Goal: Task Accomplishment & Management: Use online tool/utility

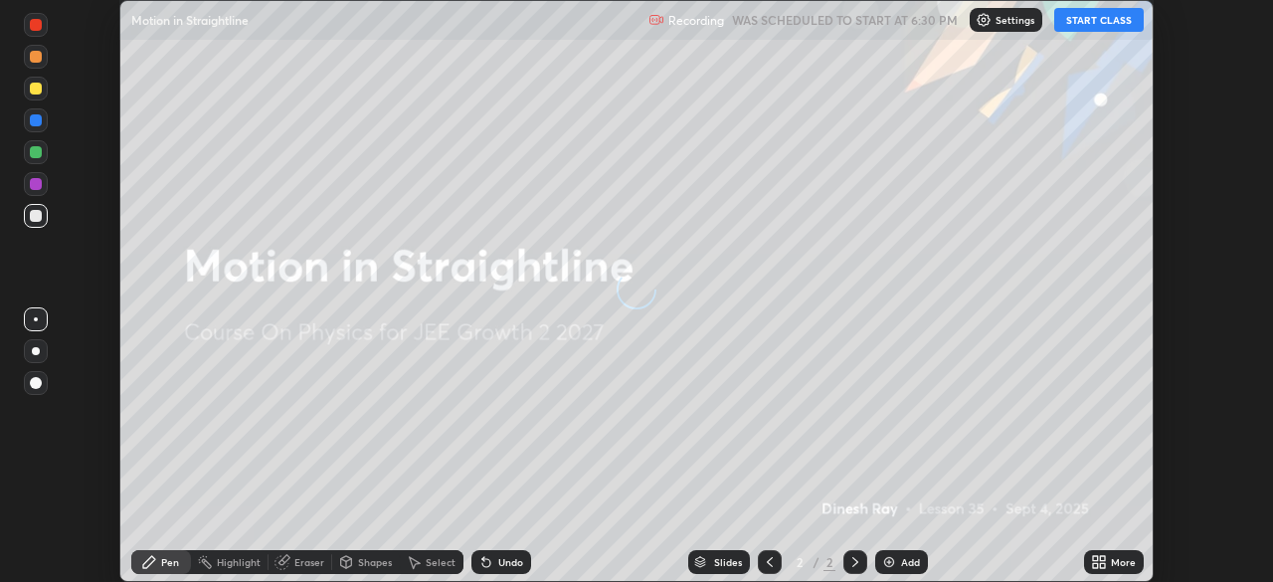
scroll to position [582, 1273]
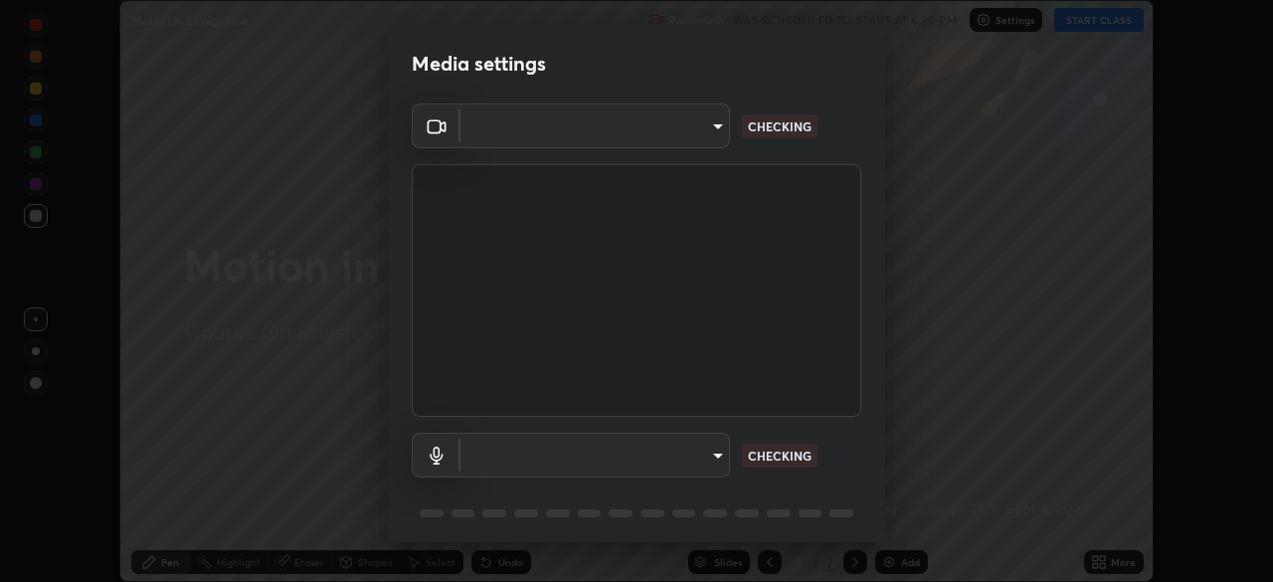
type input "39caa65dc23426385aa383ad0d0a4b68c28ae26f4a71cd21c25f84911154f6e3"
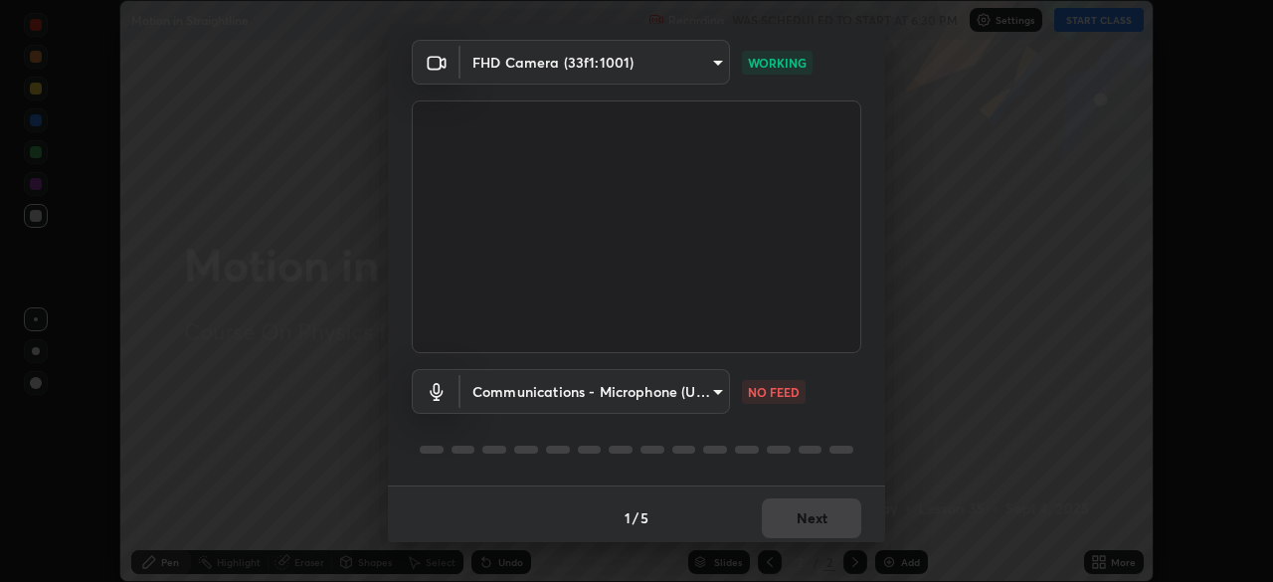
scroll to position [71, 0]
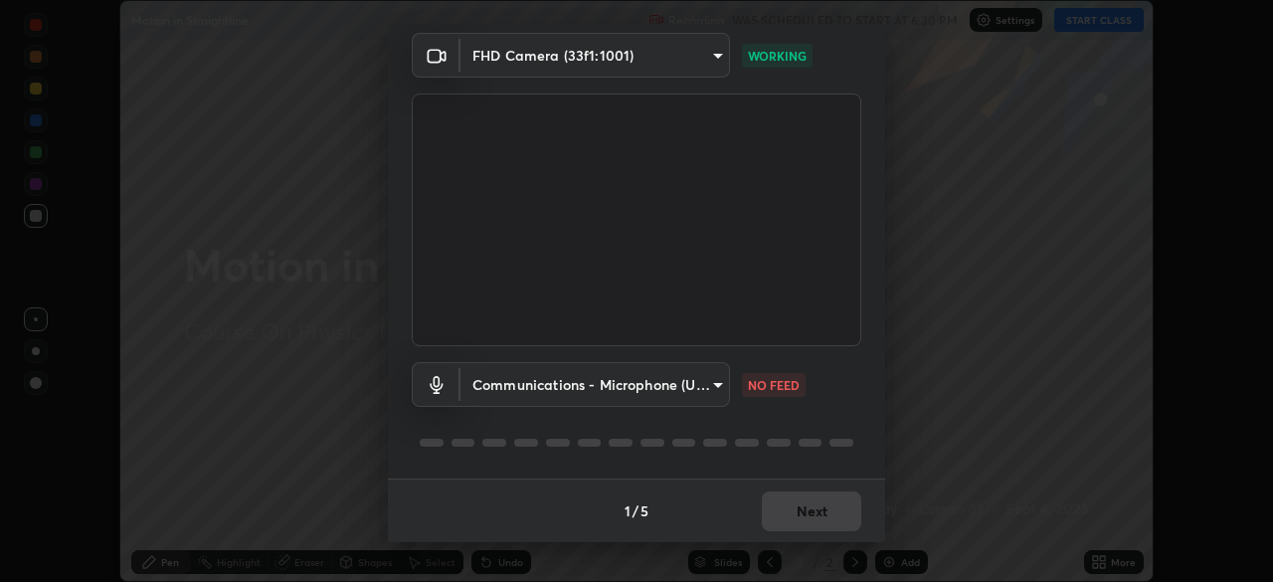
click at [694, 382] on body "Erase all Motion in Straightline Recording WAS SCHEDULED TO START AT 6:30 PM Se…" at bounding box center [636, 291] width 1273 height 582
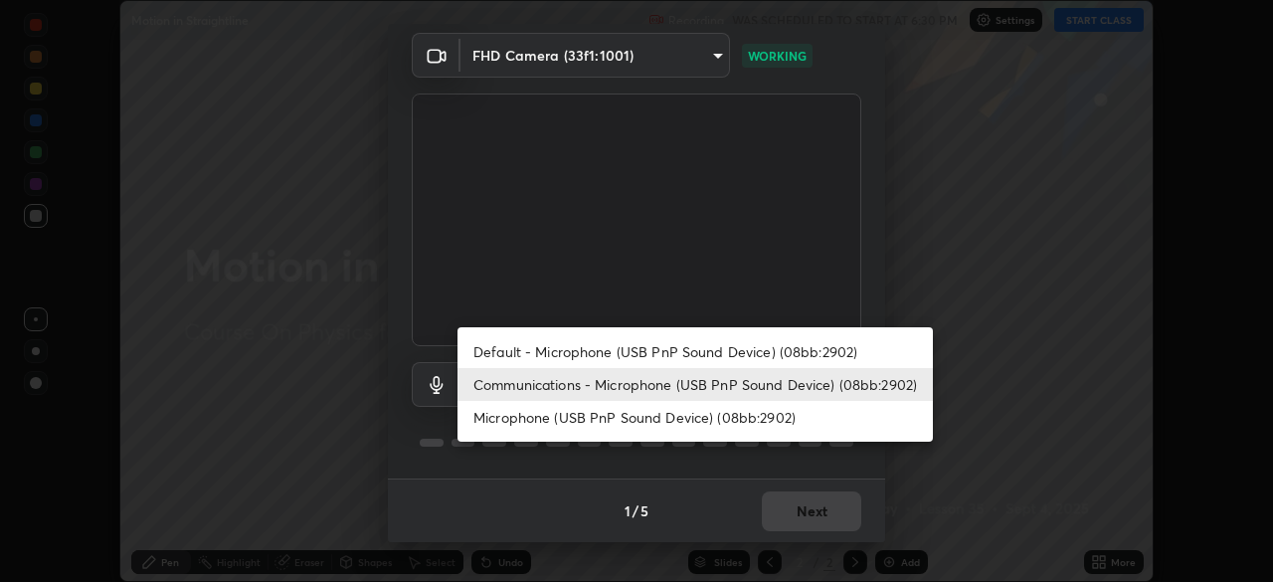
click at [742, 346] on li "Default - Microphone (USB PnP Sound Device) (08bb:2902)" at bounding box center [694, 351] width 475 height 33
type input "default"
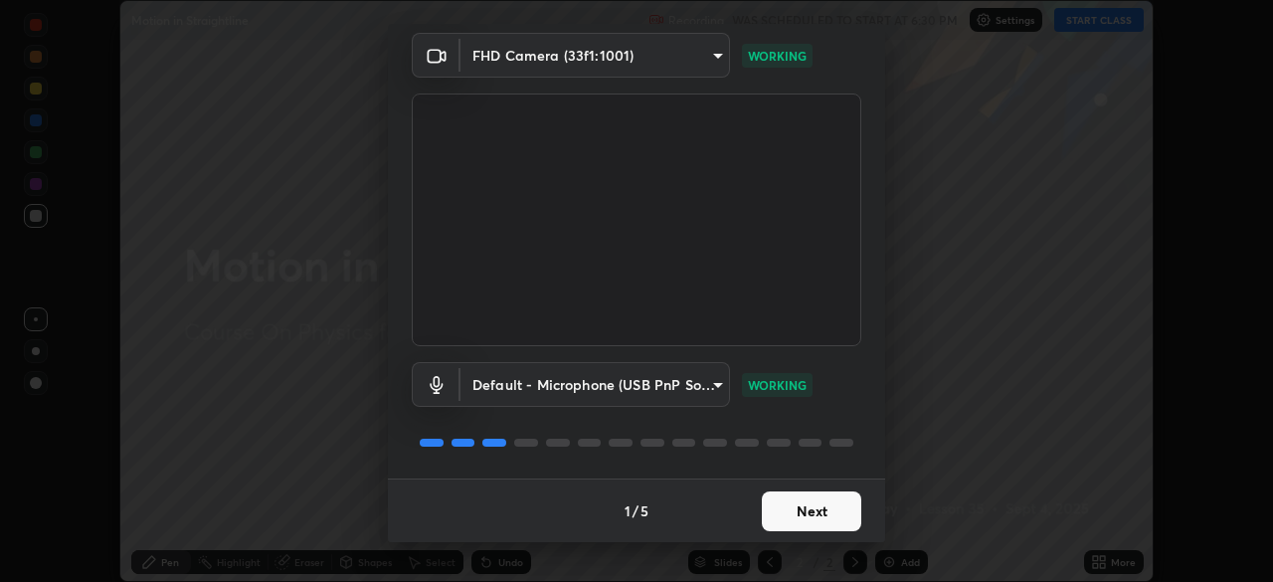
click at [797, 509] on button "Next" at bounding box center [811, 511] width 99 height 40
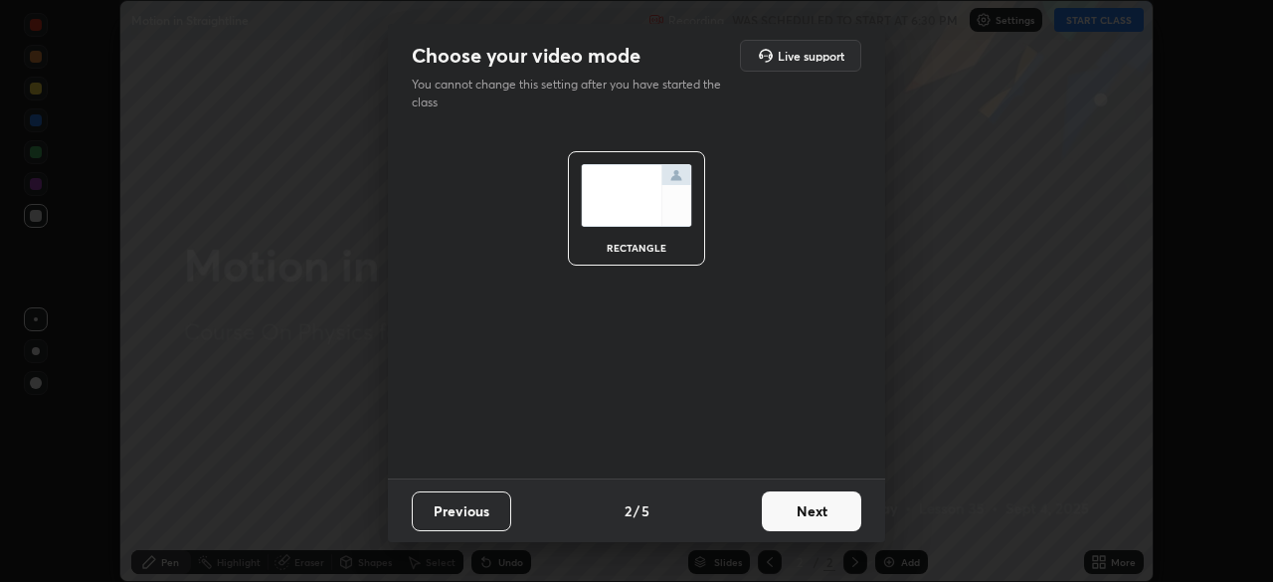
scroll to position [0, 0]
click at [830, 510] on button "Next" at bounding box center [811, 511] width 99 height 40
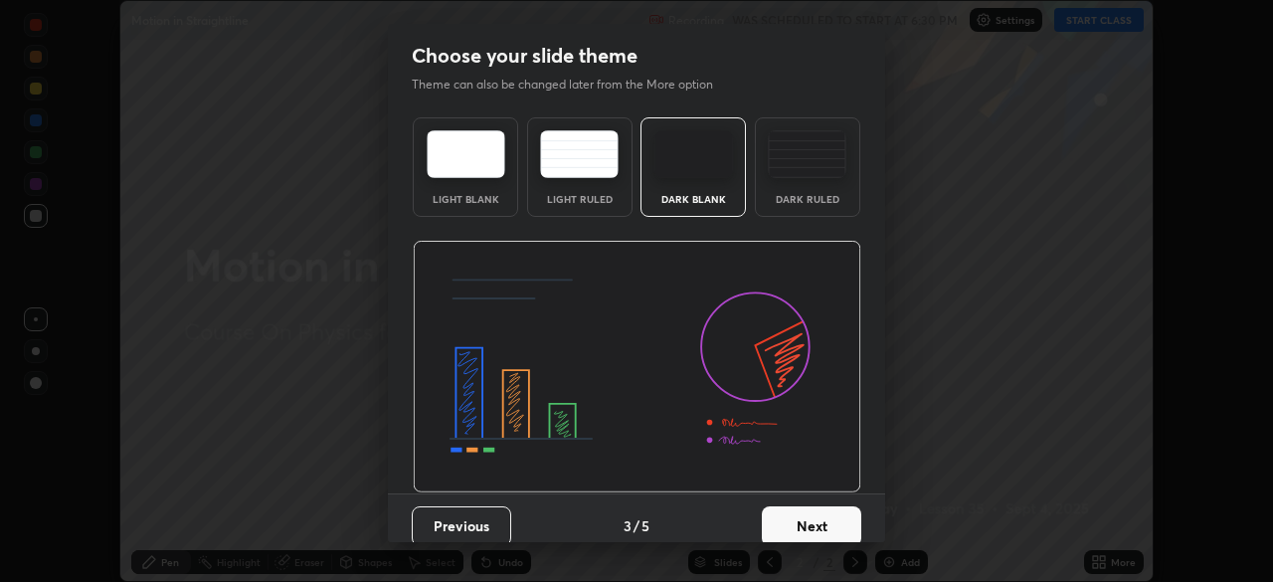
click at [834, 519] on button "Next" at bounding box center [811, 526] width 99 height 40
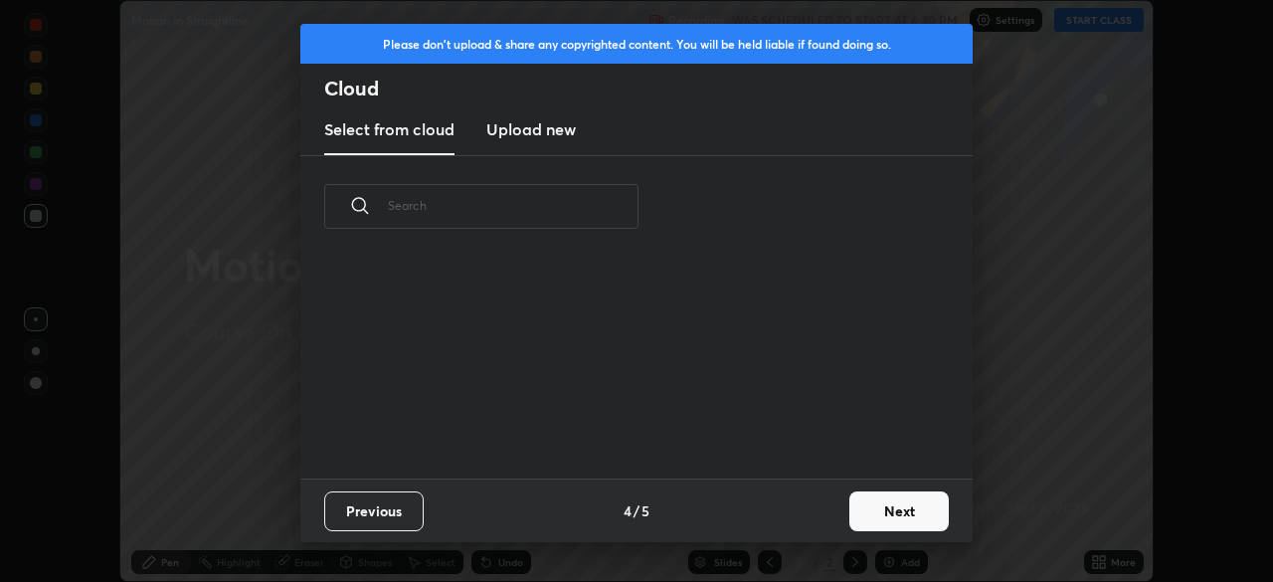
click at [891, 517] on button "Next" at bounding box center [898, 511] width 99 height 40
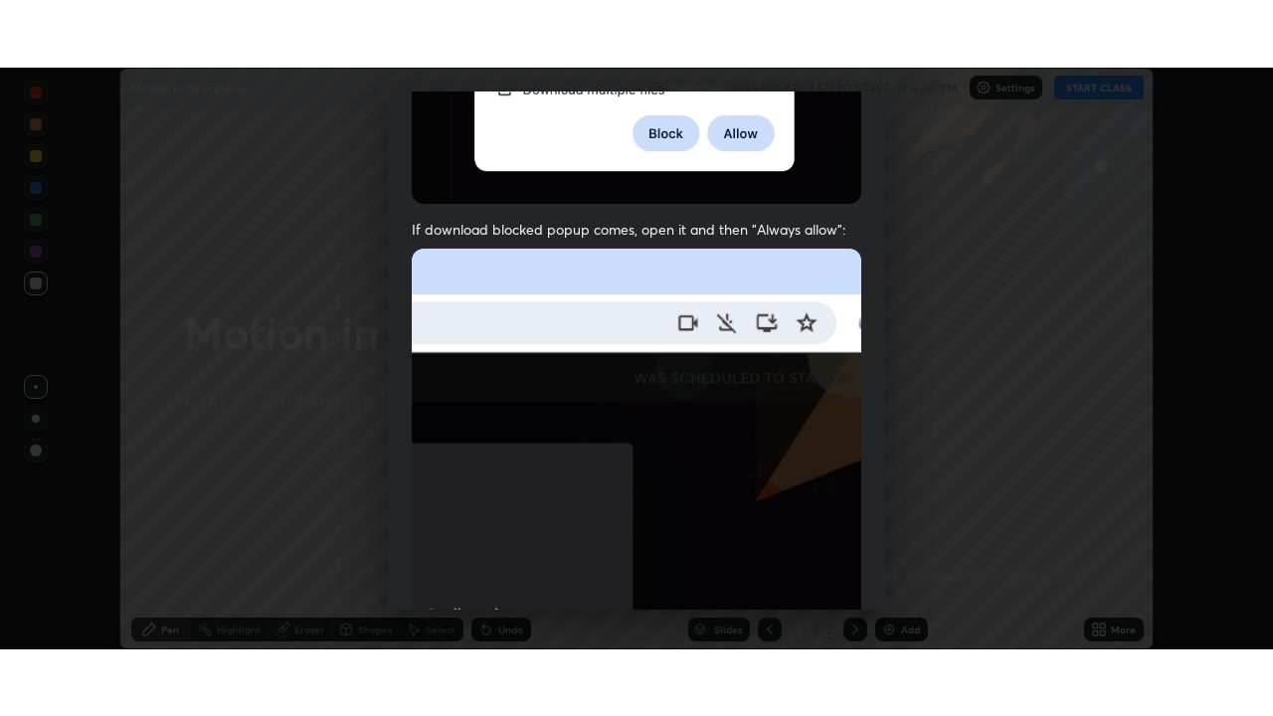
scroll to position [476, 0]
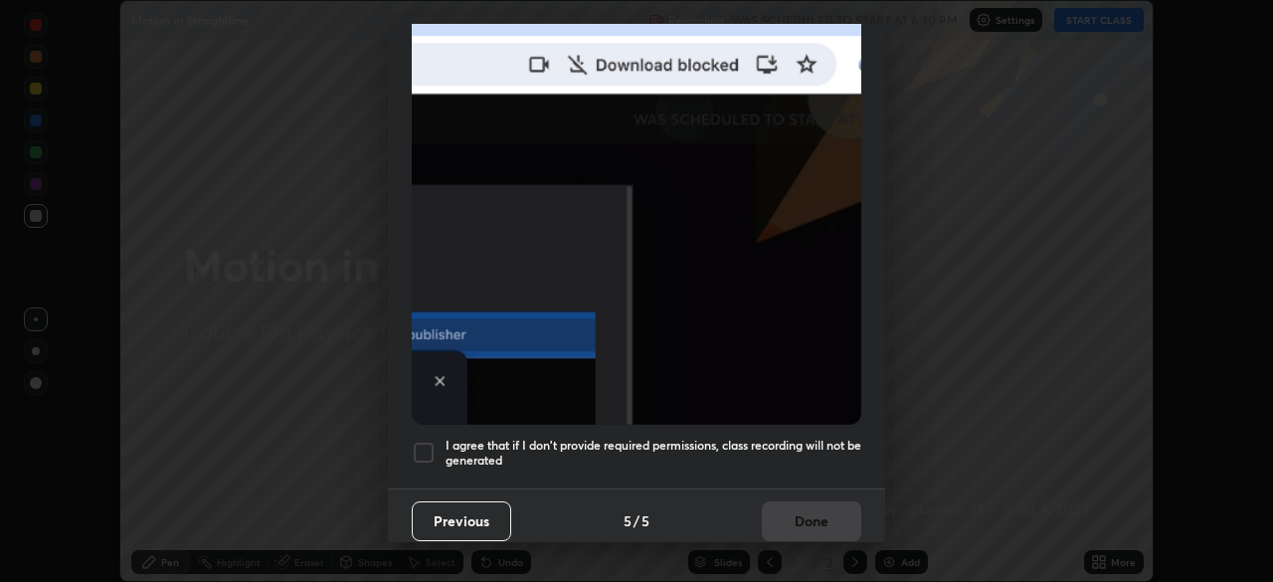
click at [412, 448] on div at bounding box center [424, 453] width 24 height 24
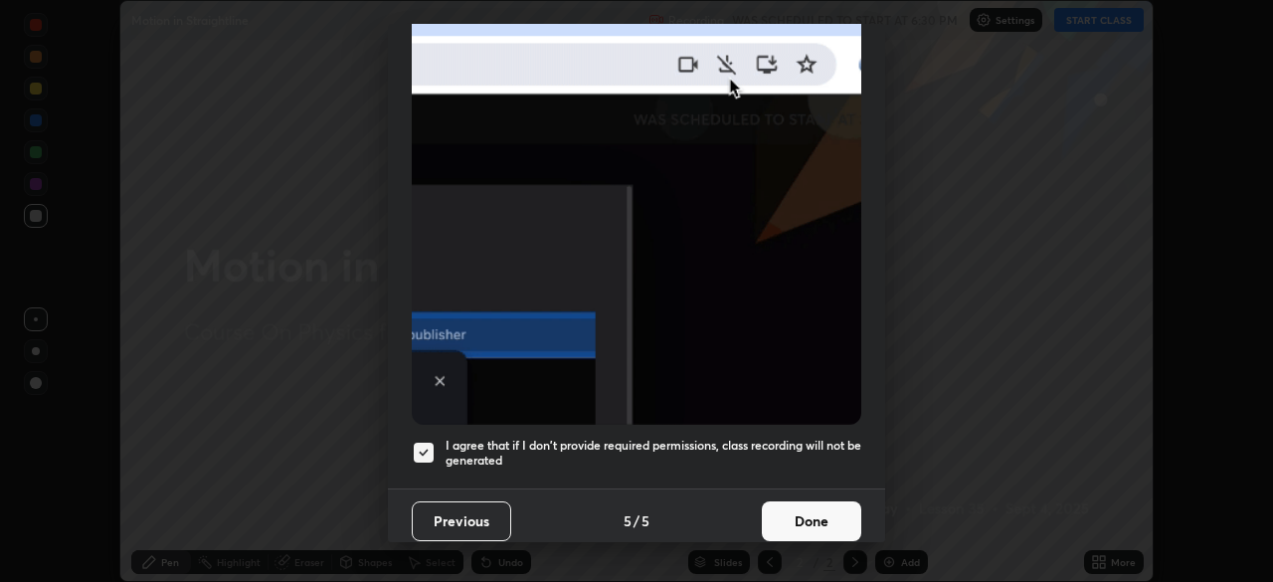
click at [802, 511] on button "Done" at bounding box center [811, 521] width 99 height 40
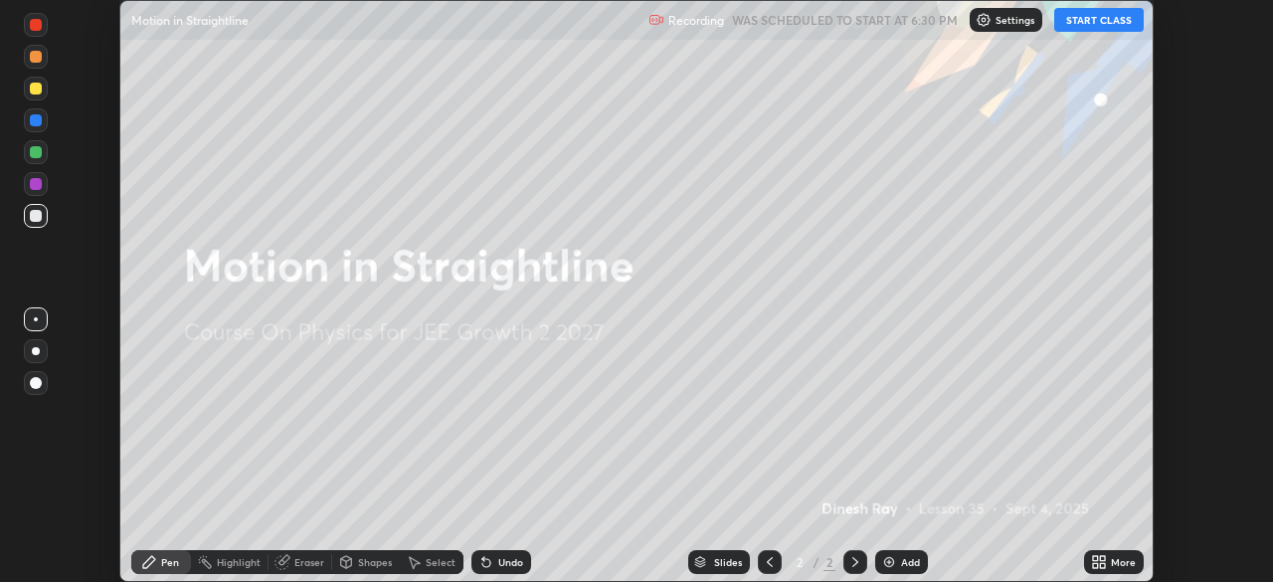
click at [1095, 562] on icon at bounding box center [1099, 562] width 16 height 16
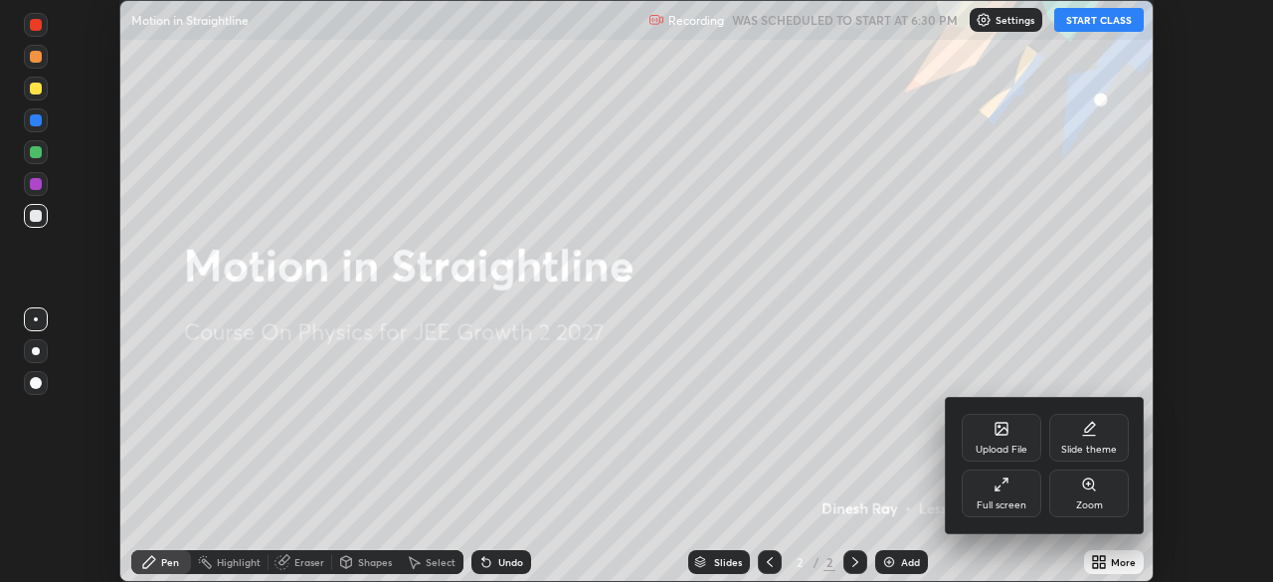
click at [996, 478] on icon at bounding box center [1002, 484] width 16 height 16
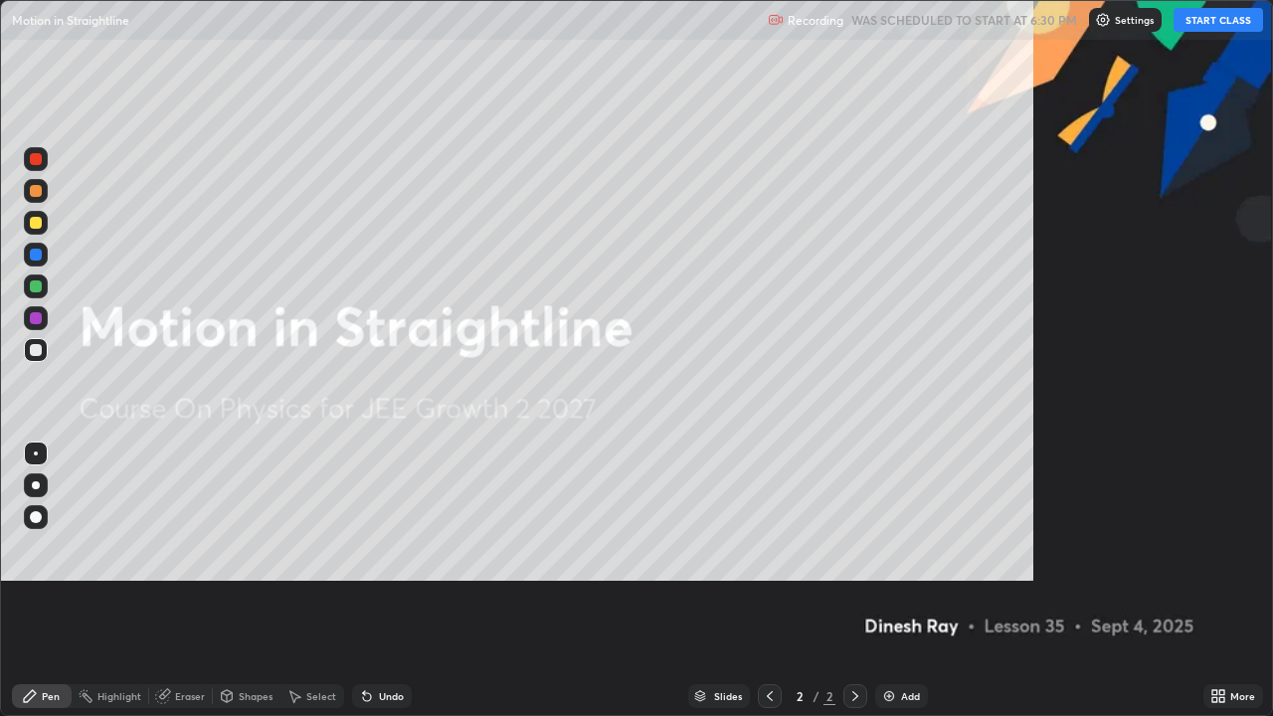
scroll to position [716, 1273]
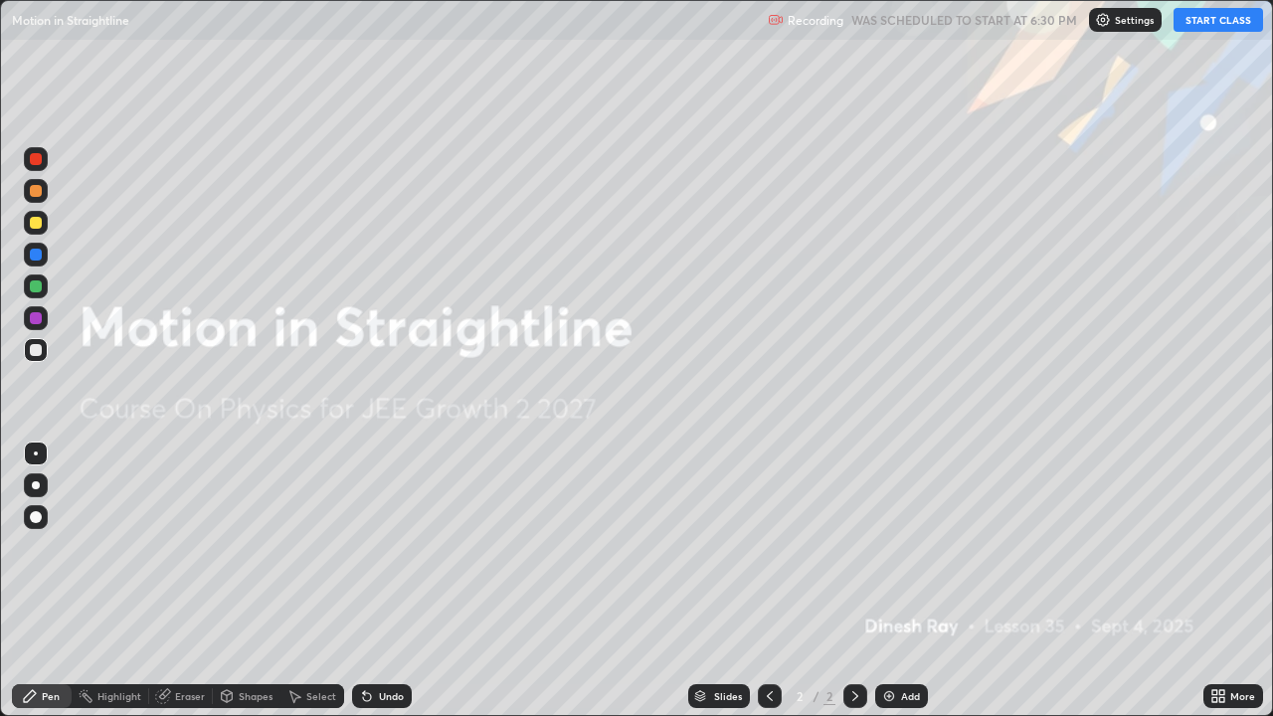
click at [1217, 19] on button "START CLASS" at bounding box center [1219, 20] width 90 height 24
click at [1227, 581] on div "More" at bounding box center [1233, 696] width 60 height 24
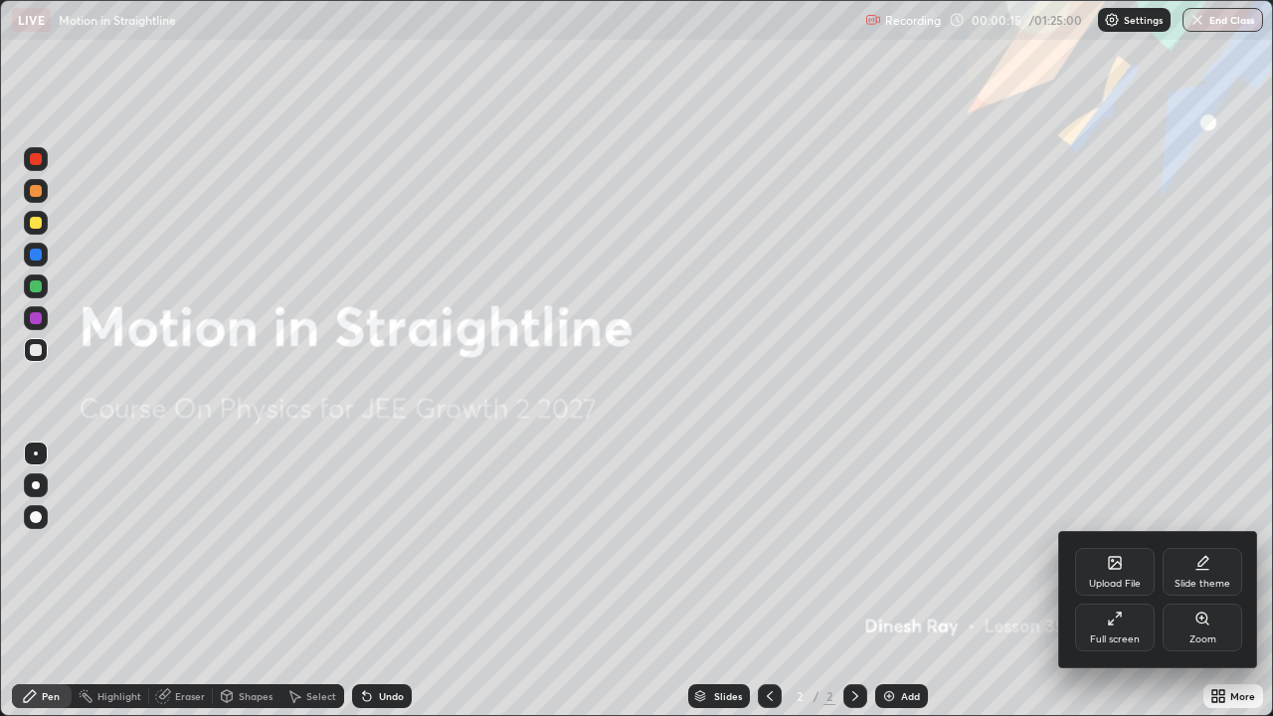
click at [1105, 563] on div "Upload File" at bounding box center [1115, 572] width 80 height 48
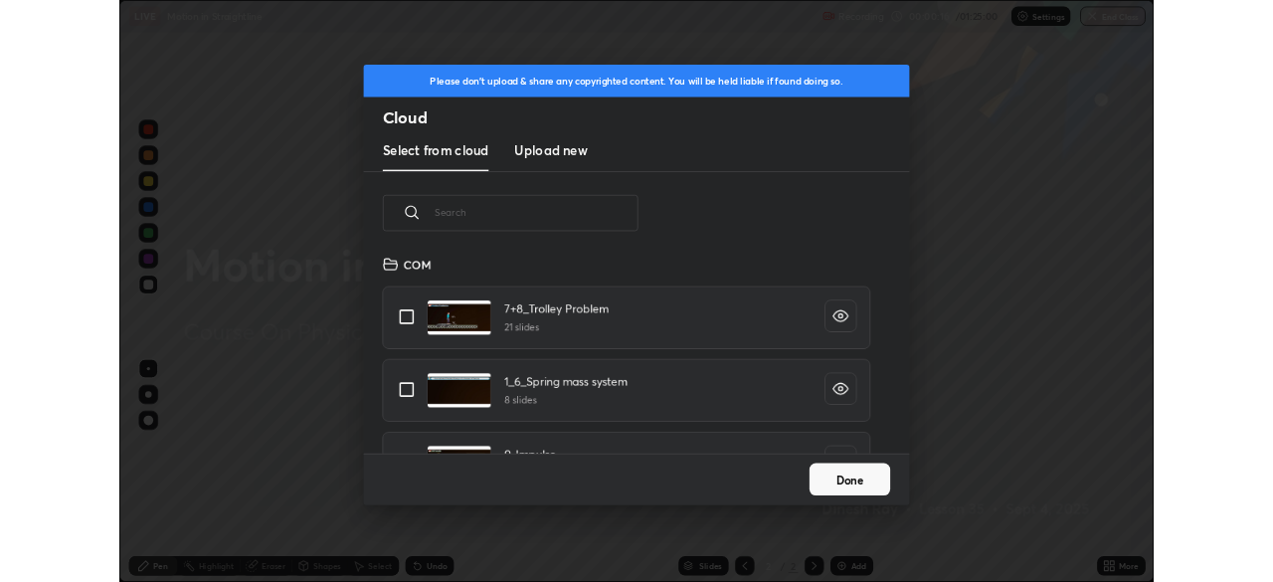
scroll to position [245, 639]
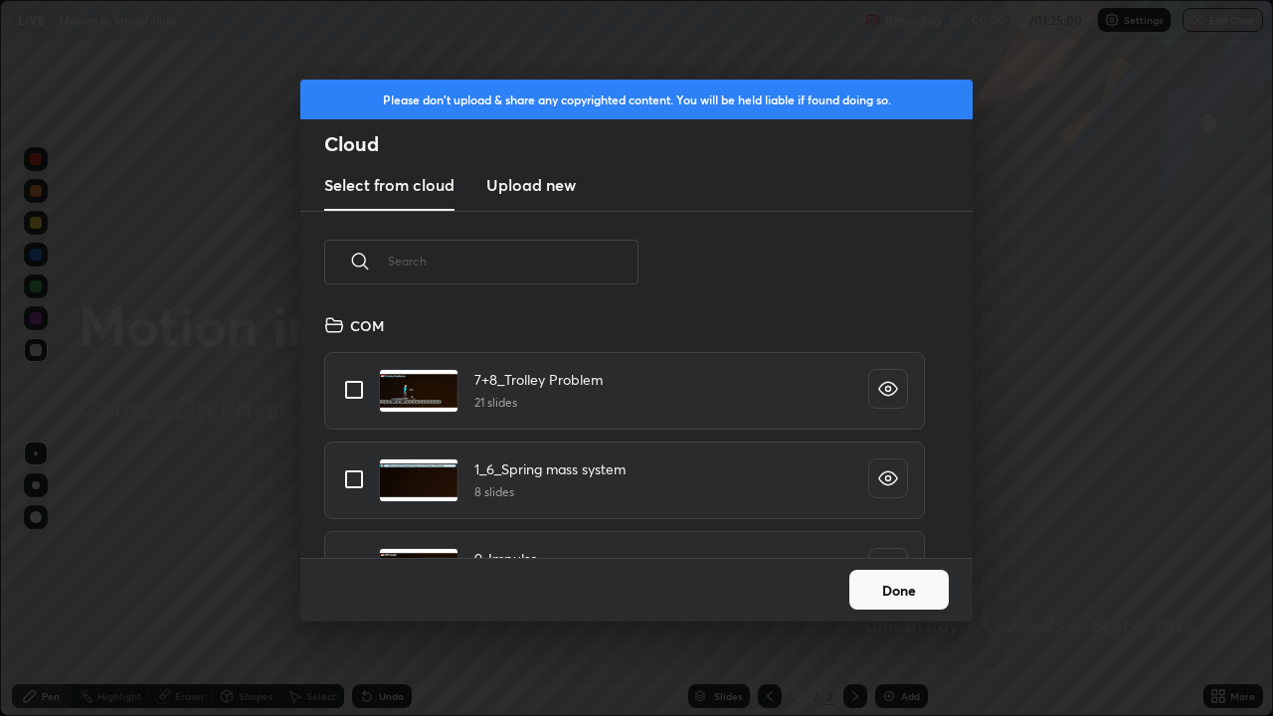
click at [563, 187] on h3 "Upload new" at bounding box center [531, 185] width 90 height 24
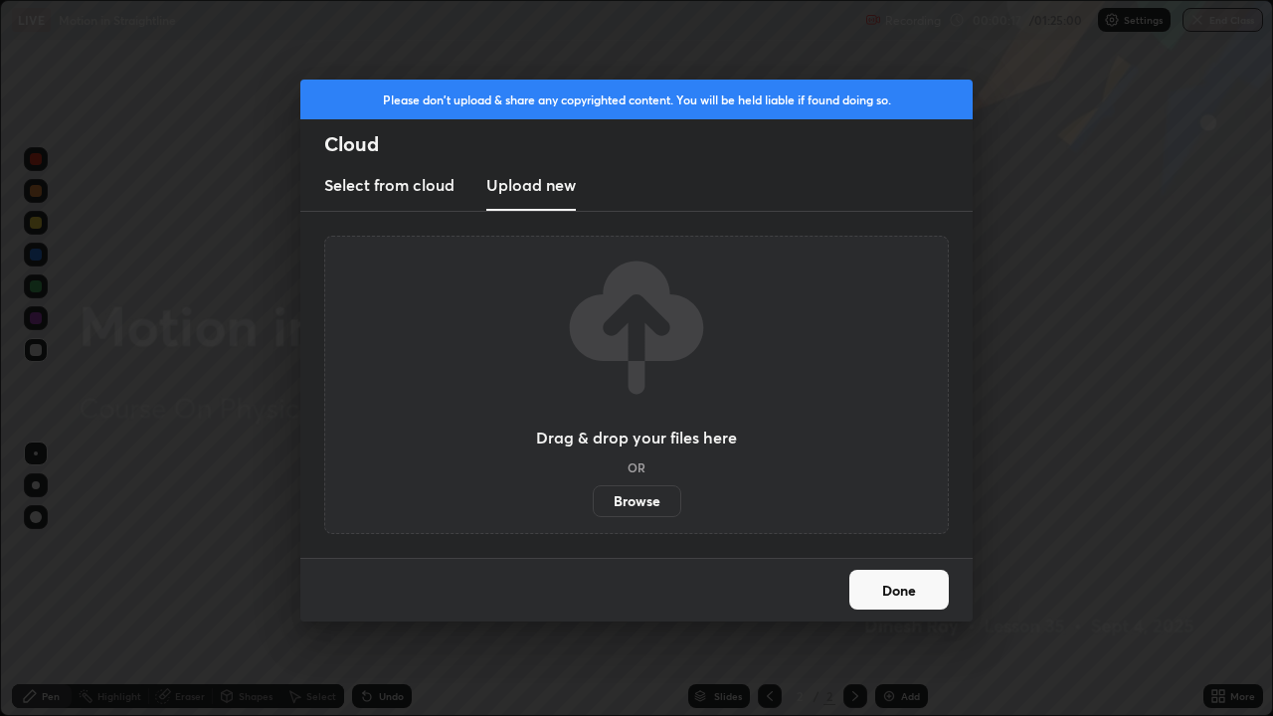
click at [631, 500] on label "Browse" at bounding box center [637, 501] width 89 height 32
click at [593, 500] on input "Browse" at bounding box center [593, 501] width 0 height 32
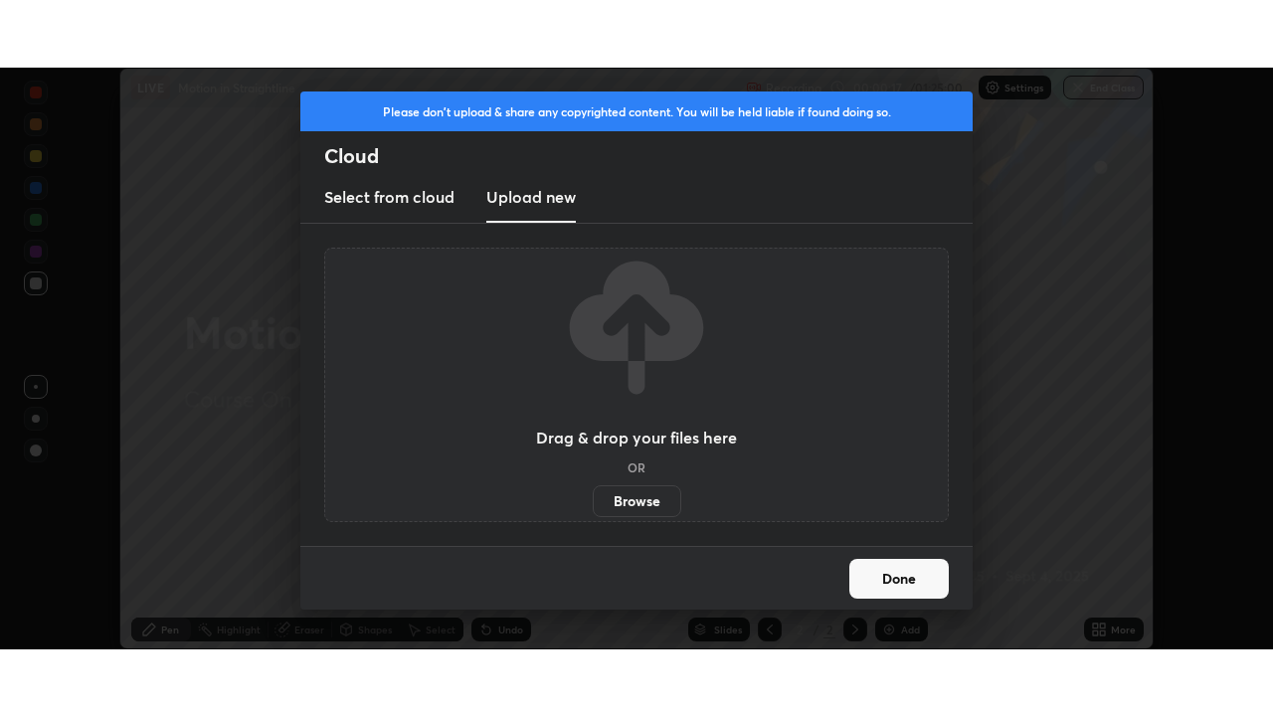
scroll to position [98874, 98183]
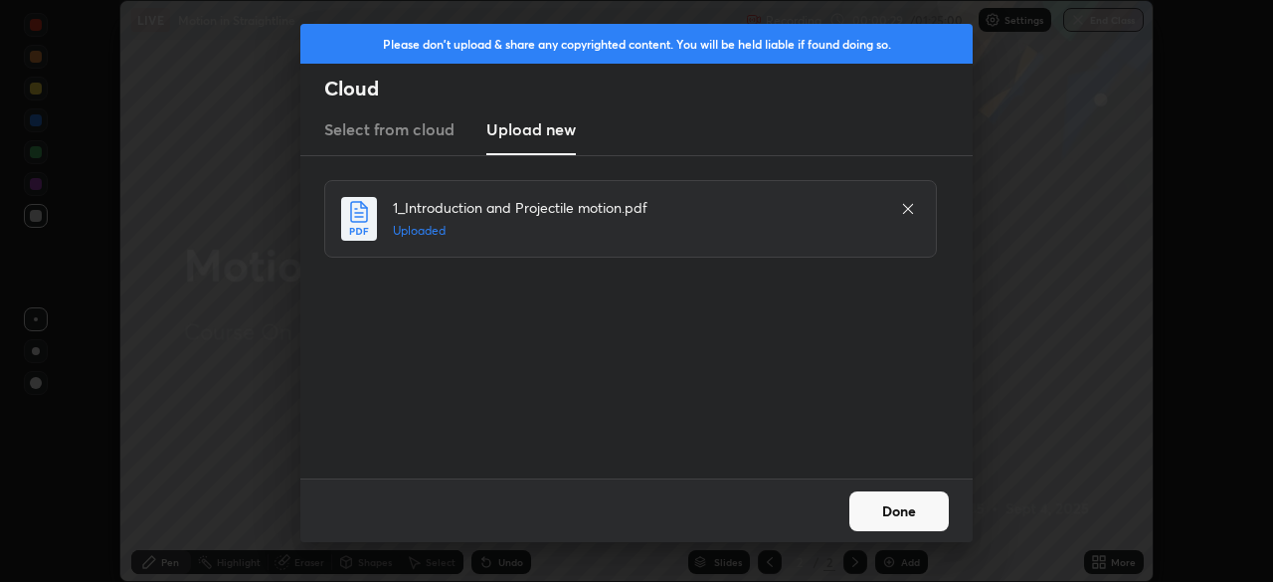
click at [914, 513] on button "Done" at bounding box center [898, 511] width 99 height 40
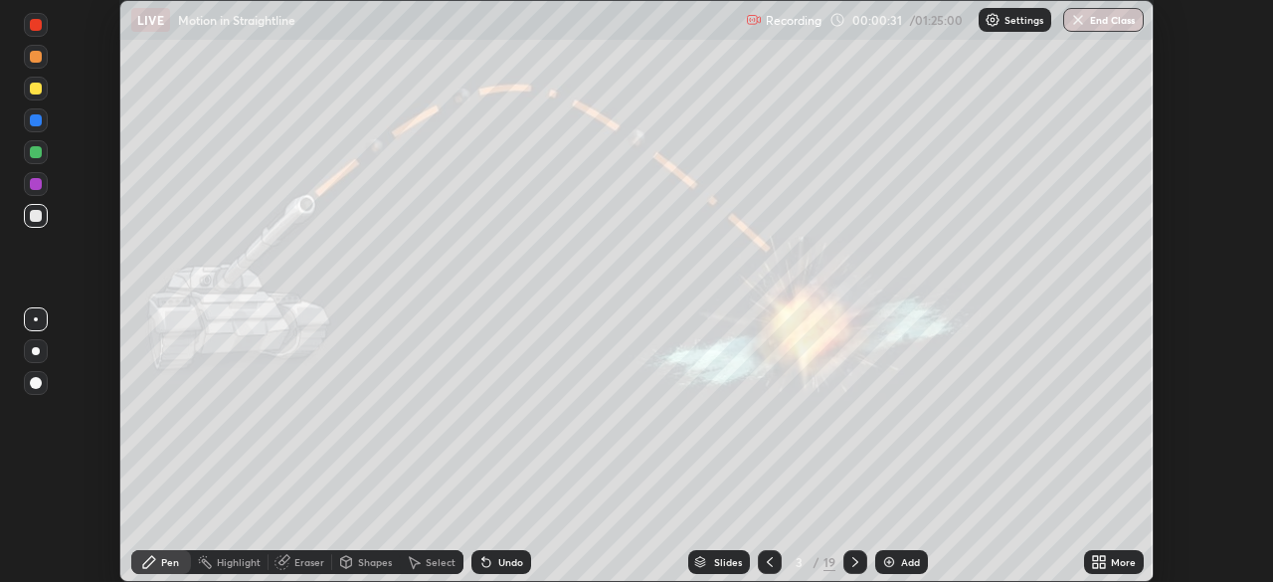
click at [1124, 565] on div "More" at bounding box center [1123, 562] width 25 height 10
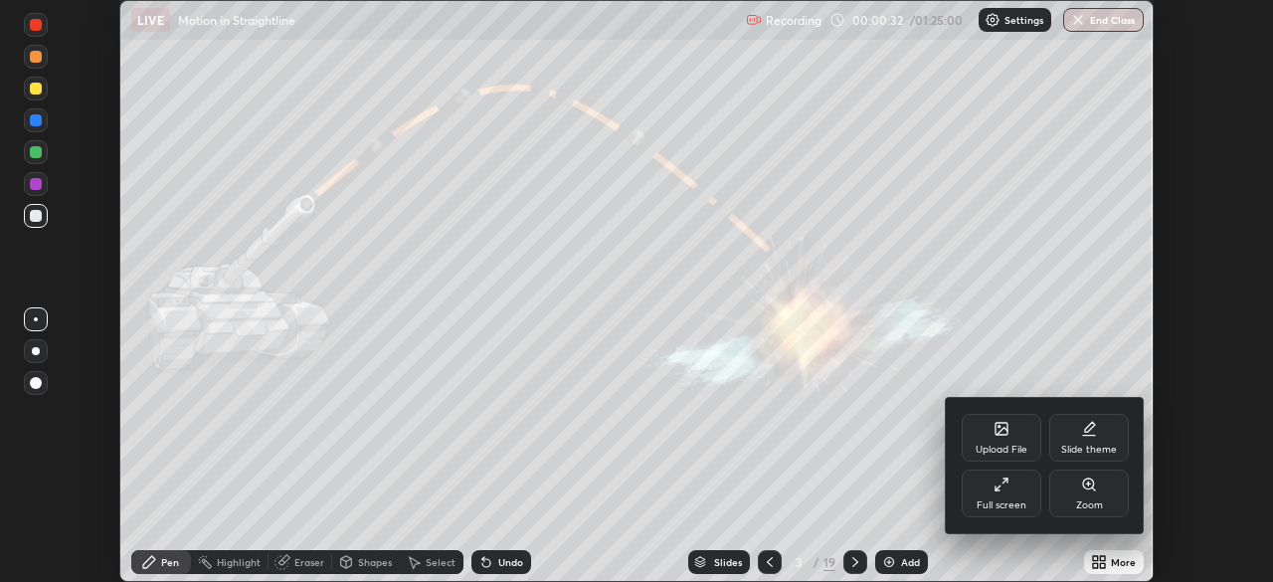
click at [999, 500] on div "Full screen" at bounding box center [1002, 505] width 50 height 10
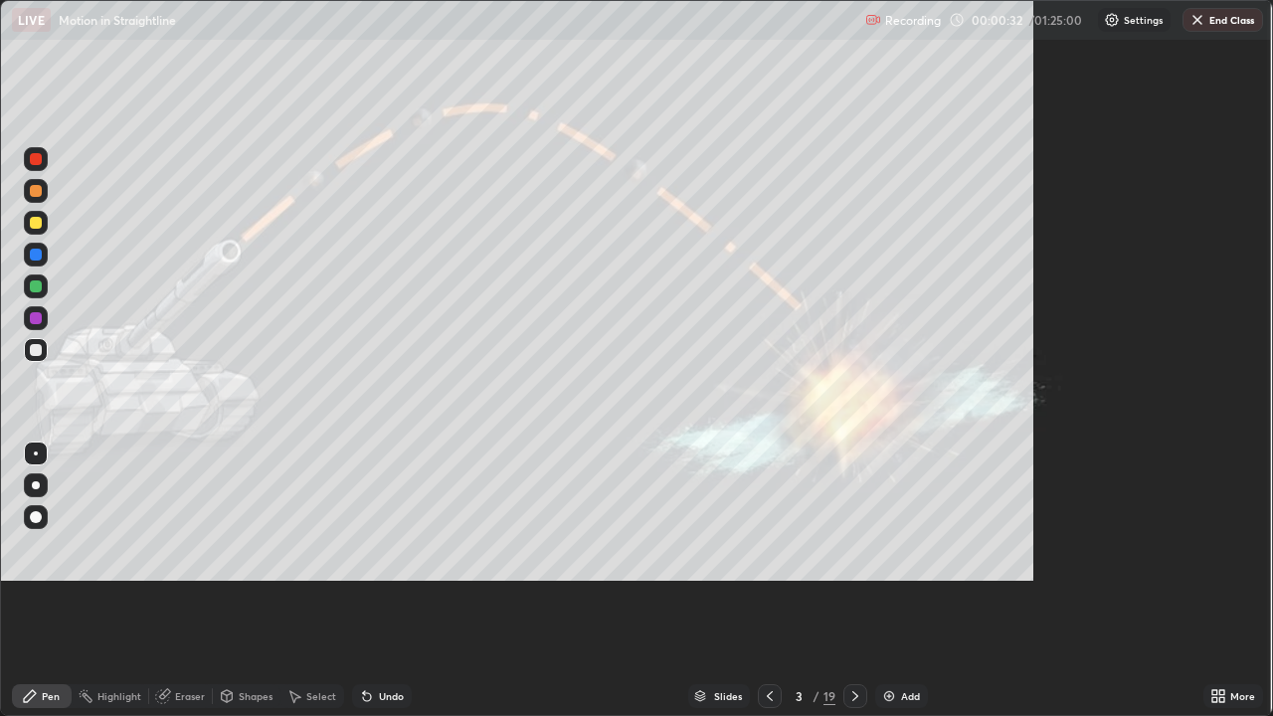
scroll to position [716, 1273]
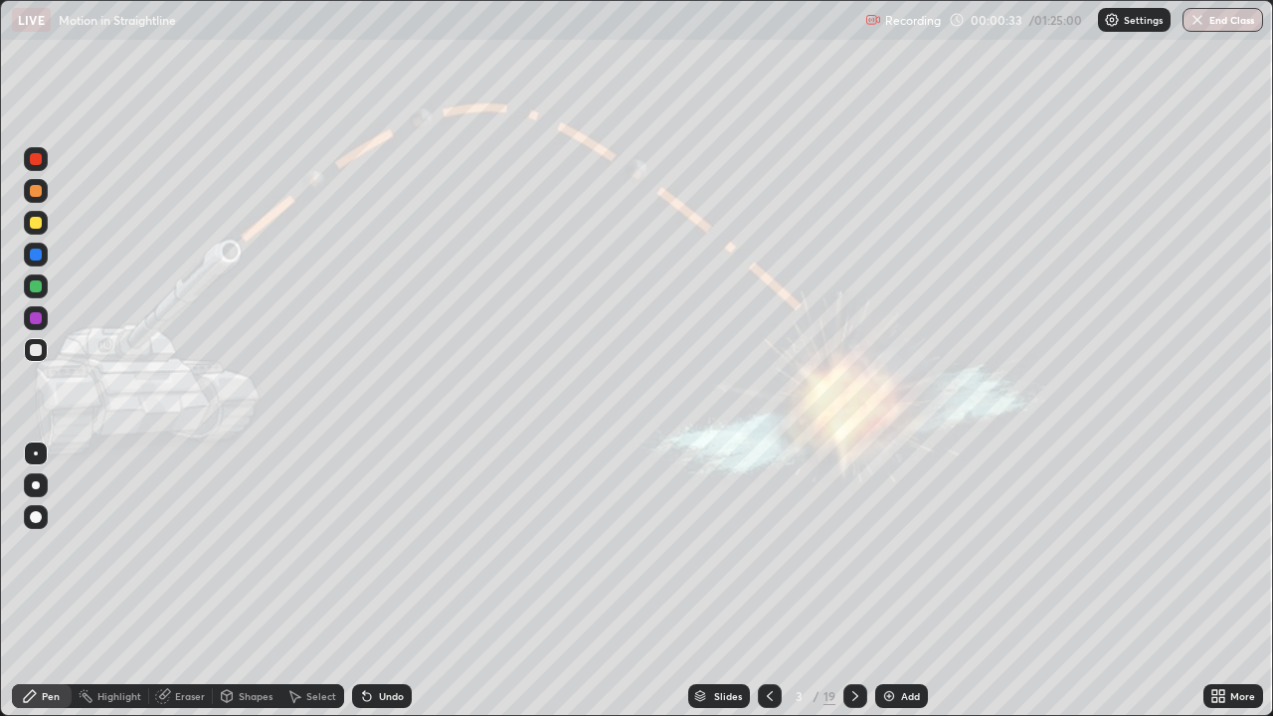
click at [707, 581] on div "Slides" at bounding box center [719, 696] width 62 height 24
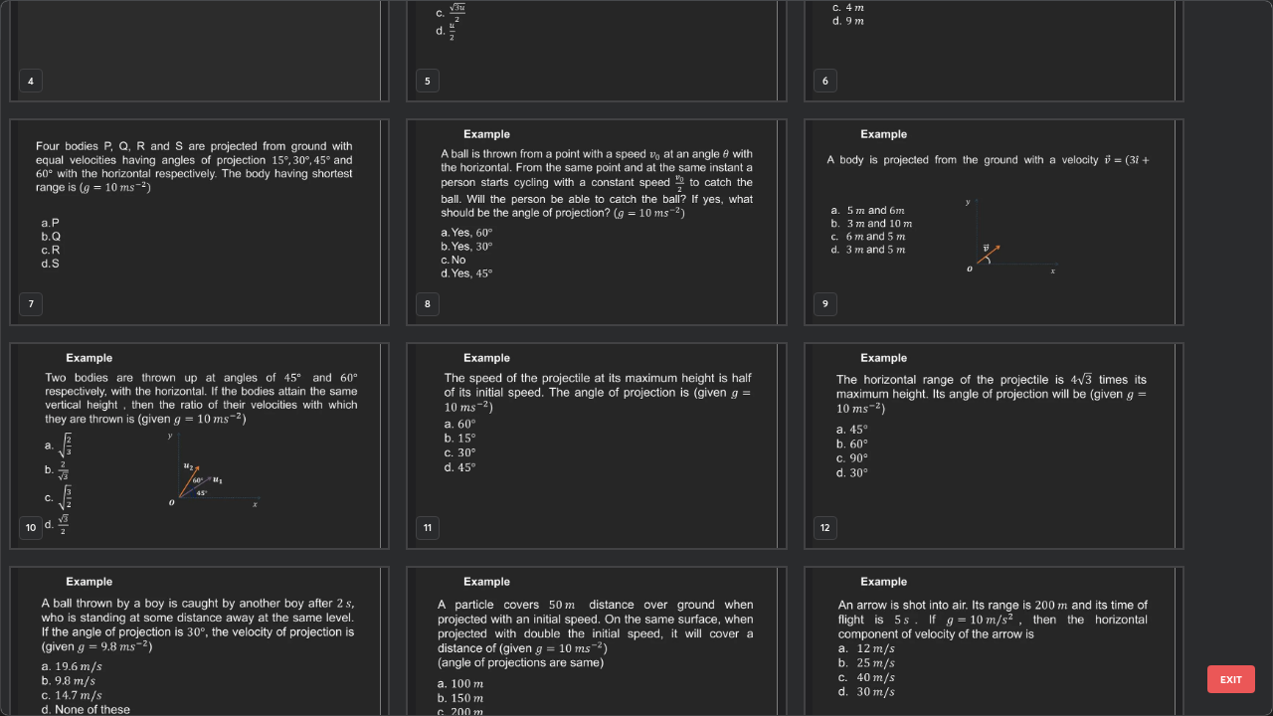
scroll to position [326, 0]
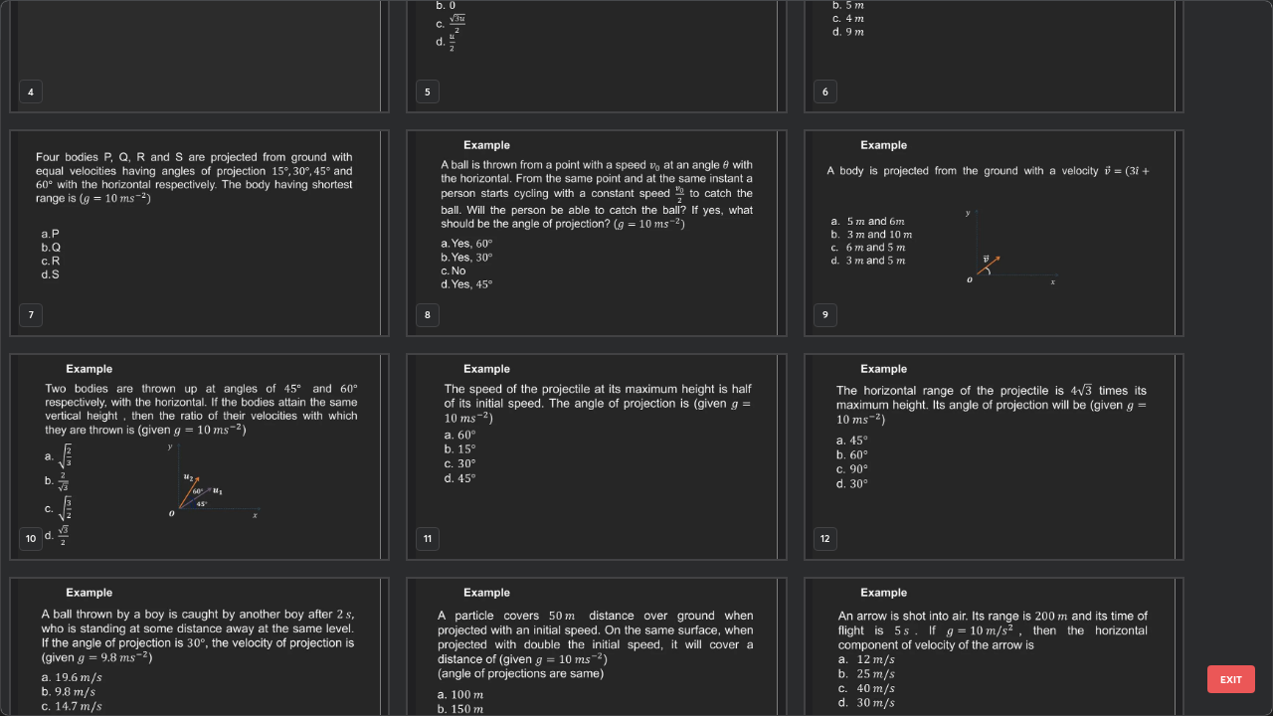
click at [744, 285] on img "grid" at bounding box center [596, 233] width 377 height 204
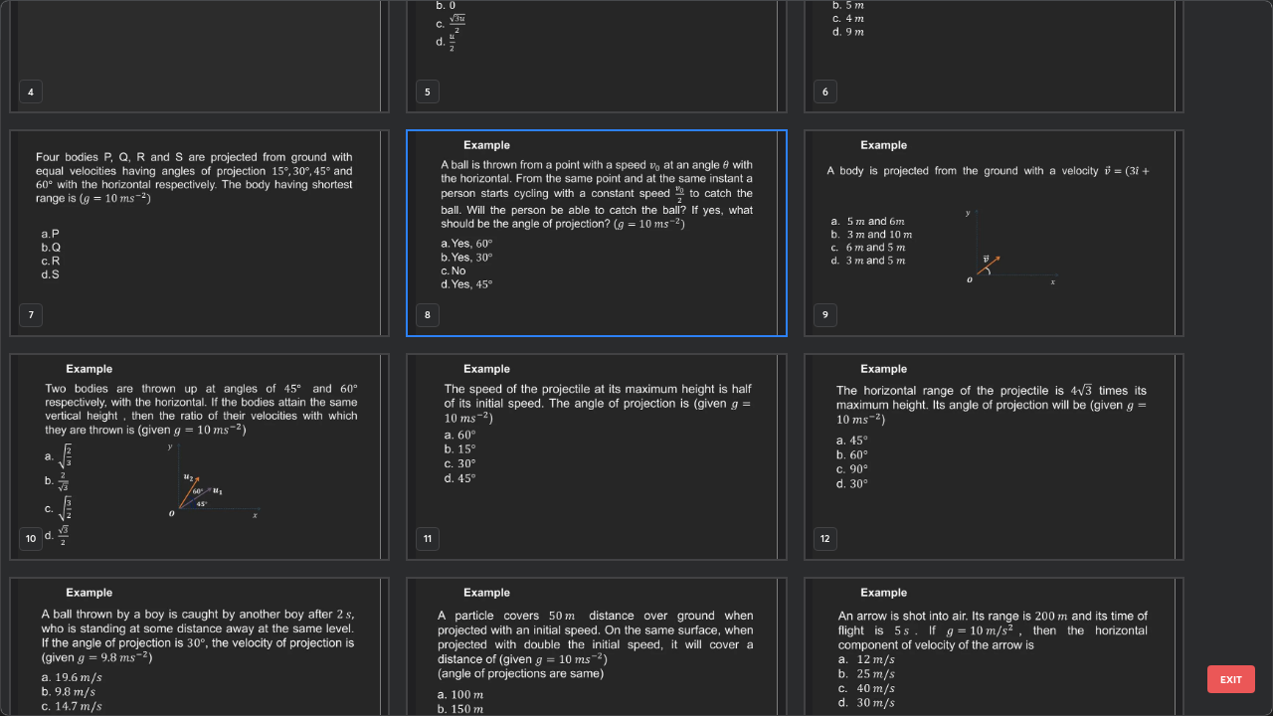
click at [739, 290] on img "grid" at bounding box center [596, 233] width 377 height 204
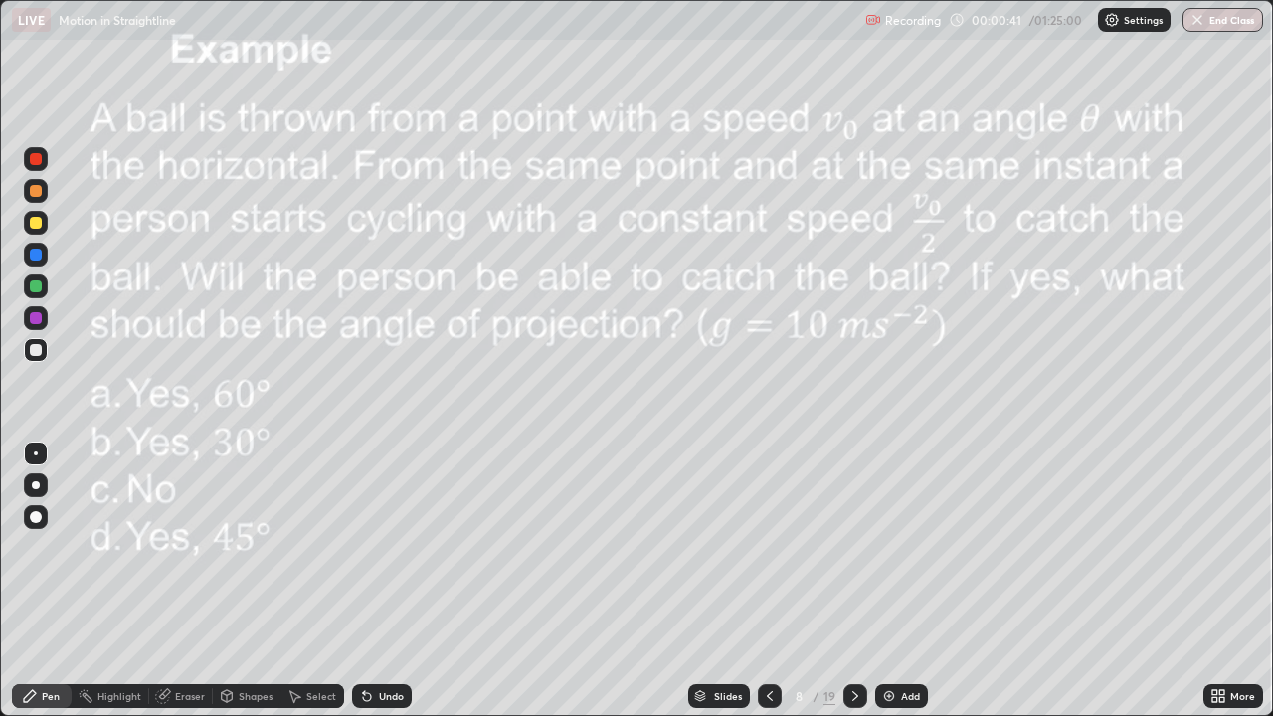
click at [852, 581] on icon at bounding box center [855, 696] width 16 height 16
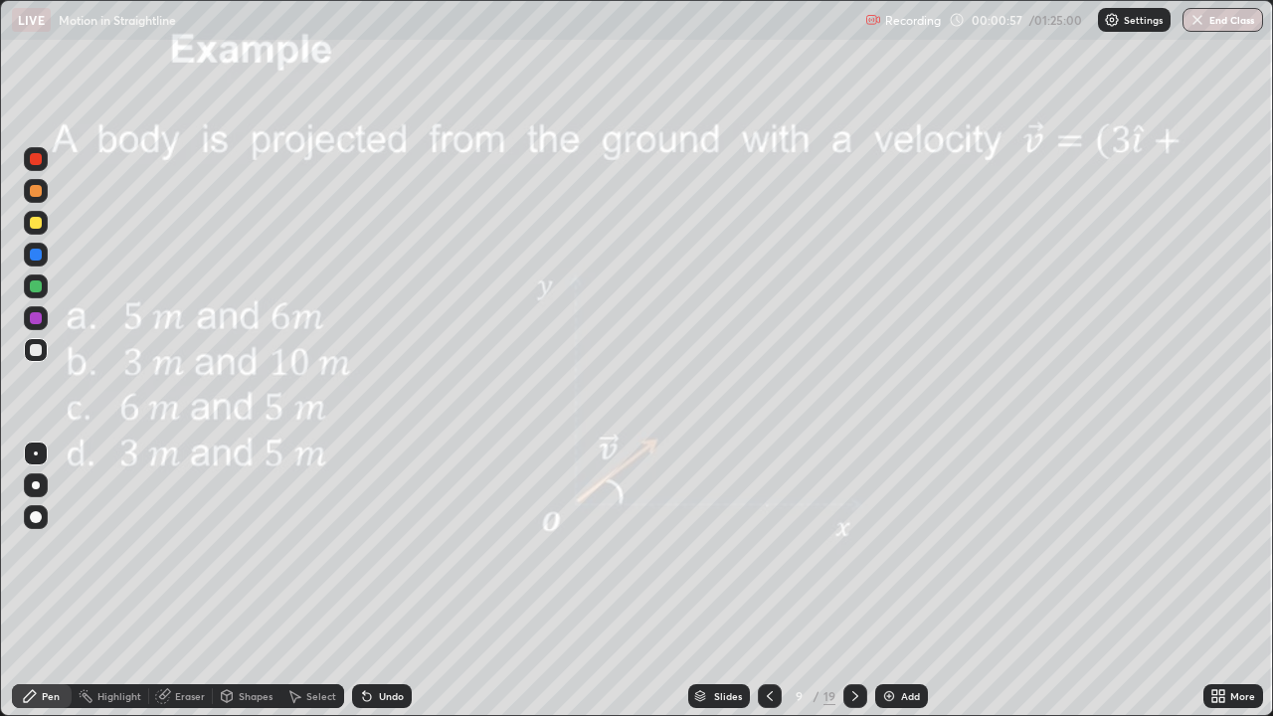
click at [46, 483] on div at bounding box center [36, 485] width 24 height 24
click at [36, 228] on div at bounding box center [36, 223] width 12 height 12
click at [183, 581] on div "Eraser" at bounding box center [190, 696] width 30 height 10
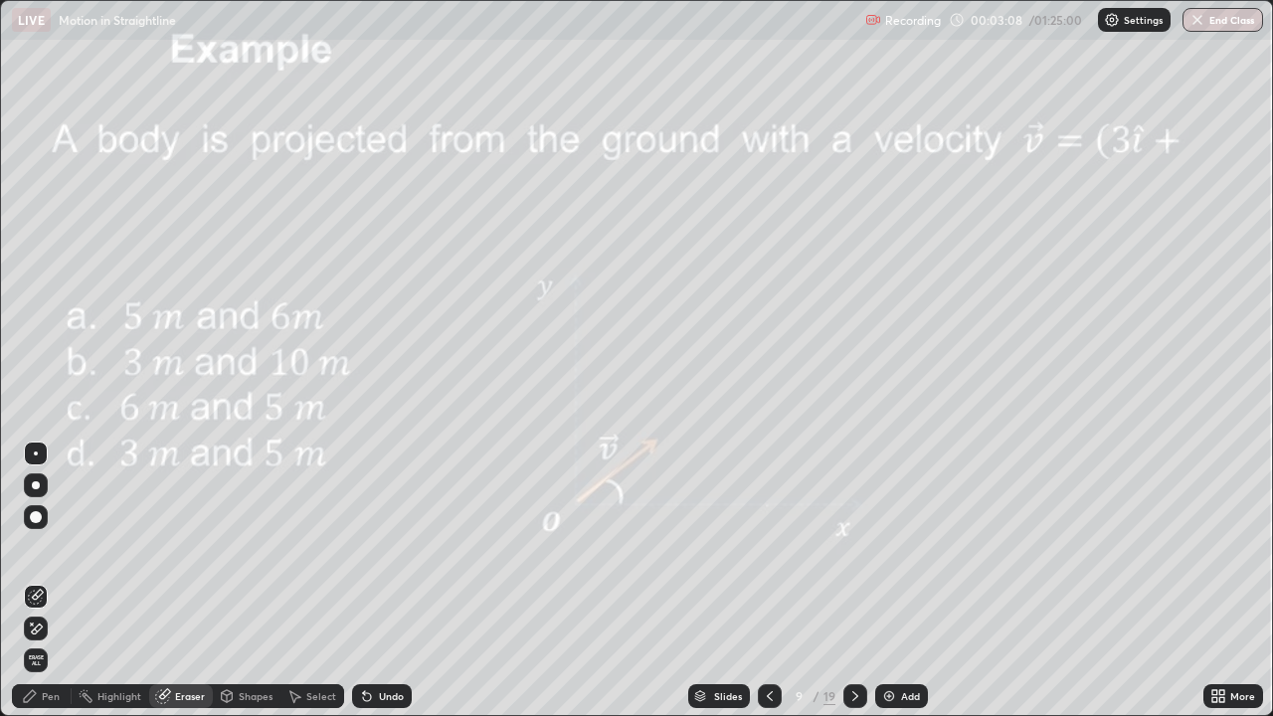
click at [34, 581] on div "Pen" at bounding box center [42, 696] width 60 height 24
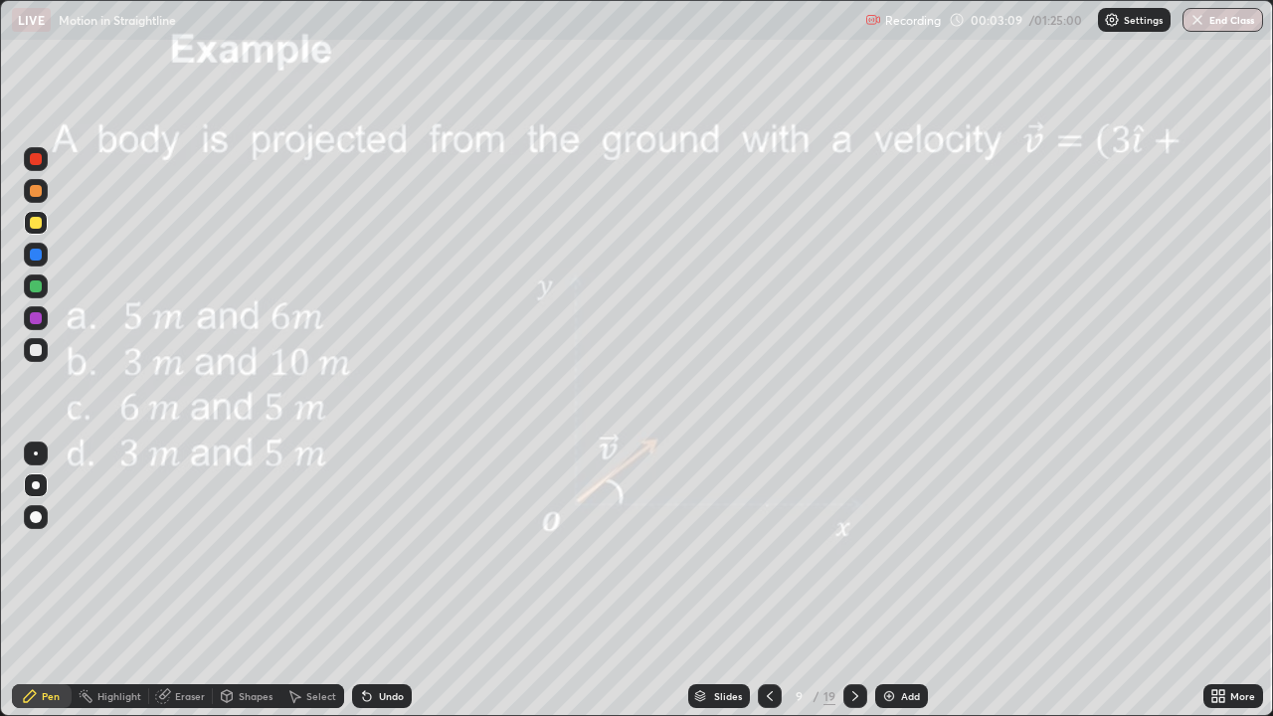
click at [34, 227] on div at bounding box center [36, 223] width 12 height 12
click at [724, 581] on div "Slides" at bounding box center [728, 696] width 28 height 10
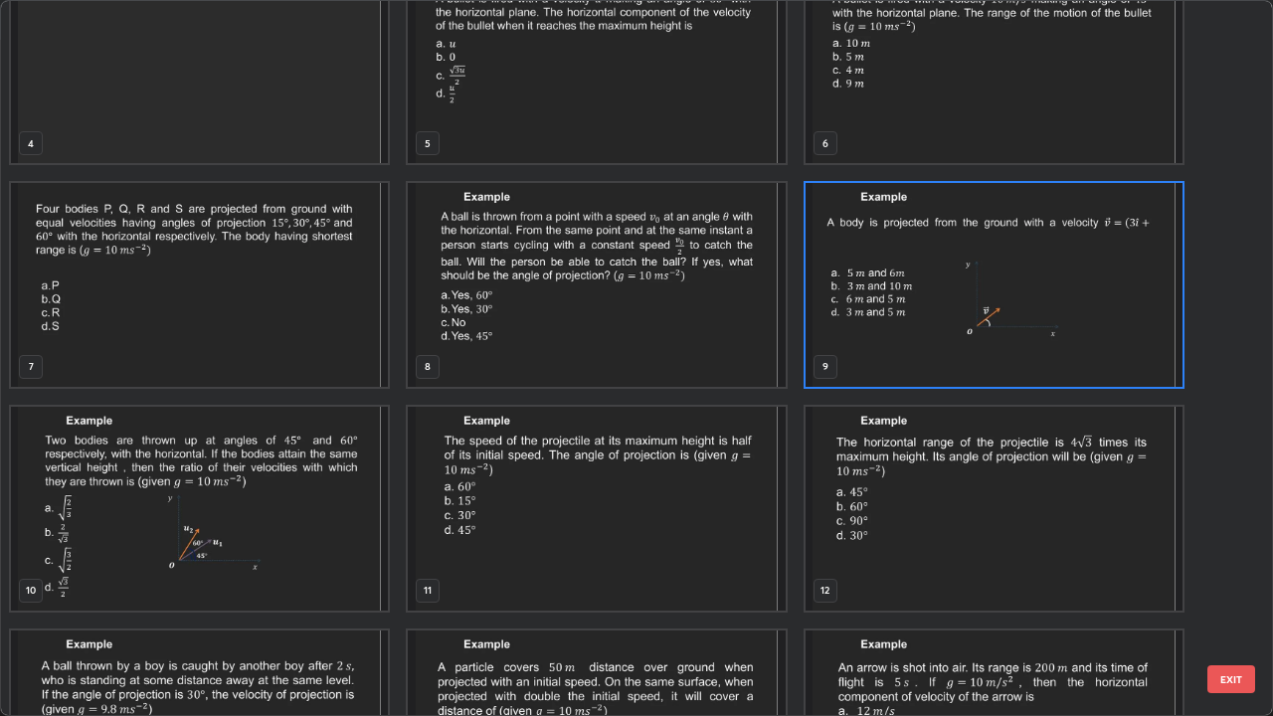
scroll to position [279, 0]
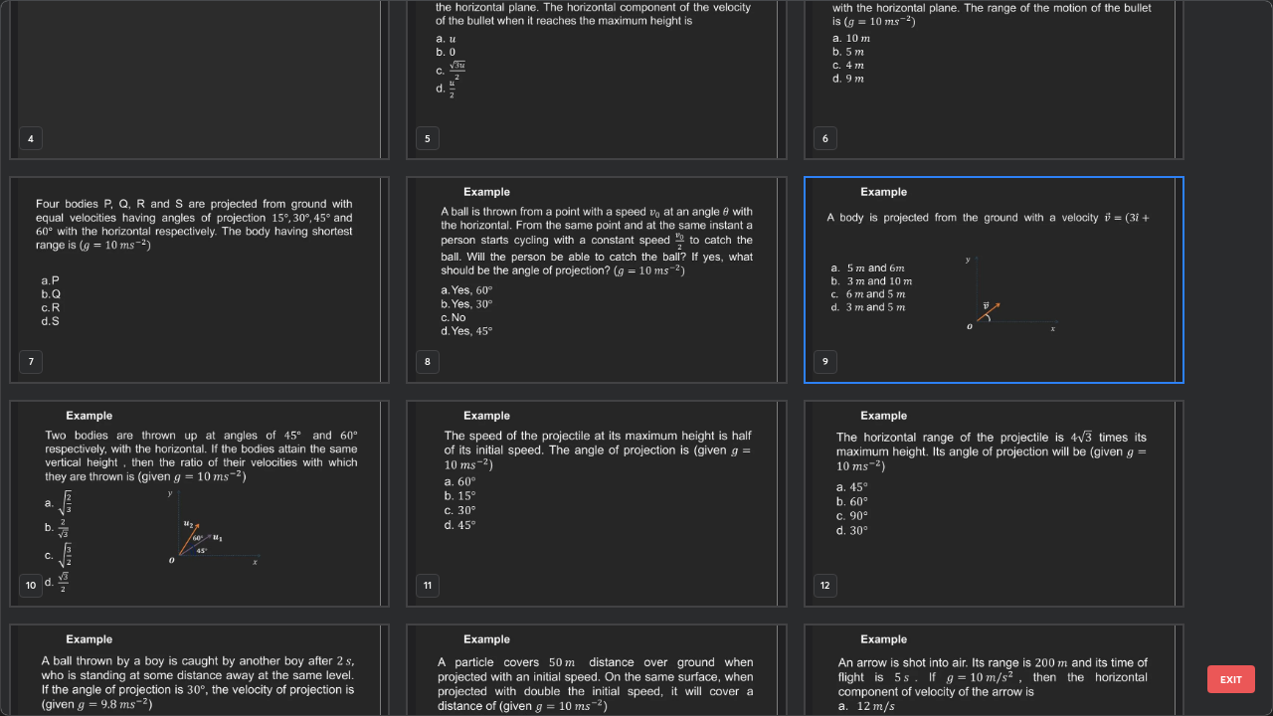
click at [332, 533] on img "grid" at bounding box center [199, 504] width 377 height 204
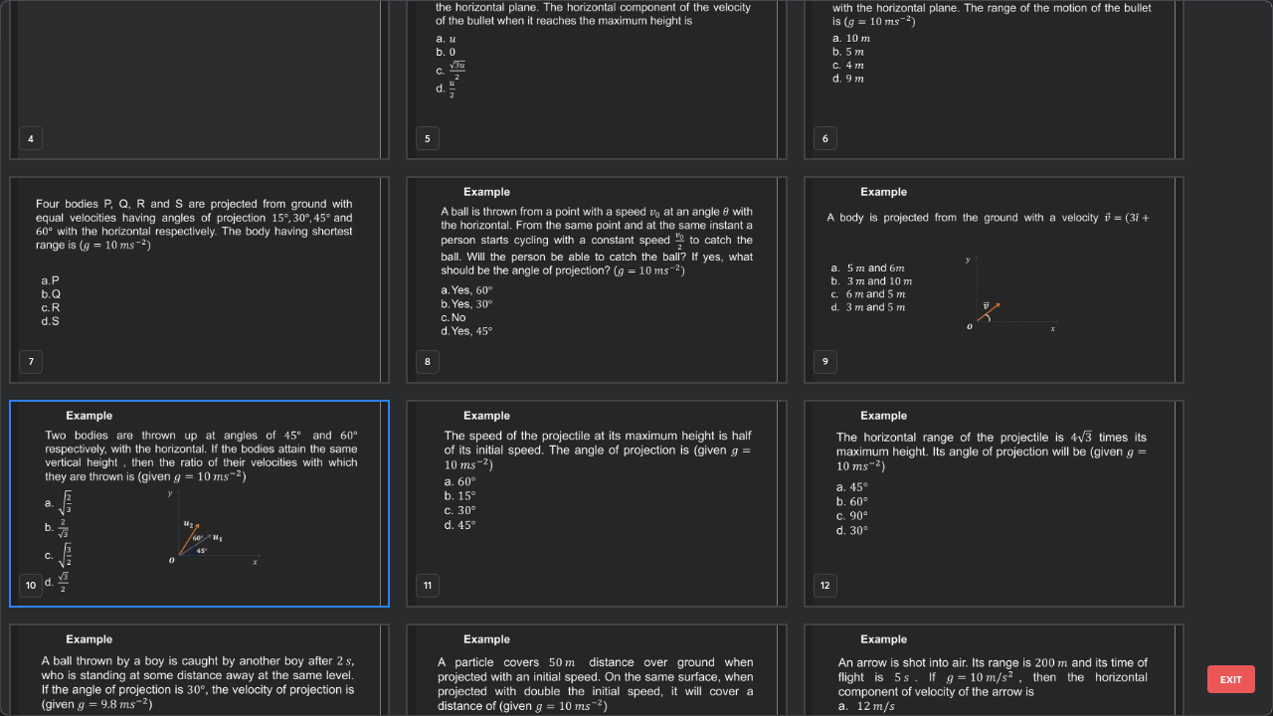
click at [332, 533] on img "grid" at bounding box center [199, 504] width 377 height 204
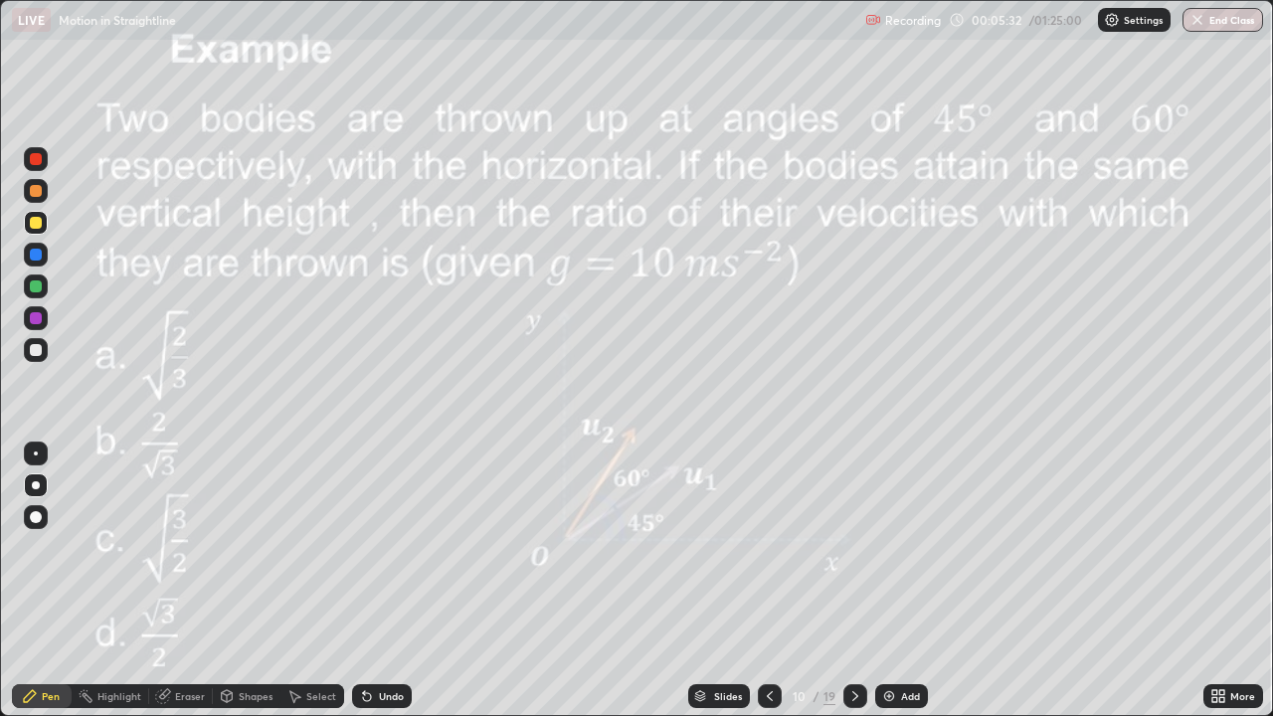
click at [723, 581] on div "Slides" at bounding box center [728, 696] width 28 height 10
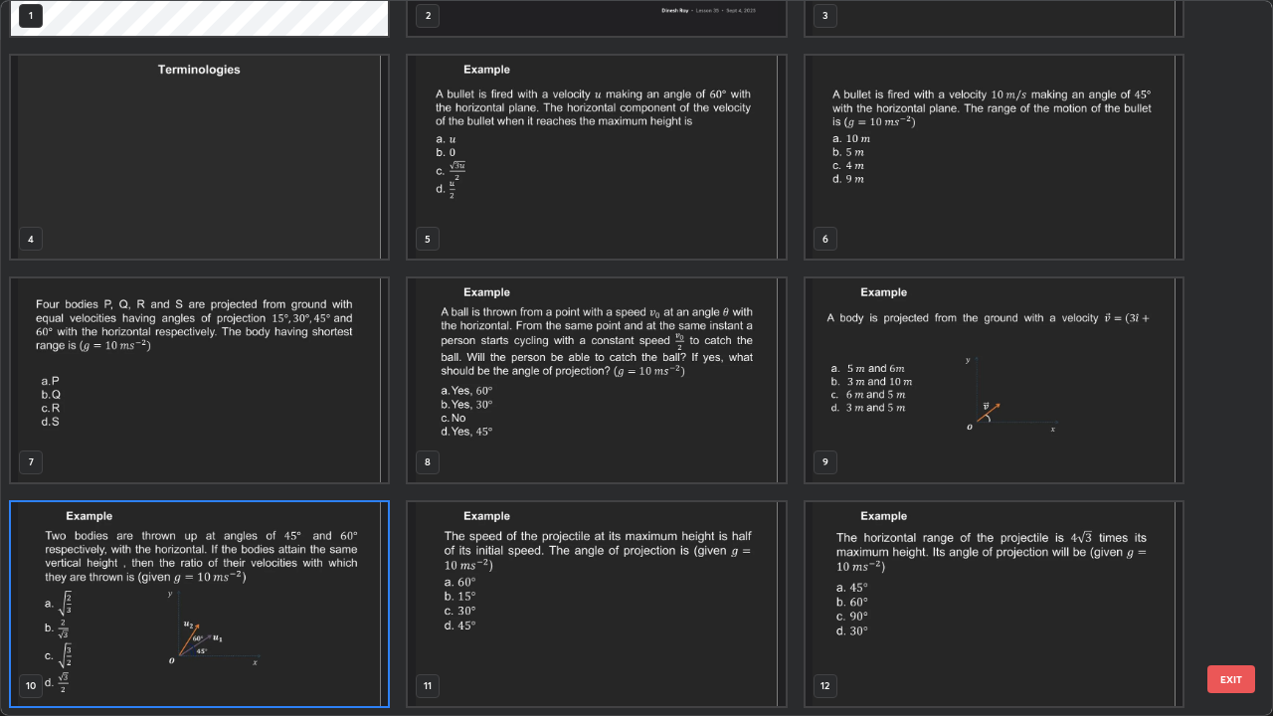
scroll to position [708, 1261]
click at [337, 581] on img "grid" at bounding box center [199, 604] width 377 height 204
click at [333, 581] on img "grid" at bounding box center [199, 604] width 377 height 204
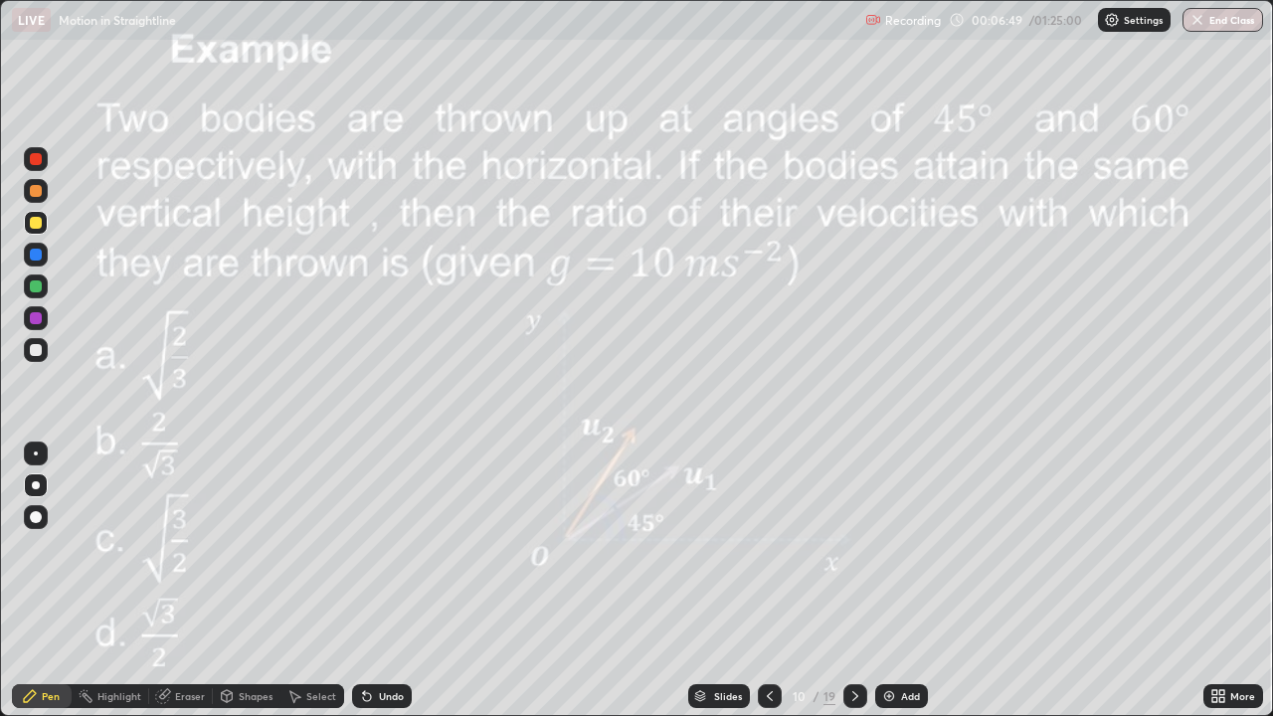
click at [723, 581] on div "Slides" at bounding box center [728, 696] width 28 height 10
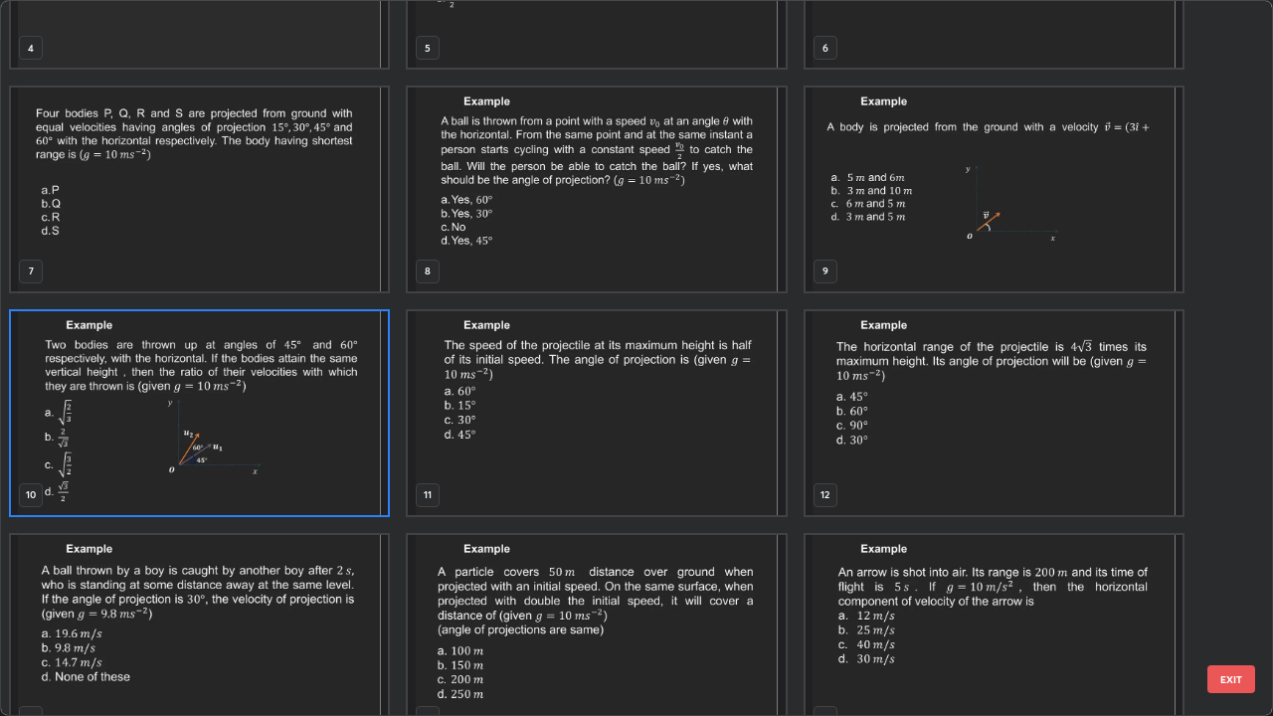
scroll to position [370, 0]
click at [755, 451] on img "grid" at bounding box center [596, 413] width 377 height 204
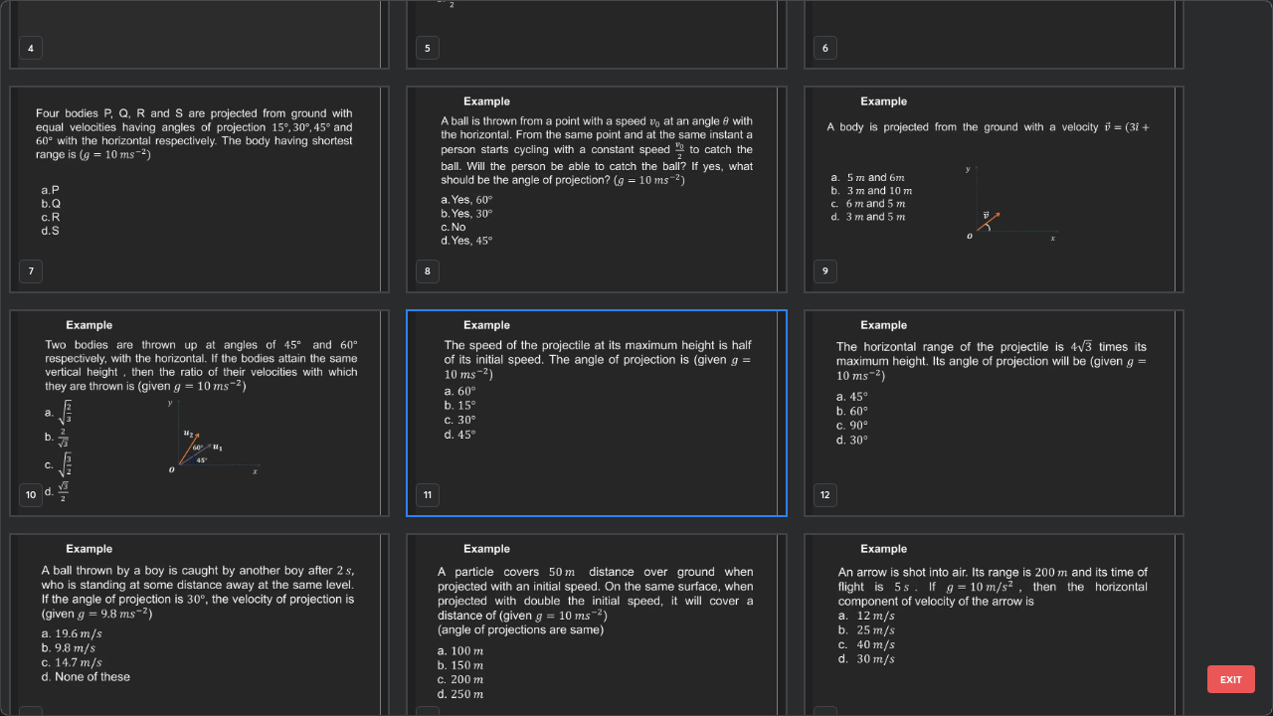
click at [749, 453] on img "grid" at bounding box center [596, 413] width 377 height 204
click at [757, 447] on img "grid" at bounding box center [596, 413] width 377 height 204
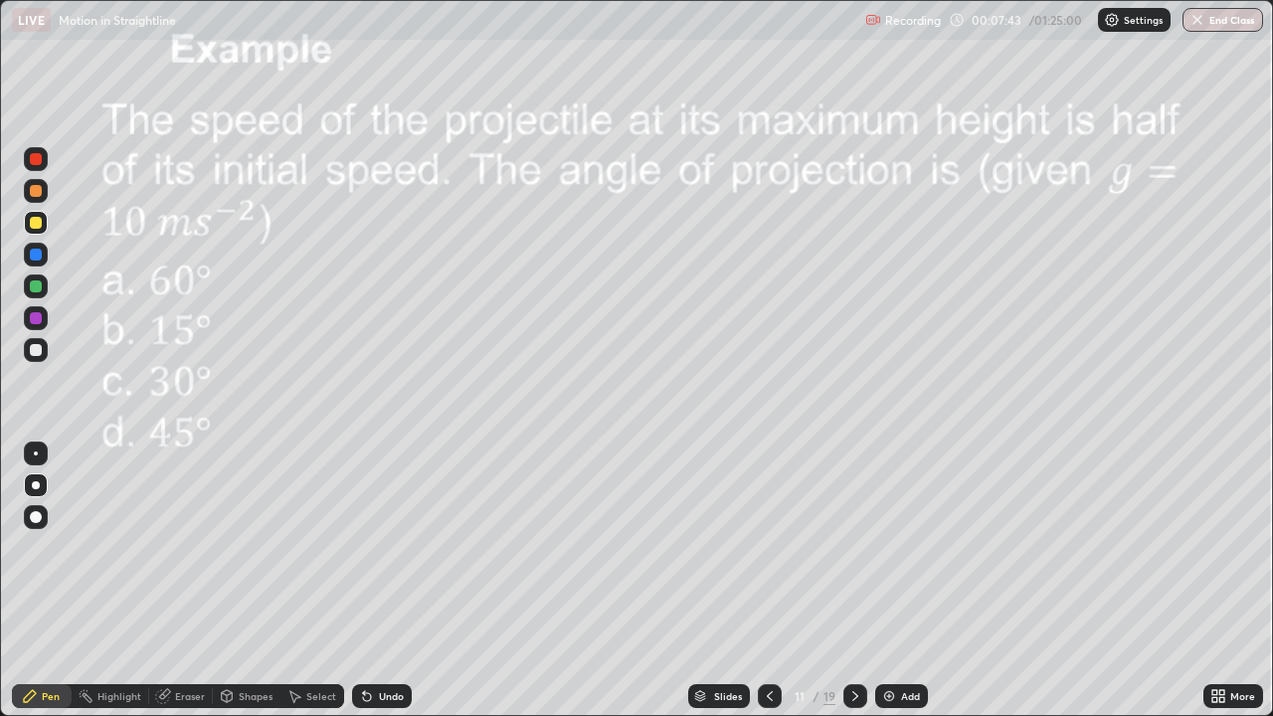
click at [853, 581] on icon at bounding box center [855, 696] width 16 height 16
click at [851, 581] on icon at bounding box center [855, 696] width 16 height 16
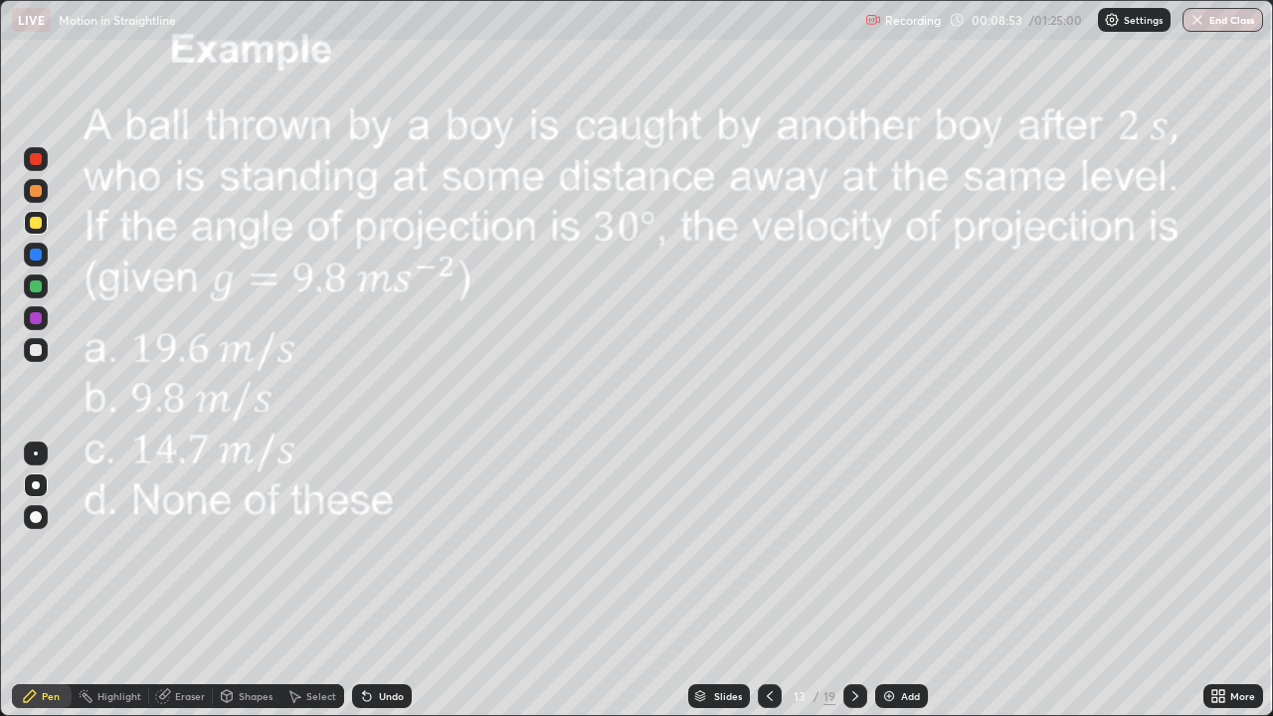
click at [855, 581] on div at bounding box center [855, 696] width 24 height 40
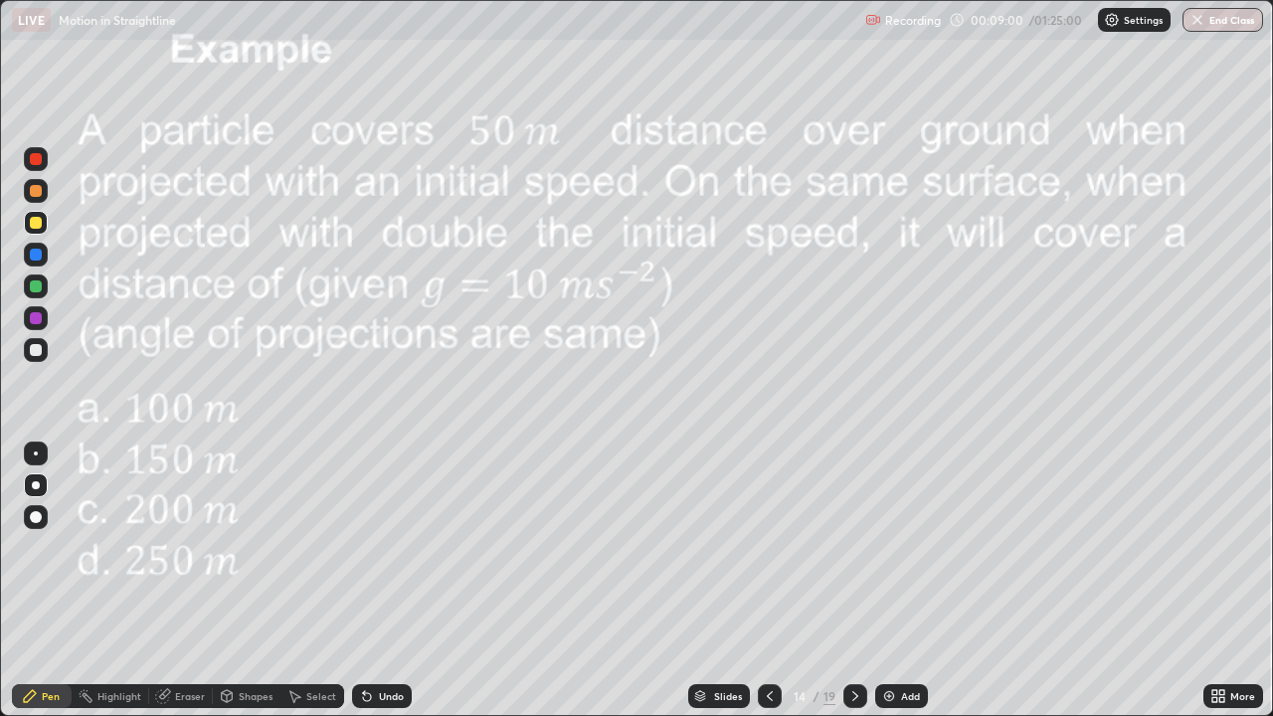
click at [862, 581] on div at bounding box center [855, 696] width 24 height 24
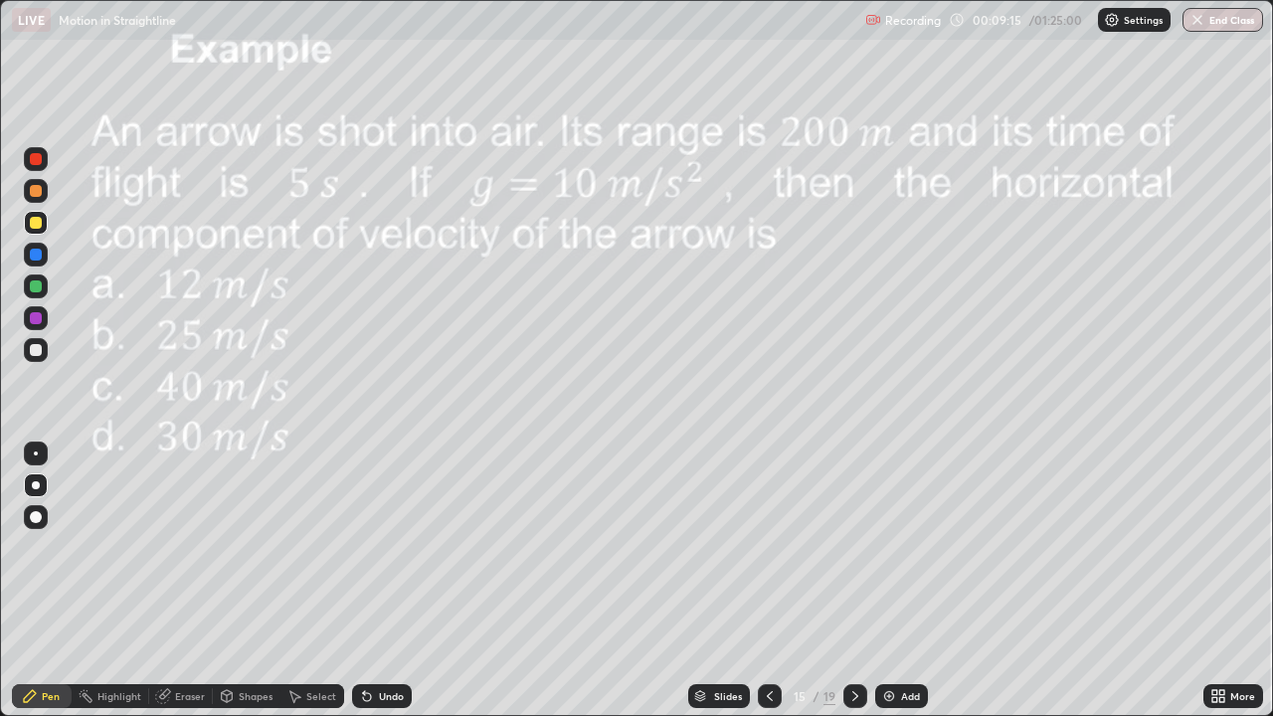
click at [863, 581] on div at bounding box center [855, 696] width 24 height 24
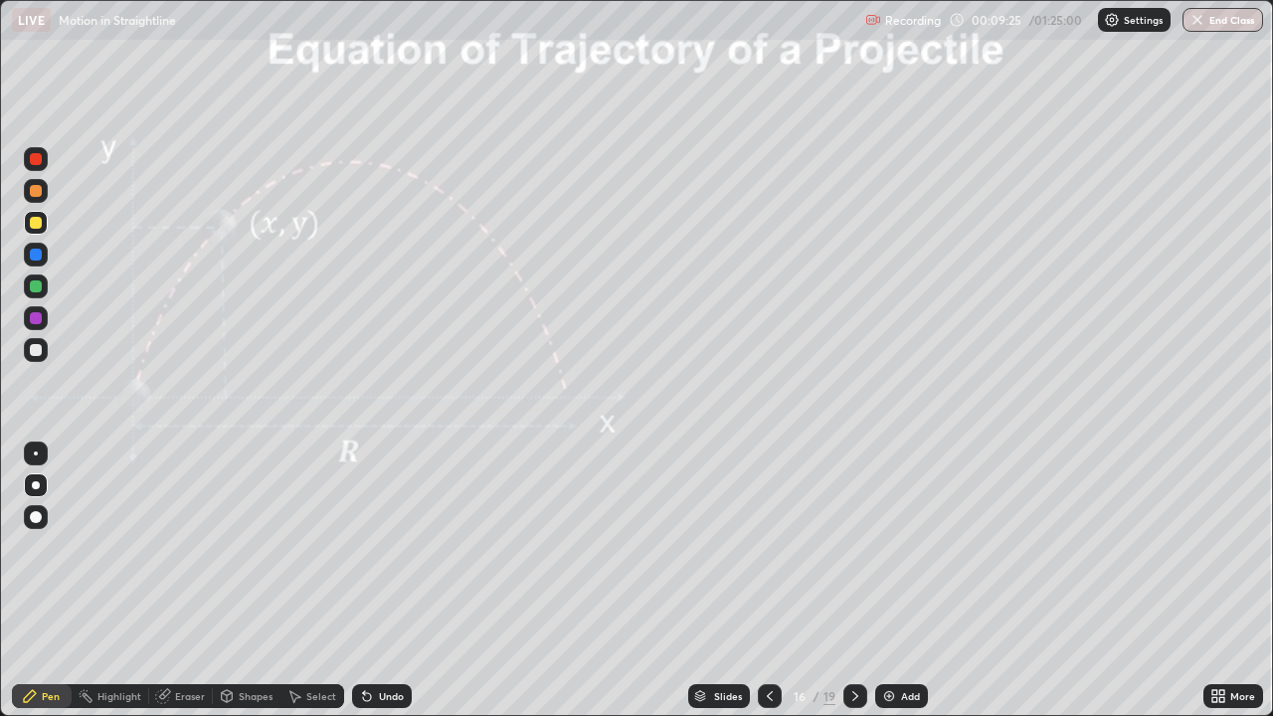
click at [34, 224] on div at bounding box center [36, 223] width 12 height 12
click at [777, 581] on div at bounding box center [770, 696] width 24 height 24
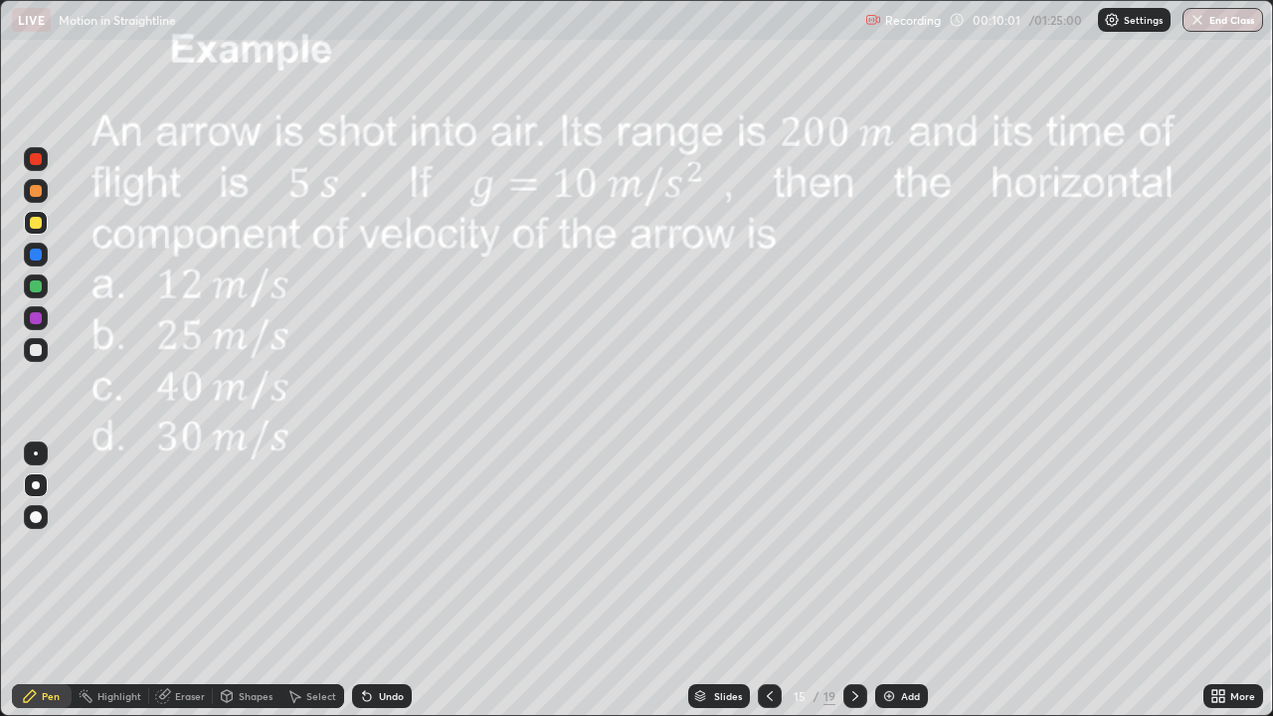
click at [855, 581] on div at bounding box center [855, 696] width 24 height 24
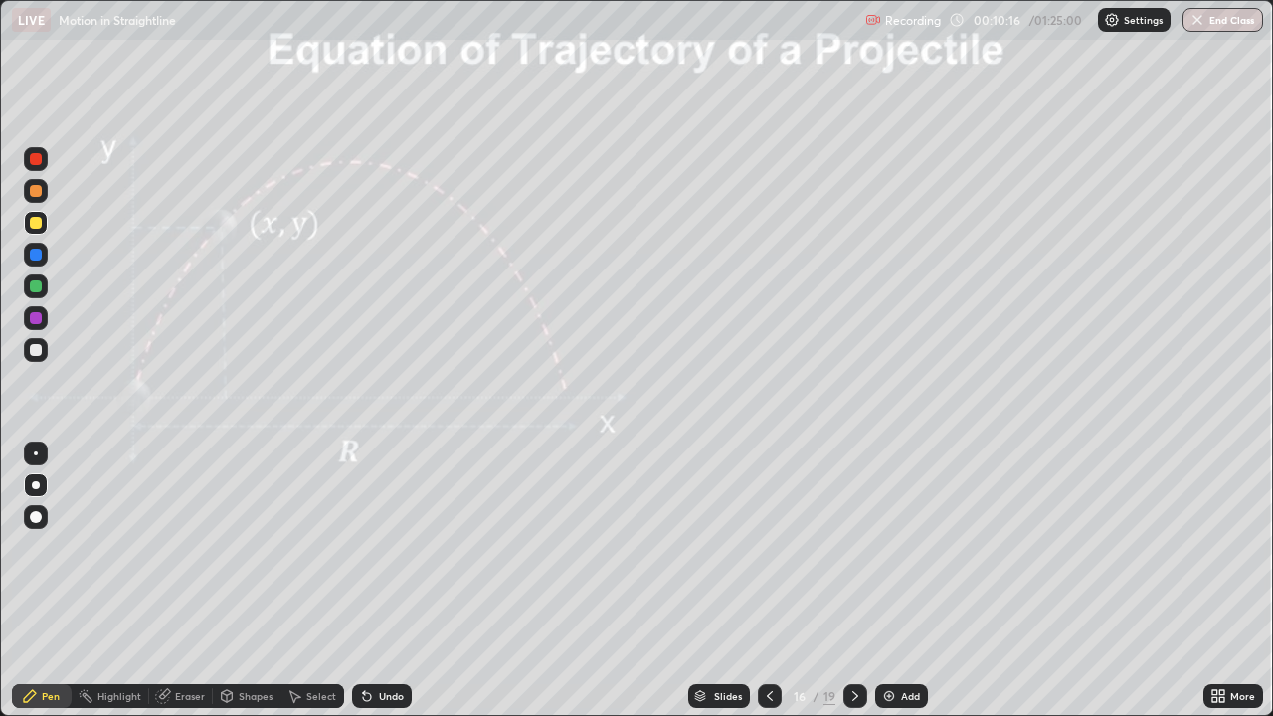
click at [43, 285] on div at bounding box center [36, 286] width 24 height 24
click at [46, 221] on div at bounding box center [36, 223] width 24 height 24
click at [34, 255] on div at bounding box center [36, 255] width 12 height 12
click at [905, 581] on div "Add" at bounding box center [901, 696] width 53 height 24
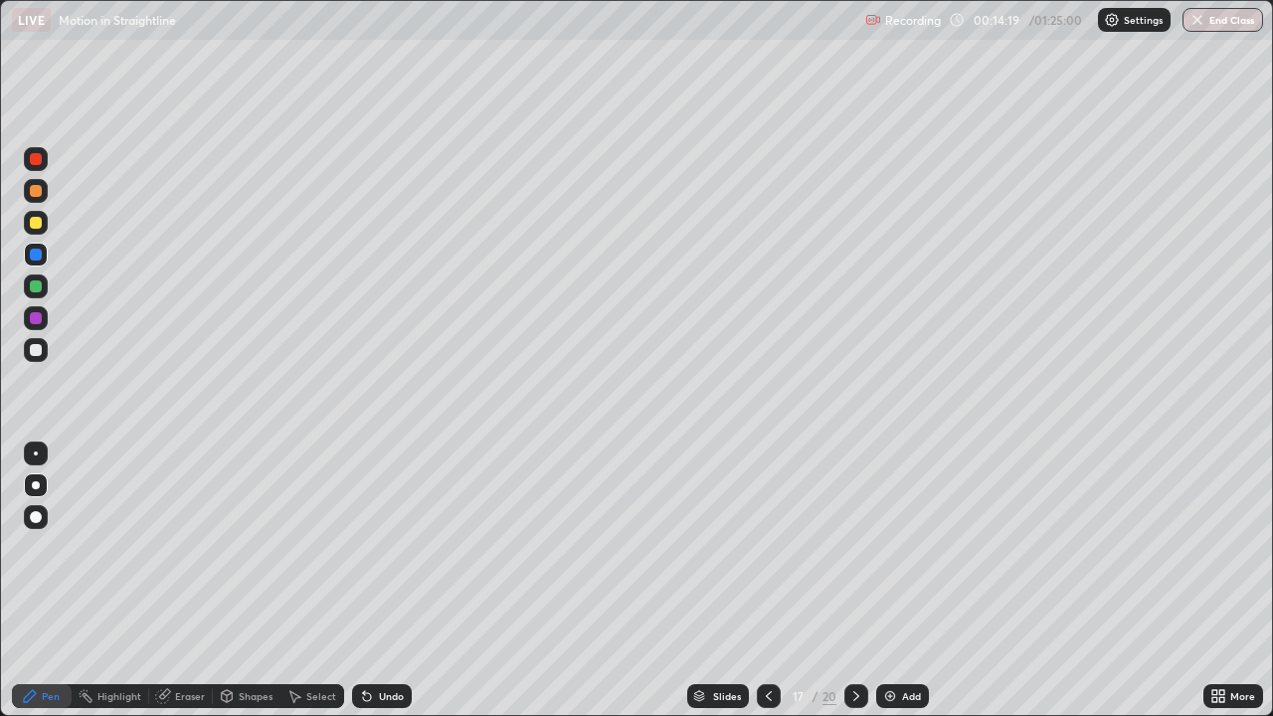
click at [37, 350] on div at bounding box center [36, 350] width 12 height 12
click at [767, 581] on icon at bounding box center [769, 696] width 16 height 16
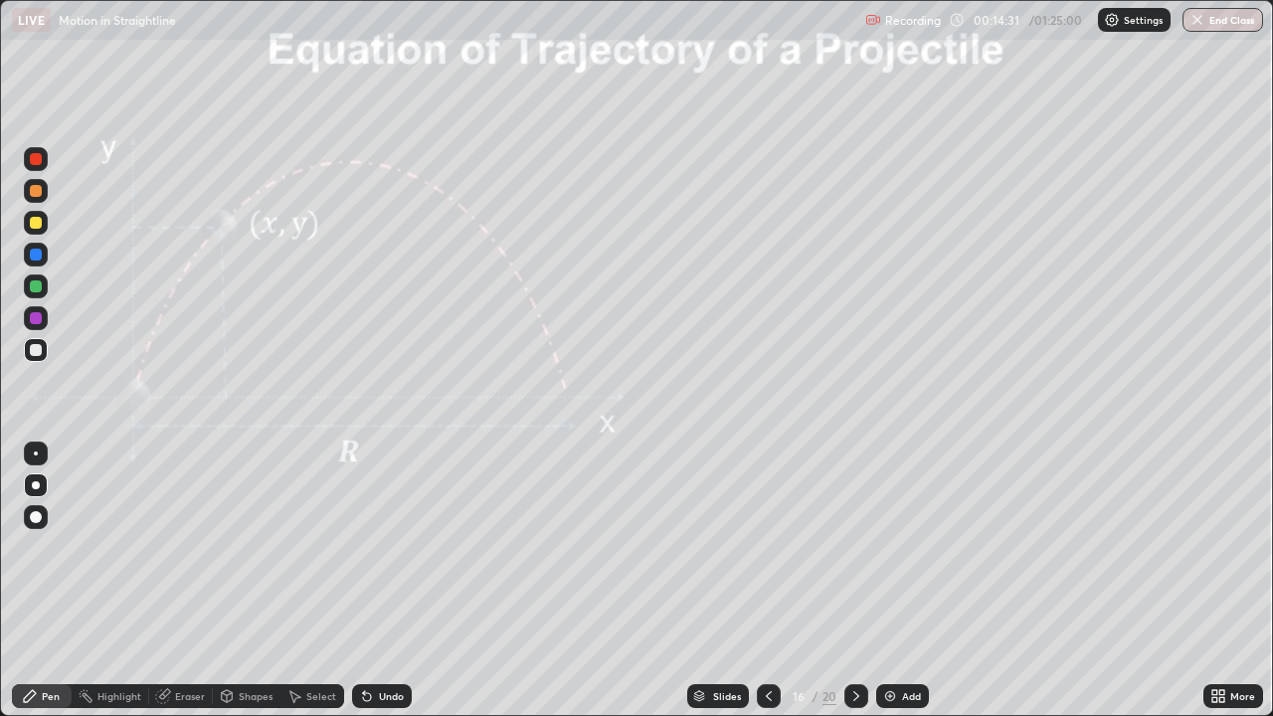
click at [856, 581] on icon at bounding box center [856, 696] width 16 height 16
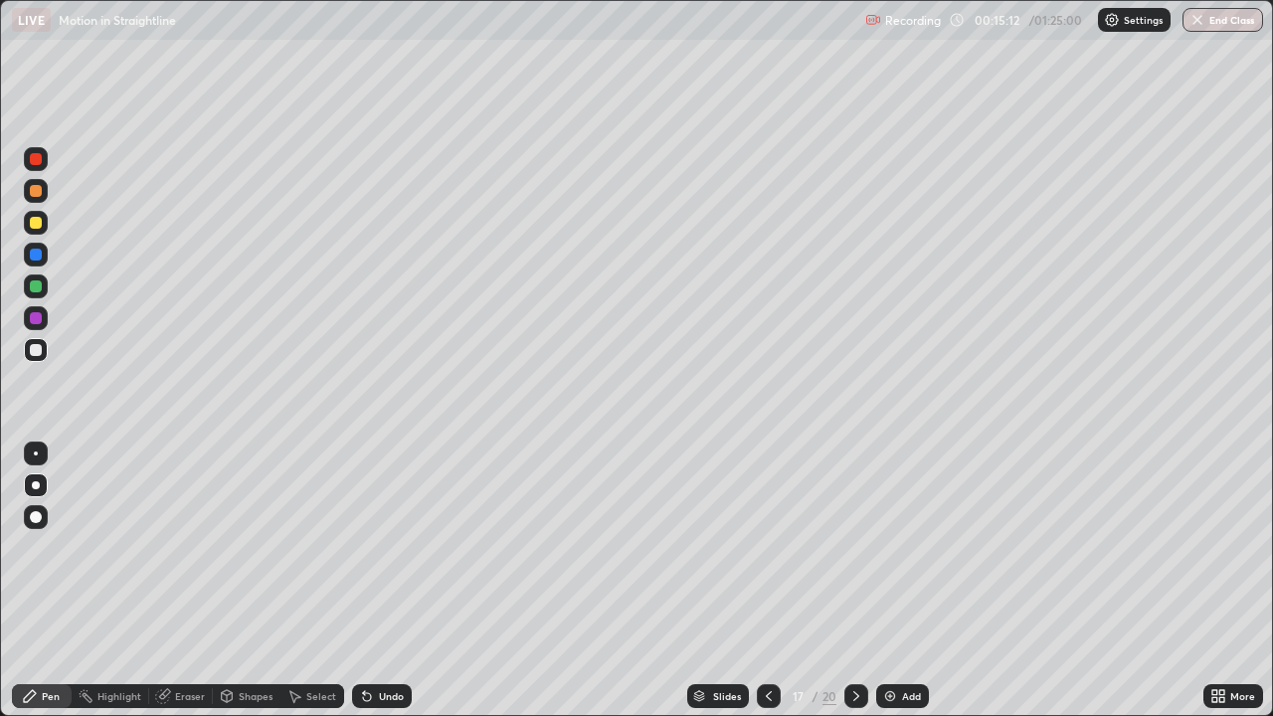
click at [386, 581] on div "Undo" at bounding box center [391, 696] width 25 height 10
click at [38, 360] on div at bounding box center [36, 350] width 24 height 24
click at [37, 223] on div at bounding box center [36, 223] width 12 height 12
click at [396, 581] on div "Undo" at bounding box center [391, 696] width 25 height 10
click at [767, 581] on icon at bounding box center [769, 696] width 16 height 16
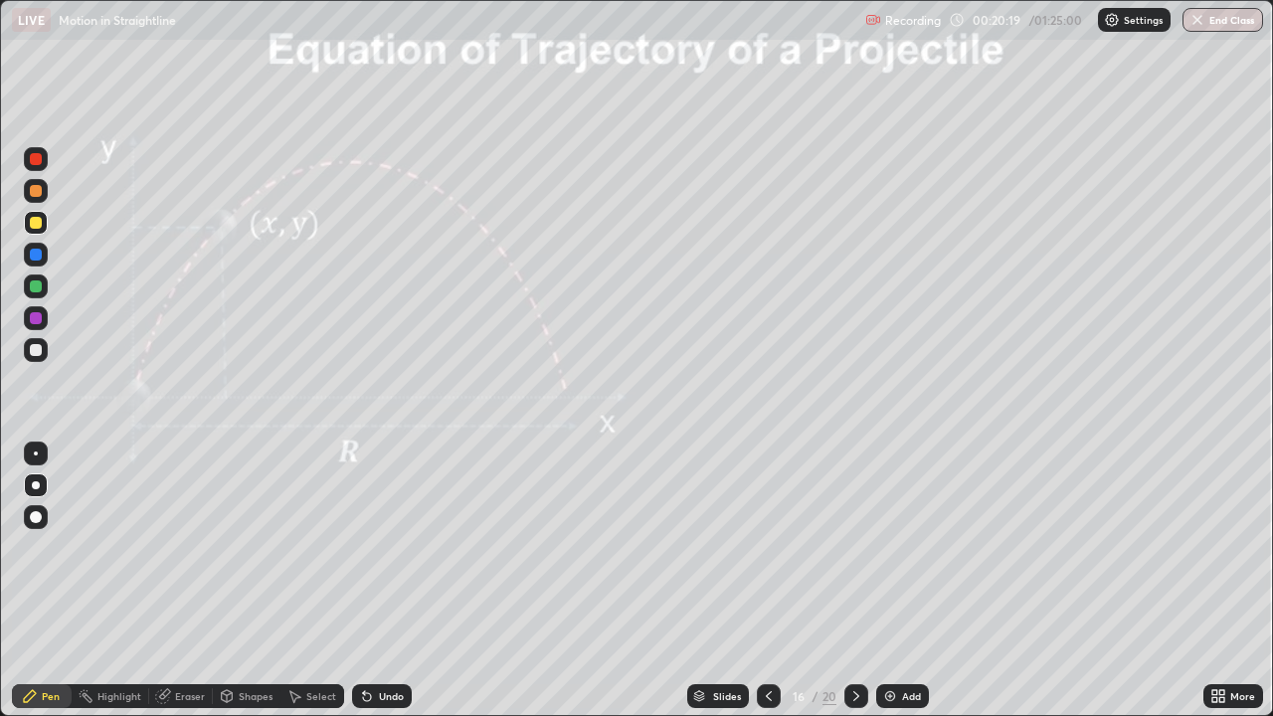
click at [854, 581] on icon at bounding box center [856, 696] width 16 height 16
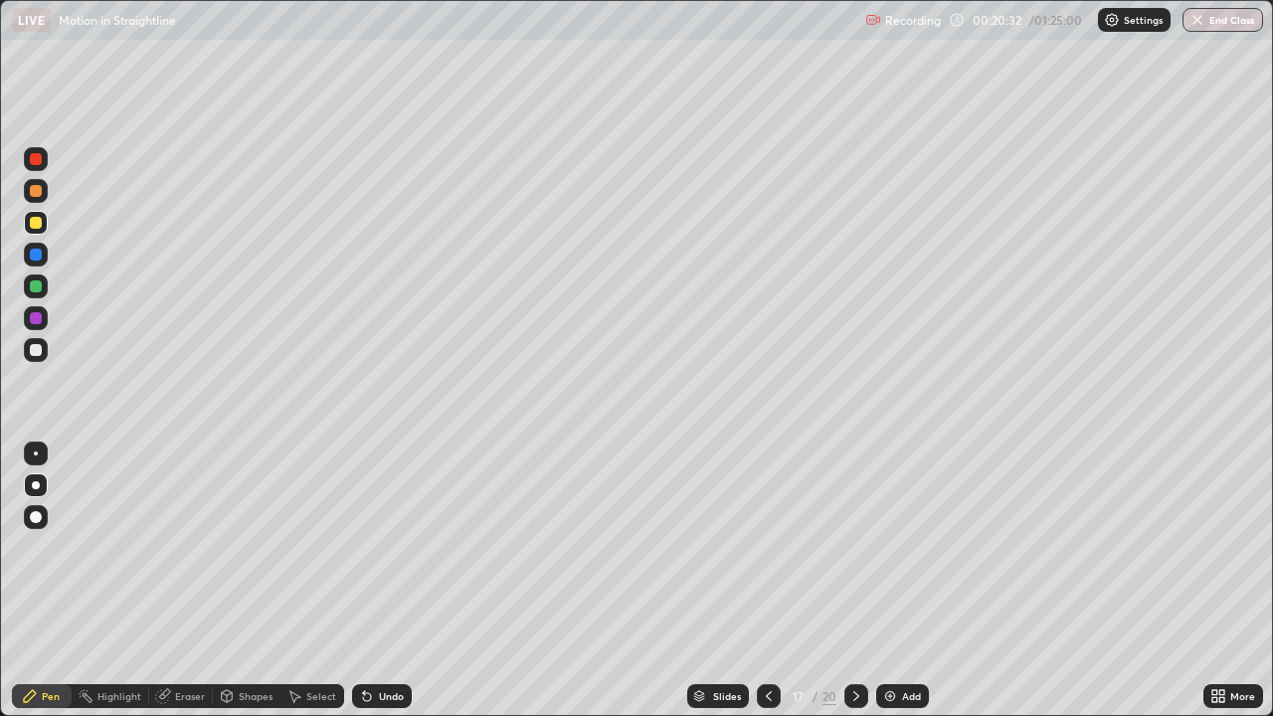
click at [766, 581] on icon at bounding box center [769, 696] width 16 height 16
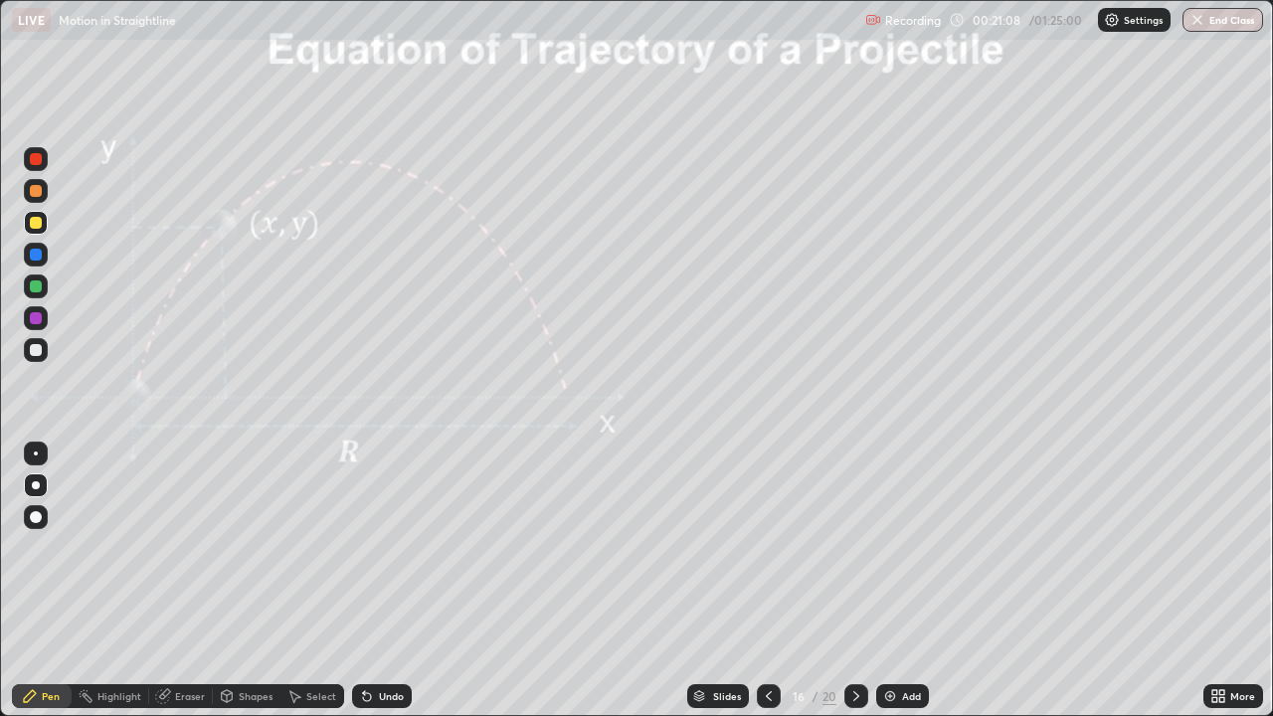
click at [729, 581] on div "Slides" at bounding box center [727, 696] width 28 height 10
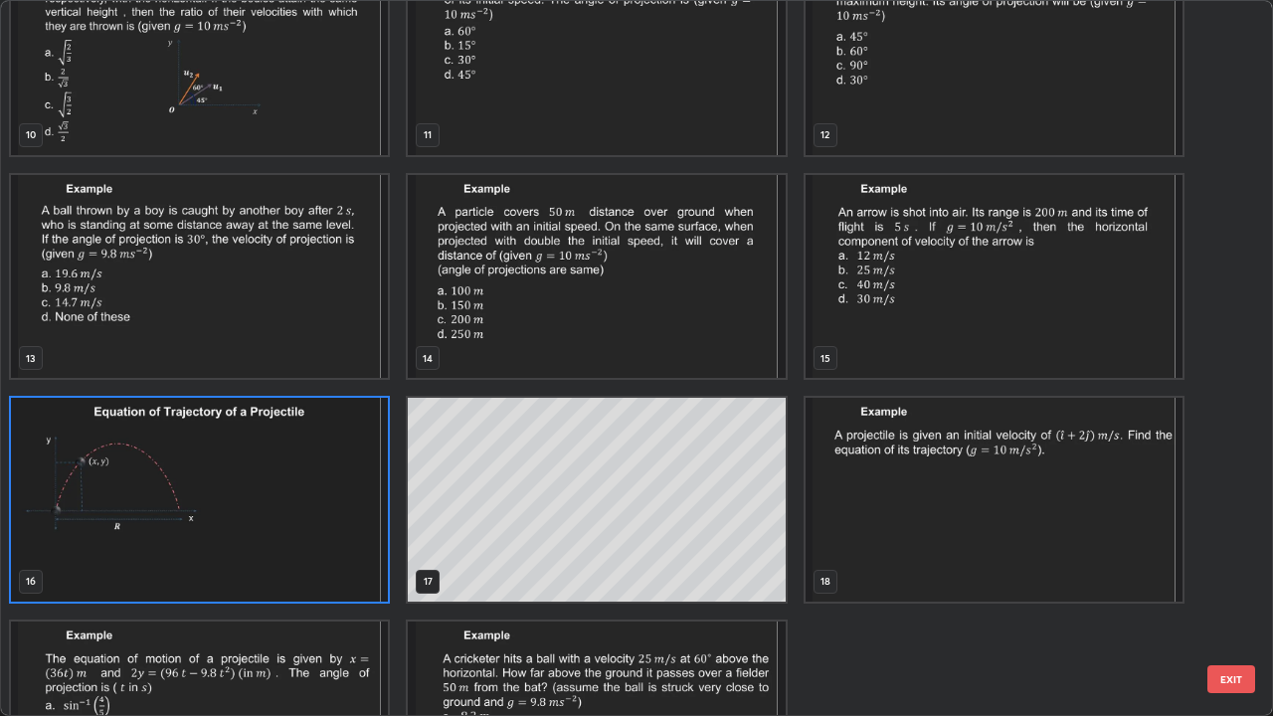
scroll to position [743, 0]
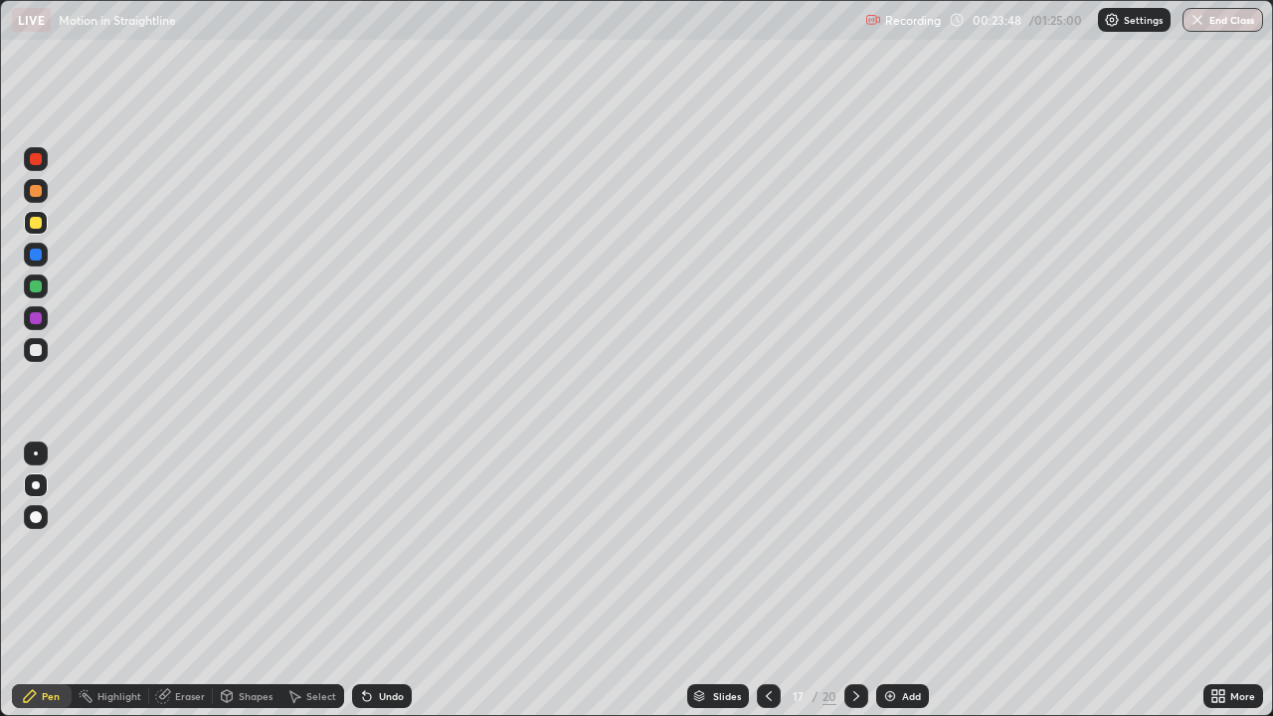
click at [853, 581] on icon at bounding box center [856, 696] width 16 height 16
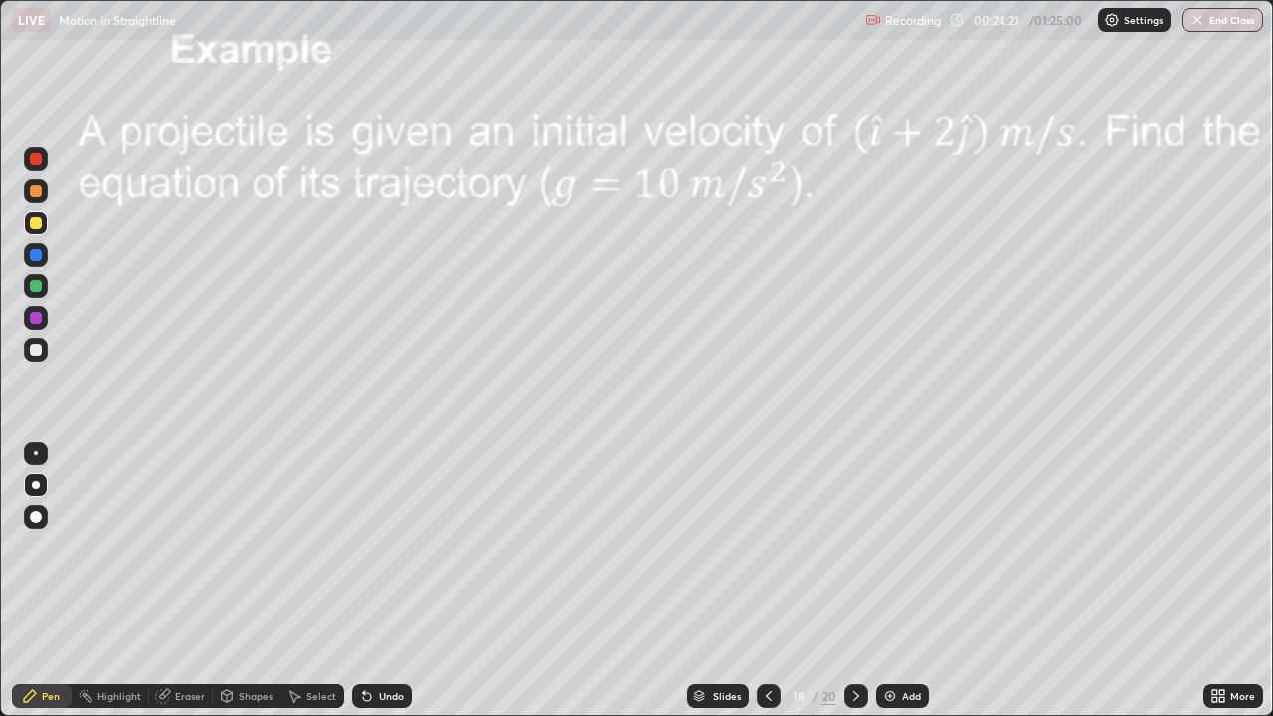
click at [384, 581] on div "Undo" at bounding box center [391, 696] width 25 height 10
click at [385, 581] on div "Undo" at bounding box center [382, 696] width 60 height 24
click at [380, 581] on div "Undo" at bounding box center [382, 696] width 60 height 24
click at [379, 581] on div "Undo" at bounding box center [382, 696] width 60 height 24
click at [375, 581] on div "Undo" at bounding box center [382, 696] width 60 height 24
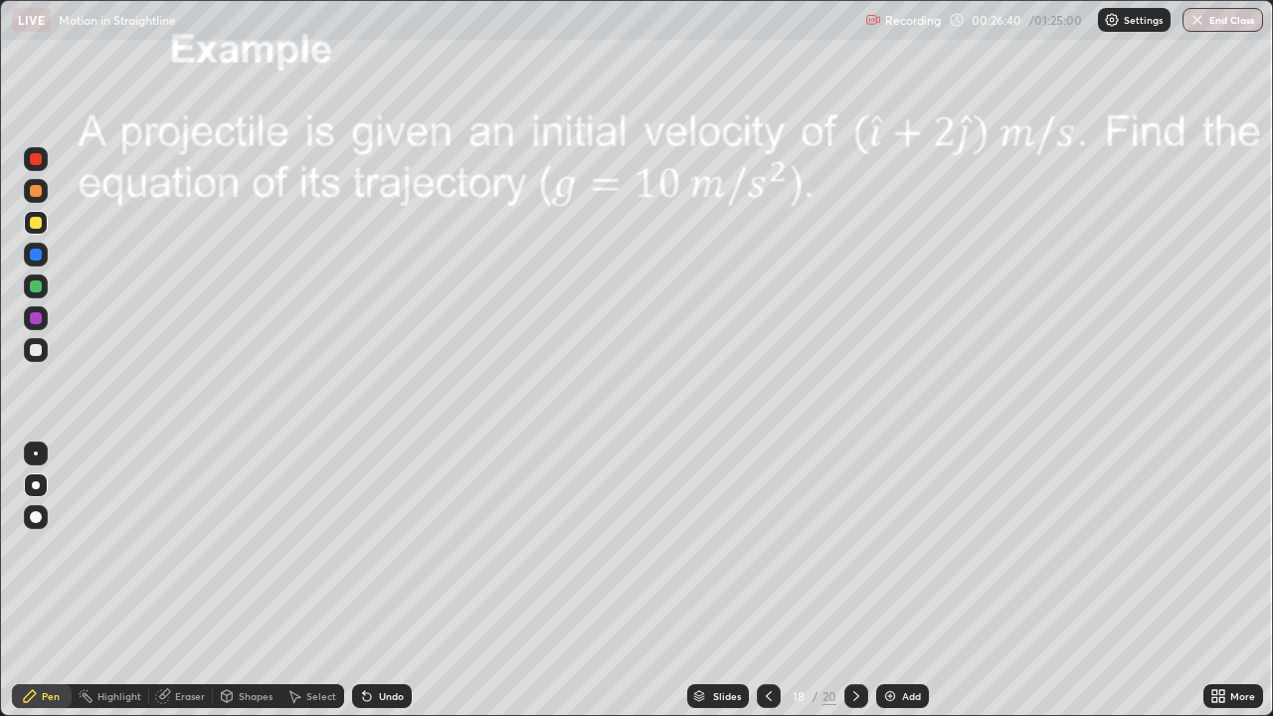
click at [767, 581] on icon at bounding box center [769, 696] width 16 height 16
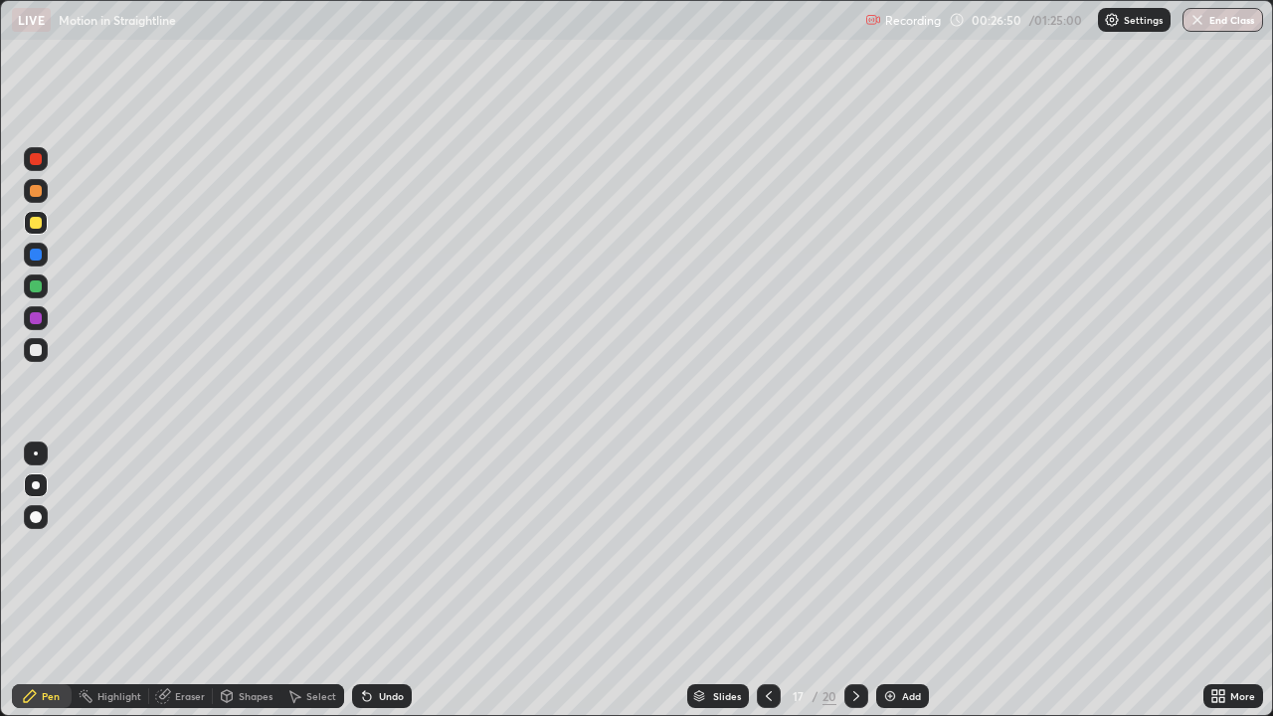
click at [845, 581] on div at bounding box center [856, 696] width 24 height 24
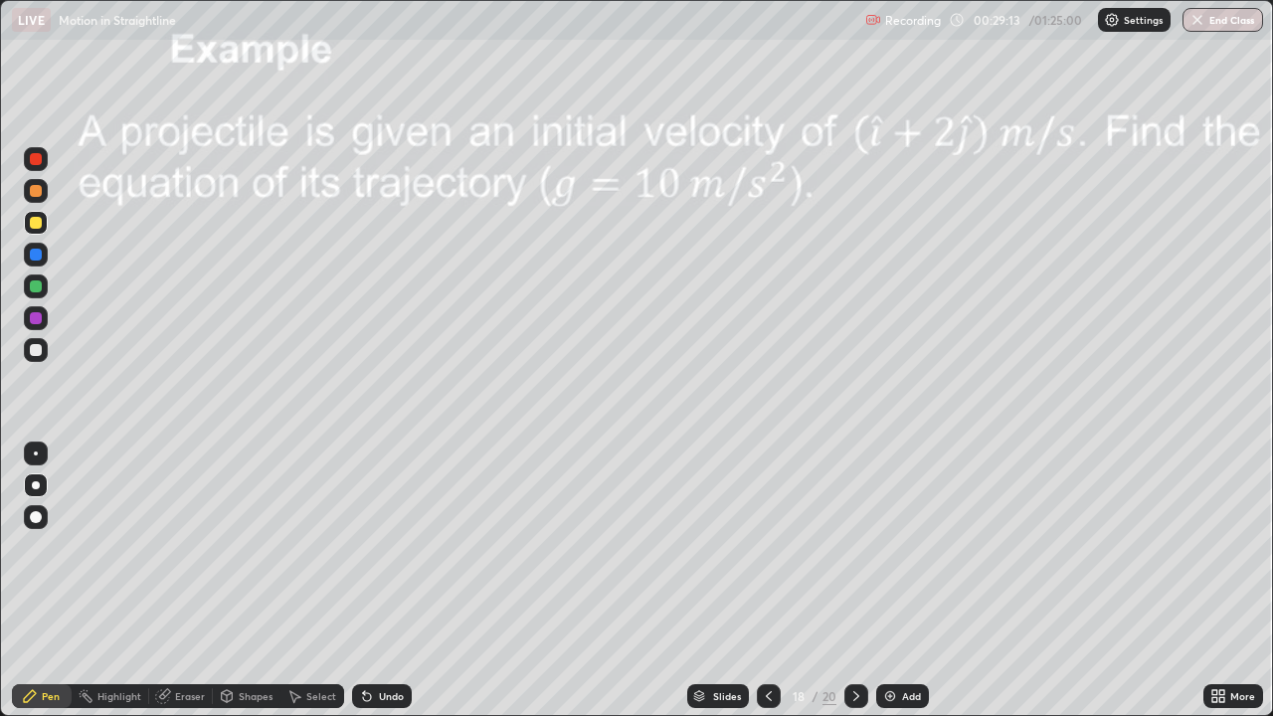
click at [854, 581] on icon at bounding box center [856, 696] width 16 height 16
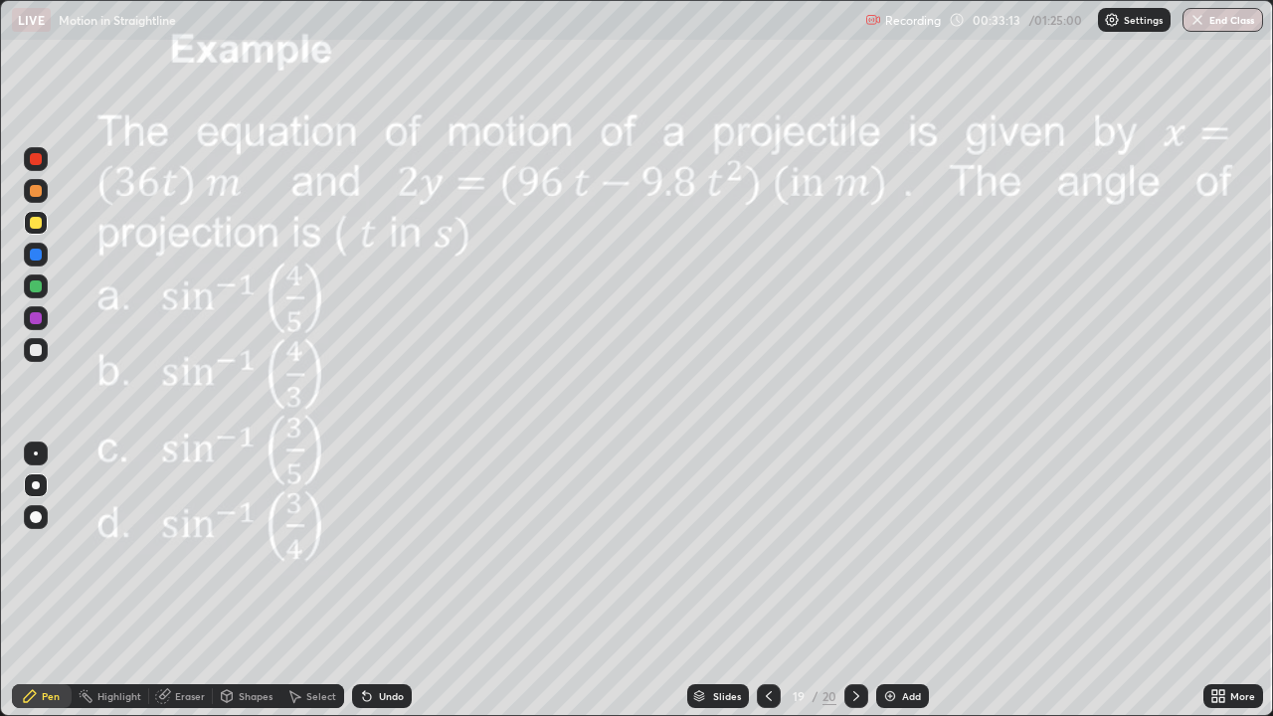
click at [721, 581] on div "Slides" at bounding box center [727, 696] width 28 height 10
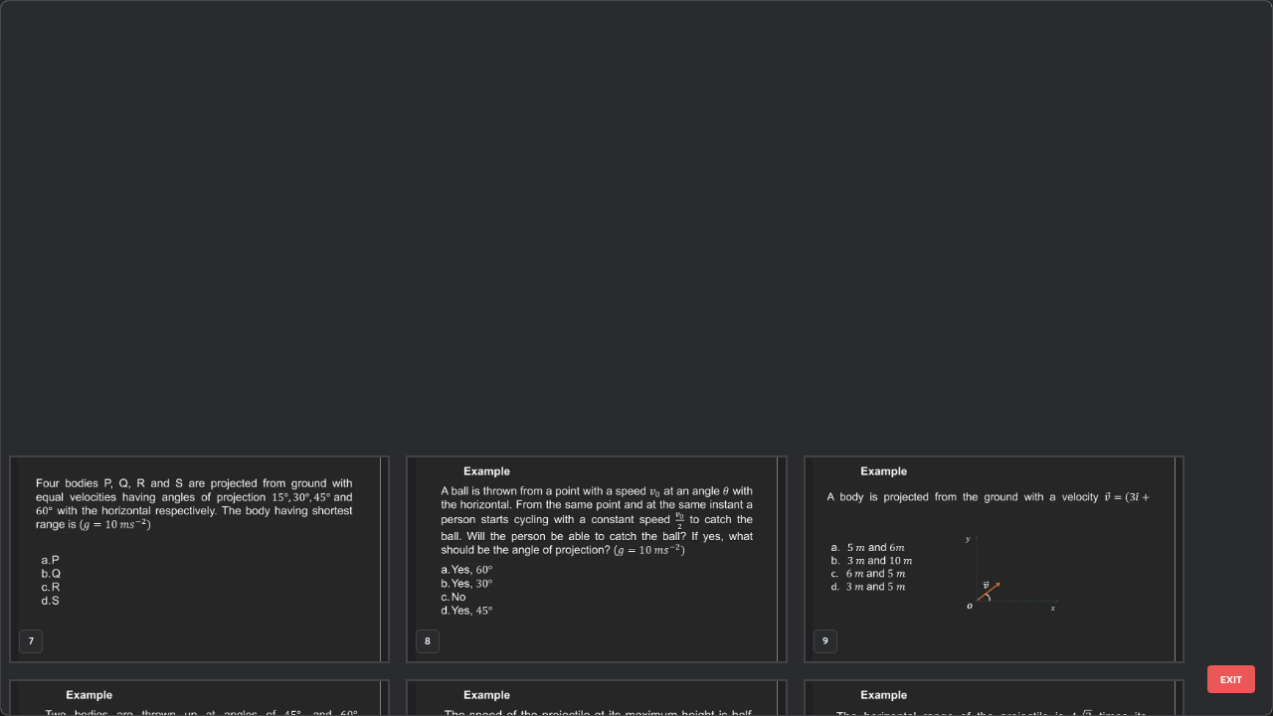
scroll to position [708, 1261]
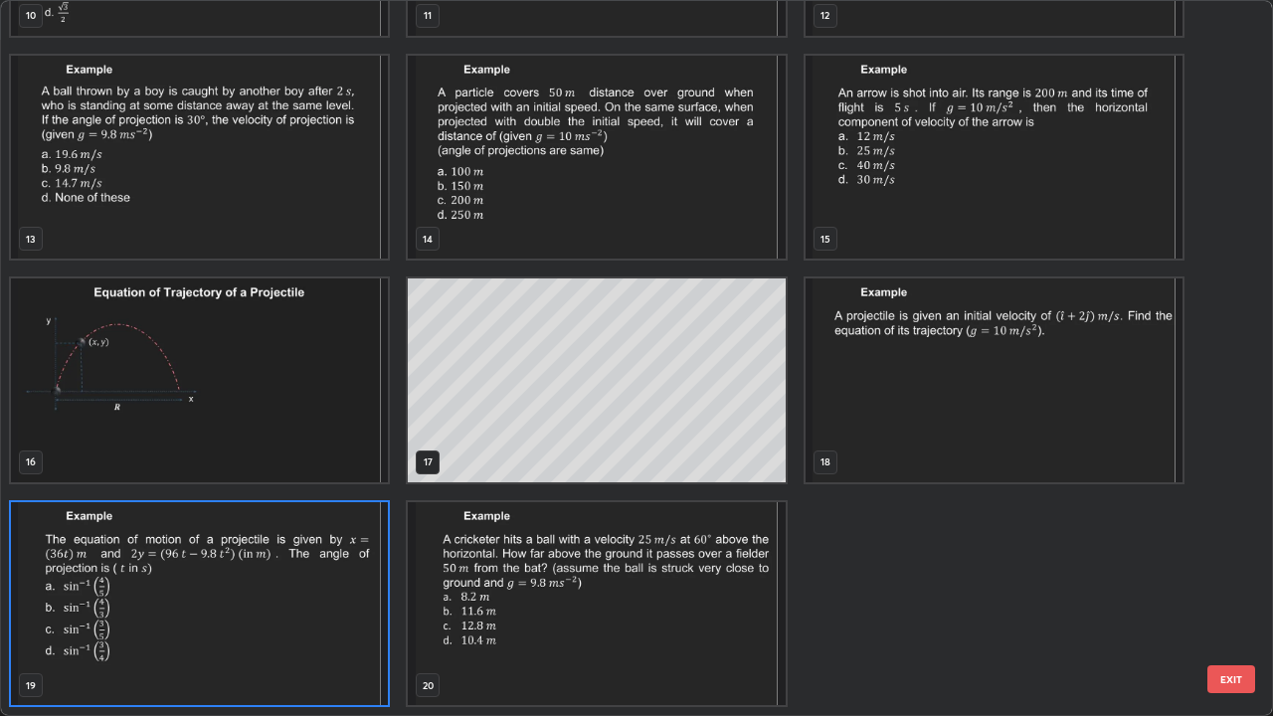
click at [751, 581] on img "grid" at bounding box center [596, 604] width 377 height 204
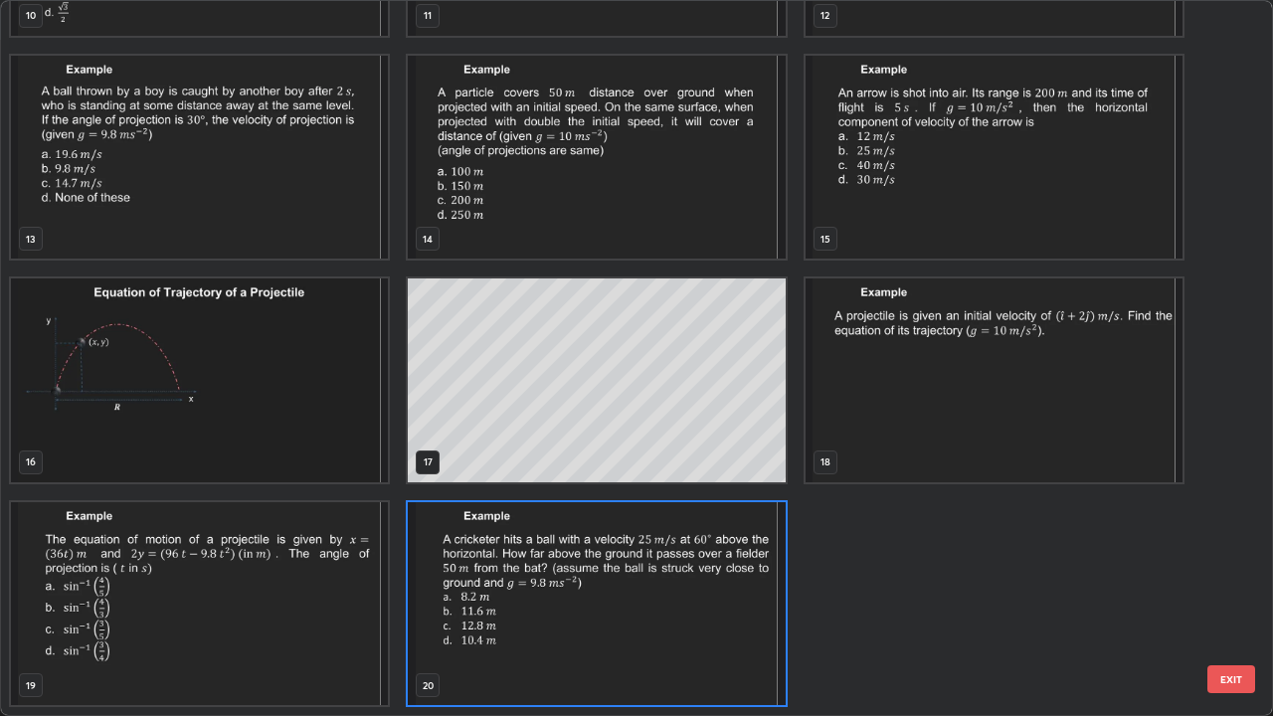
click at [751, 581] on img "grid" at bounding box center [596, 604] width 377 height 204
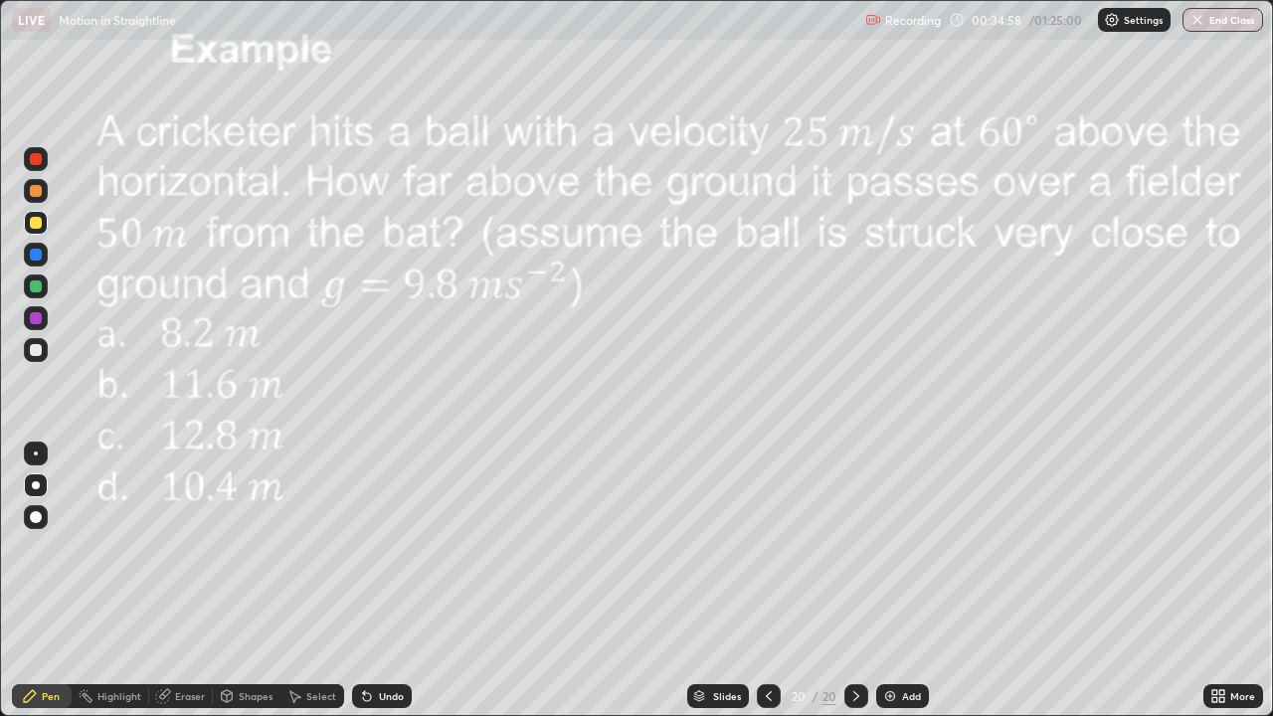
click at [177, 581] on div "Eraser" at bounding box center [190, 696] width 30 height 10
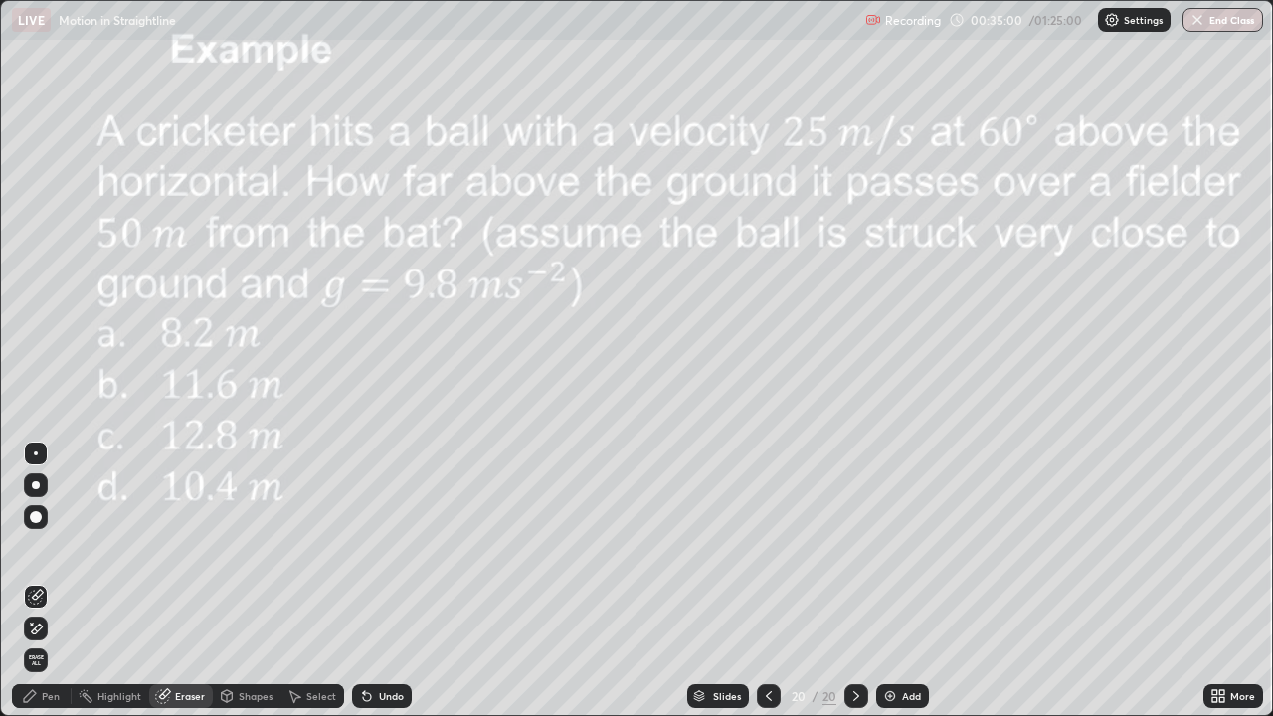
click at [44, 581] on div "Pen" at bounding box center [51, 696] width 18 height 10
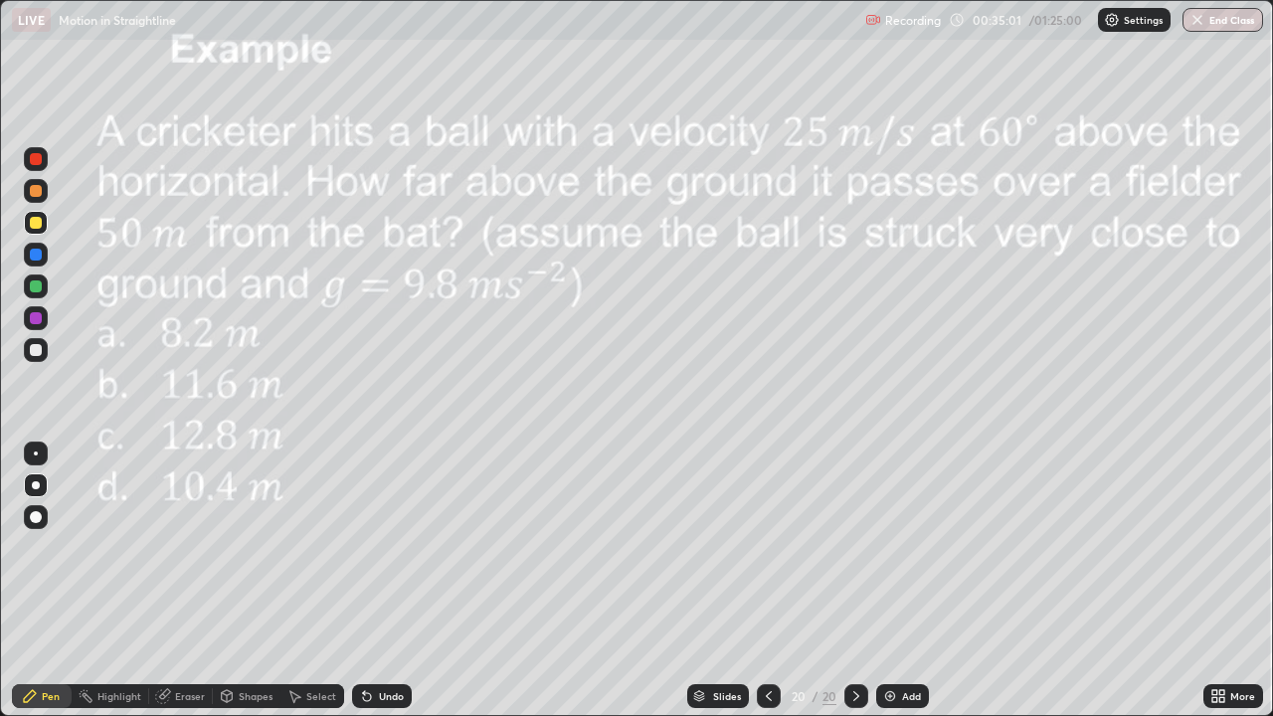
click at [31, 350] on div at bounding box center [36, 350] width 12 height 12
click at [37, 283] on div at bounding box center [36, 286] width 12 height 12
click at [35, 223] on div at bounding box center [36, 223] width 12 height 12
click at [176, 581] on div "Eraser" at bounding box center [190, 696] width 30 height 10
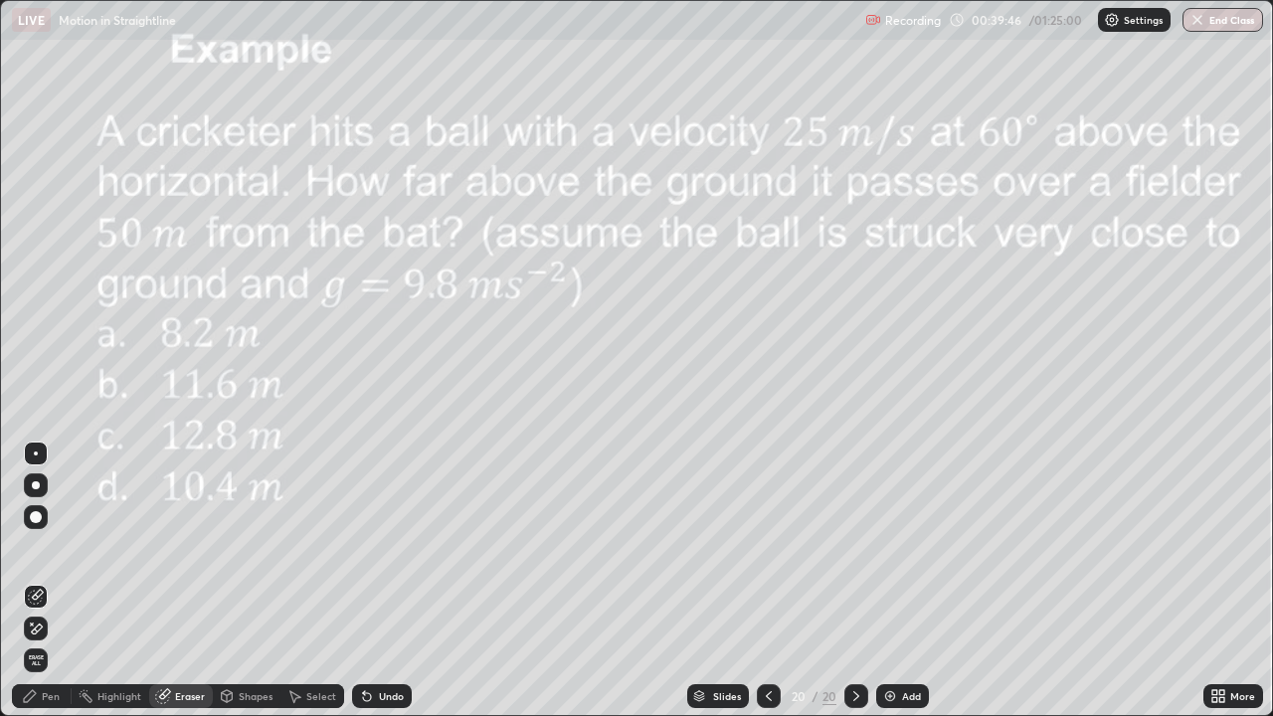
click at [44, 581] on div "Pen" at bounding box center [51, 696] width 18 height 10
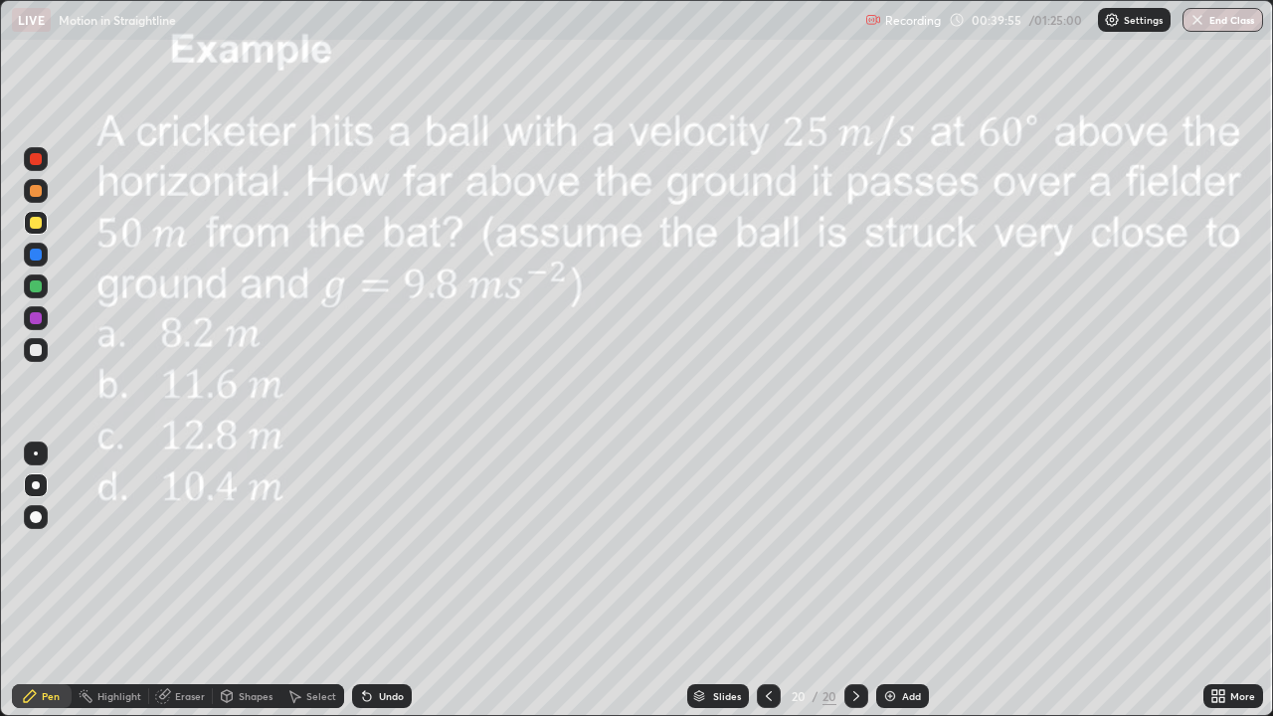
click at [31, 253] on div at bounding box center [36, 255] width 12 height 12
click at [391, 581] on div "Undo" at bounding box center [382, 696] width 60 height 24
click at [382, 581] on div "Undo" at bounding box center [382, 696] width 60 height 24
click at [378, 581] on div "Undo" at bounding box center [378, 696] width 68 height 40
click at [385, 581] on div "Undo" at bounding box center [391, 696] width 25 height 10
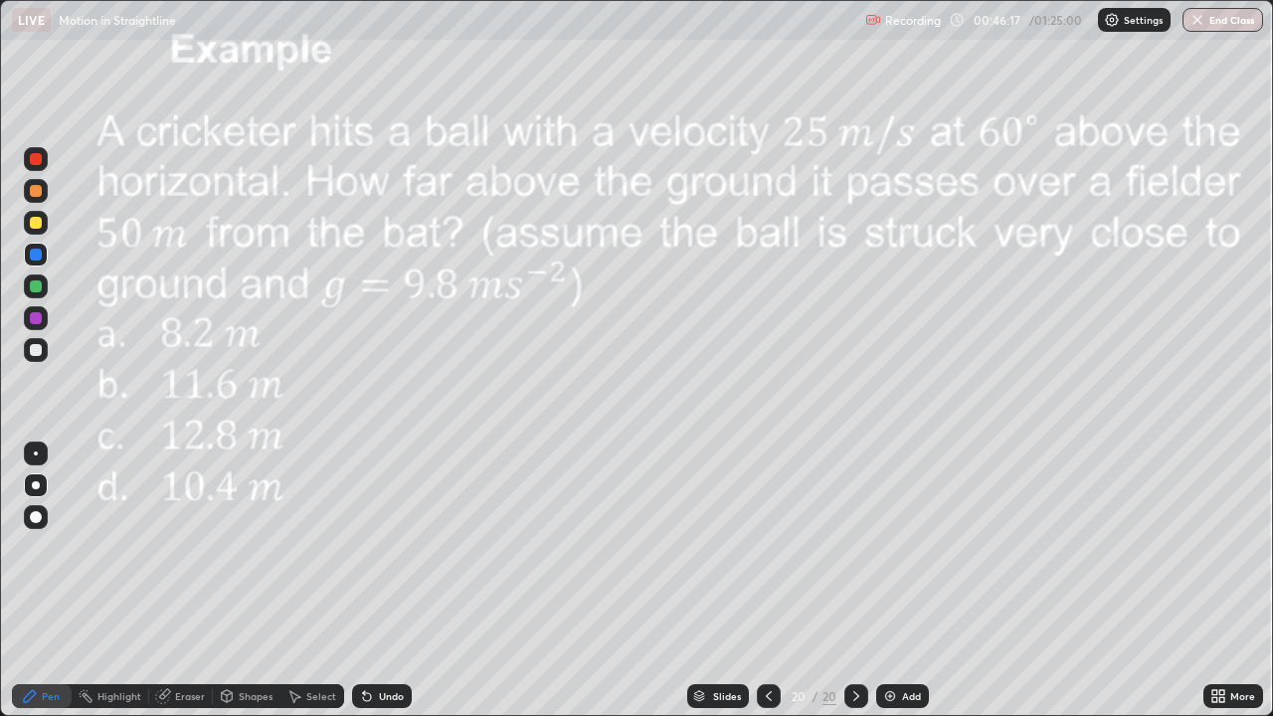
click at [390, 581] on div "Undo" at bounding box center [391, 696] width 25 height 10
click at [395, 581] on div "Undo" at bounding box center [391, 696] width 25 height 10
click at [394, 581] on div "Undo" at bounding box center [382, 696] width 60 height 24
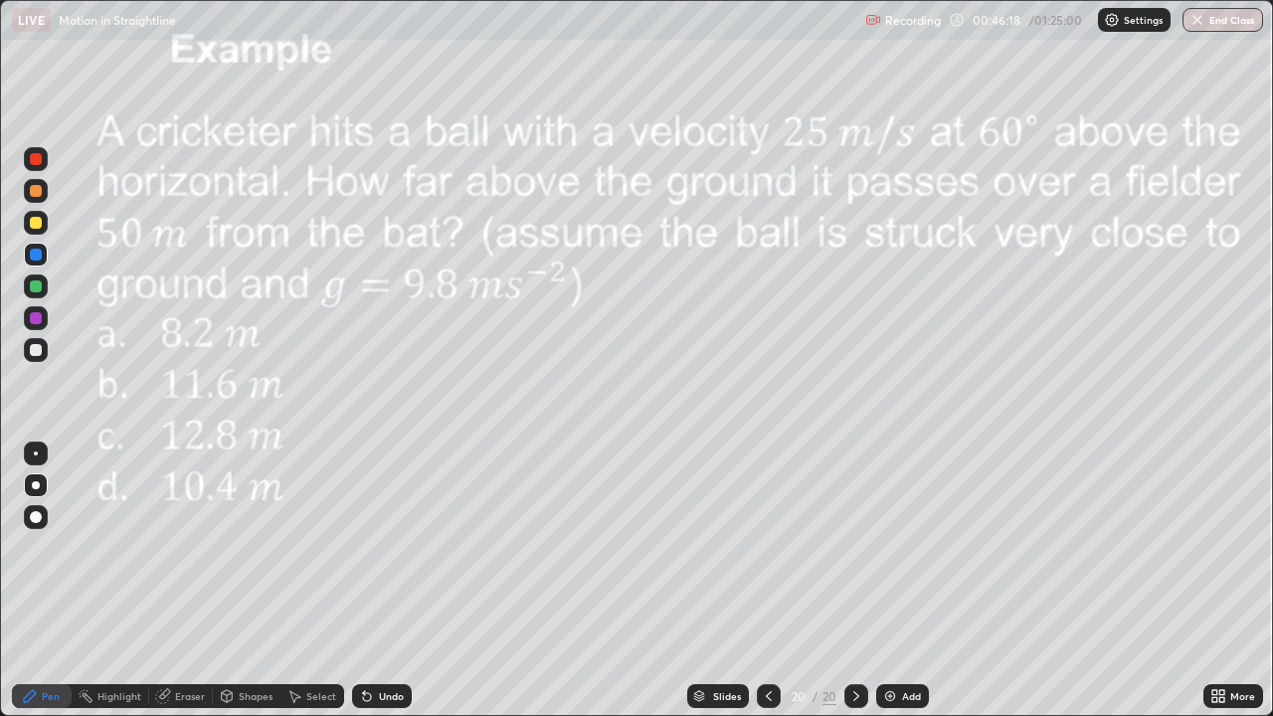
click at [394, 581] on div "Undo" at bounding box center [382, 696] width 60 height 24
click at [396, 581] on div "Undo" at bounding box center [382, 696] width 60 height 24
click at [392, 581] on div "Undo" at bounding box center [391, 696] width 25 height 10
click at [391, 581] on div "Undo" at bounding box center [391, 696] width 25 height 10
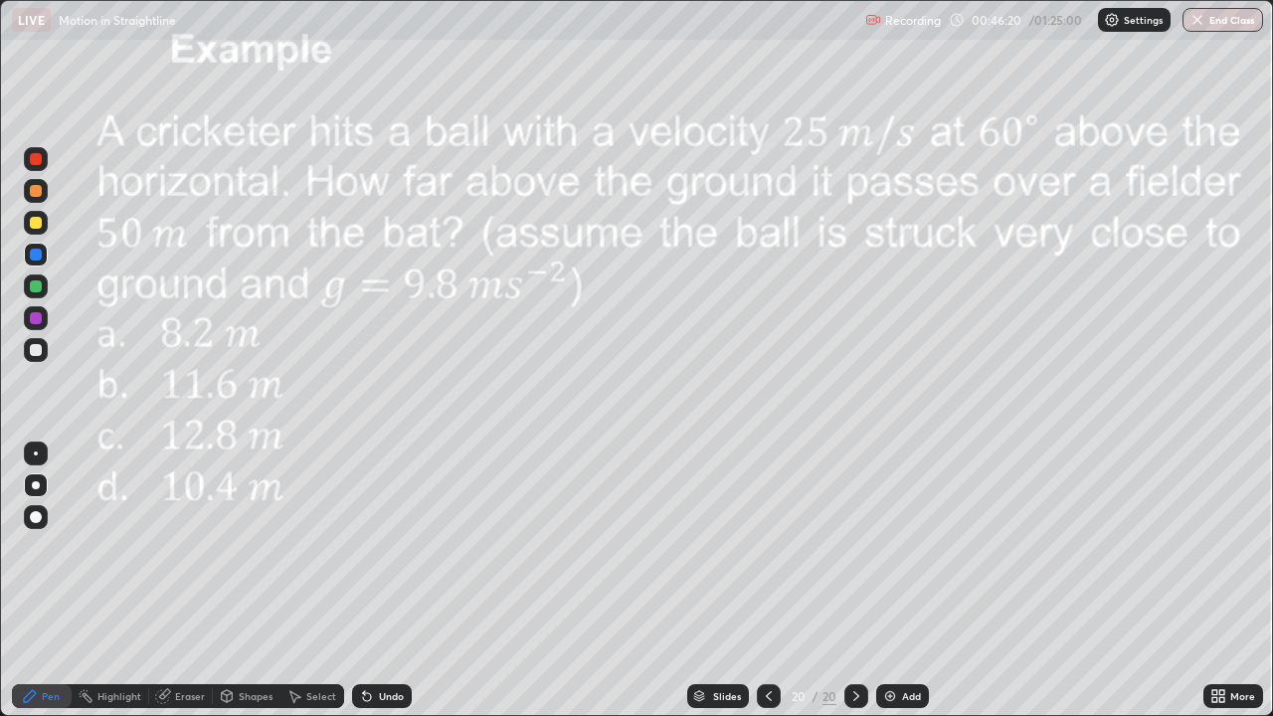
click at [391, 581] on div "Undo" at bounding box center [391, 696] width 25 height 10
click at [392, 581] on div "Undo" at bounding box center [391, 696] width 25 height 10
click at [406, 581] on div "Undo" at bounding box center [382, 696] width 60 height 24
click at [729, 581] on div "Slides" at bounding box center [727, 696] width 28 height 10
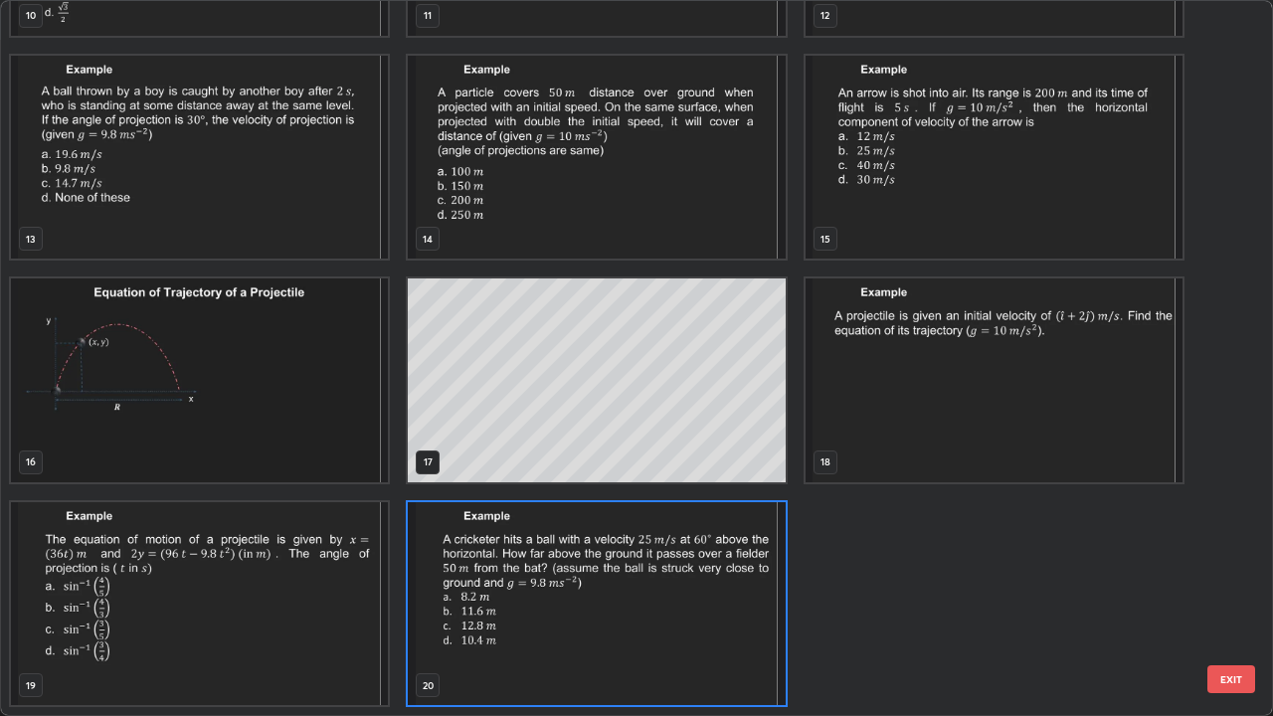
click at [735, 581] on img "grid" at bounding box center [596, 604] width 377 height 204
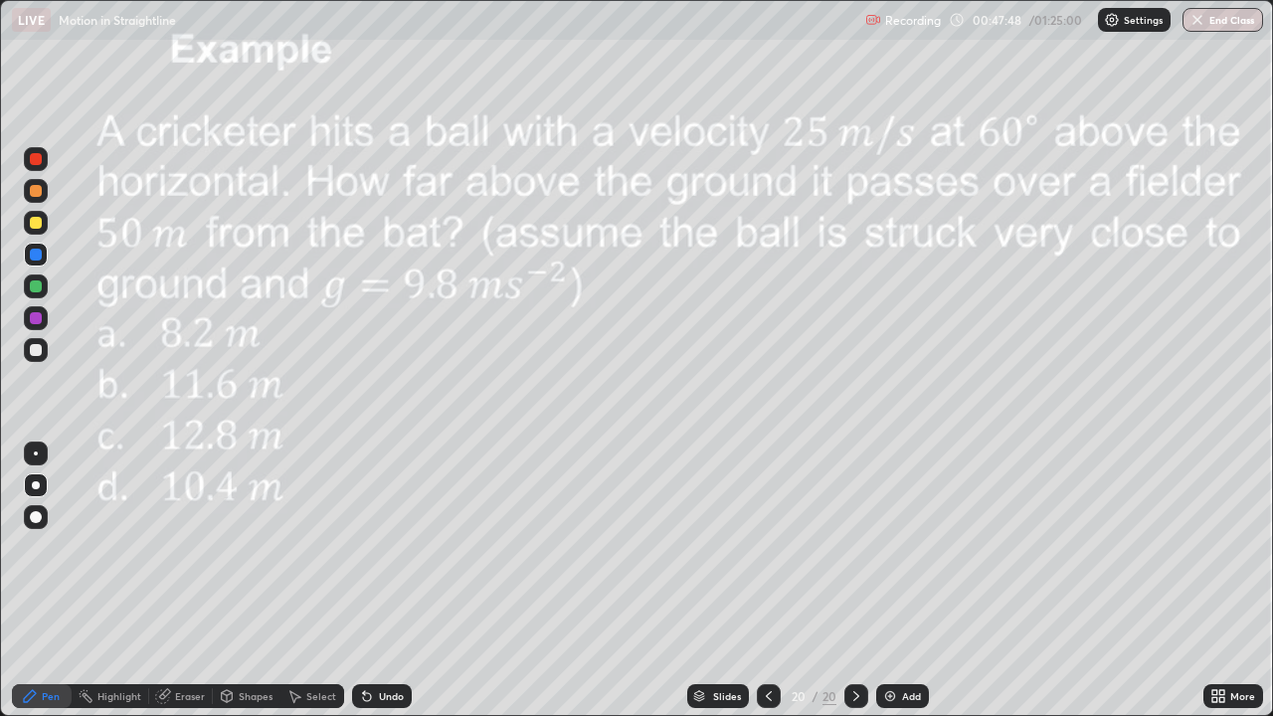
click at [729, 581] on img "grid" at bounding box center [596, 604] width 377 height 204
click at [1223, 581] on icon at bounding box center [1221, 692] width 5 height 5
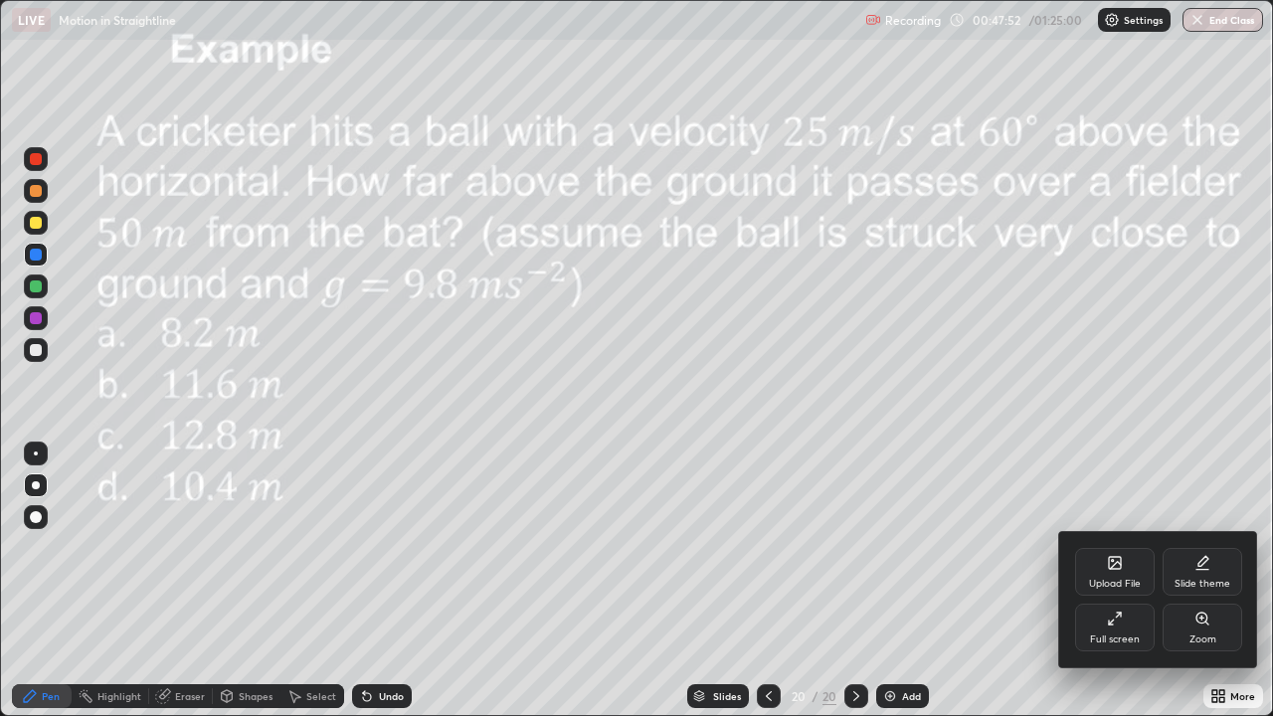
click at [1127, 572] on div "Upload File" at bounding box center [1115, 572] width 80 height 48
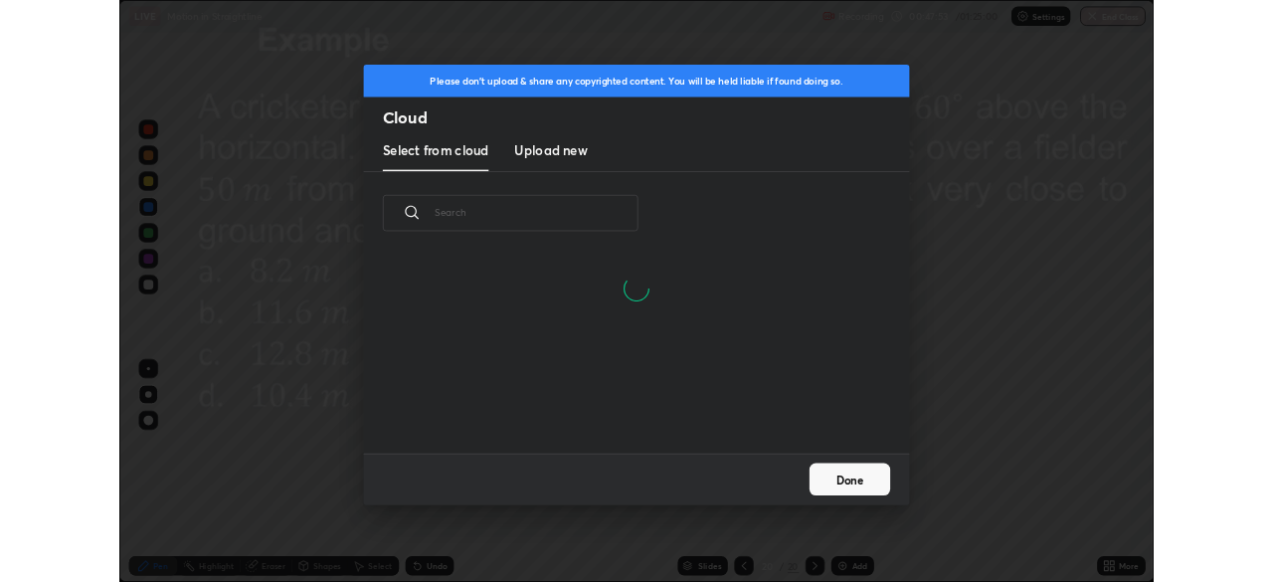
scroll to position [245, 639]
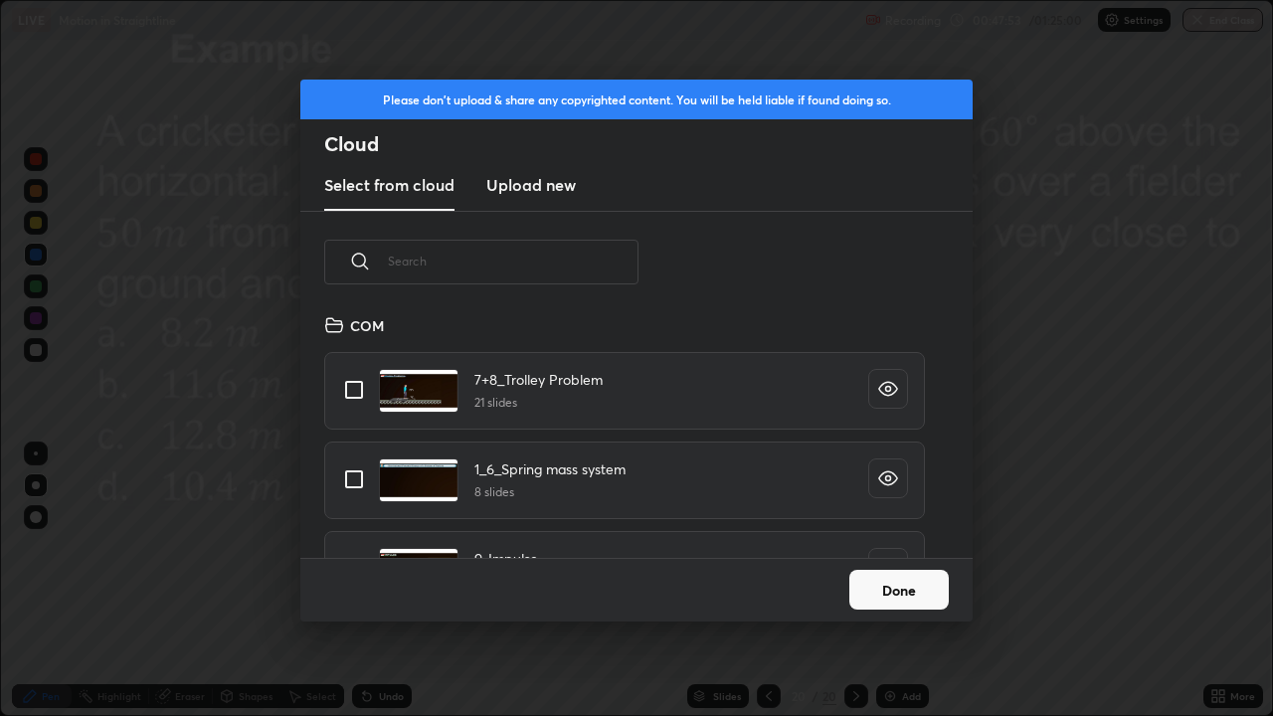
click at [567, 186] on h3 "Upload new" at bounding box center [531, 185] width 90 height 24
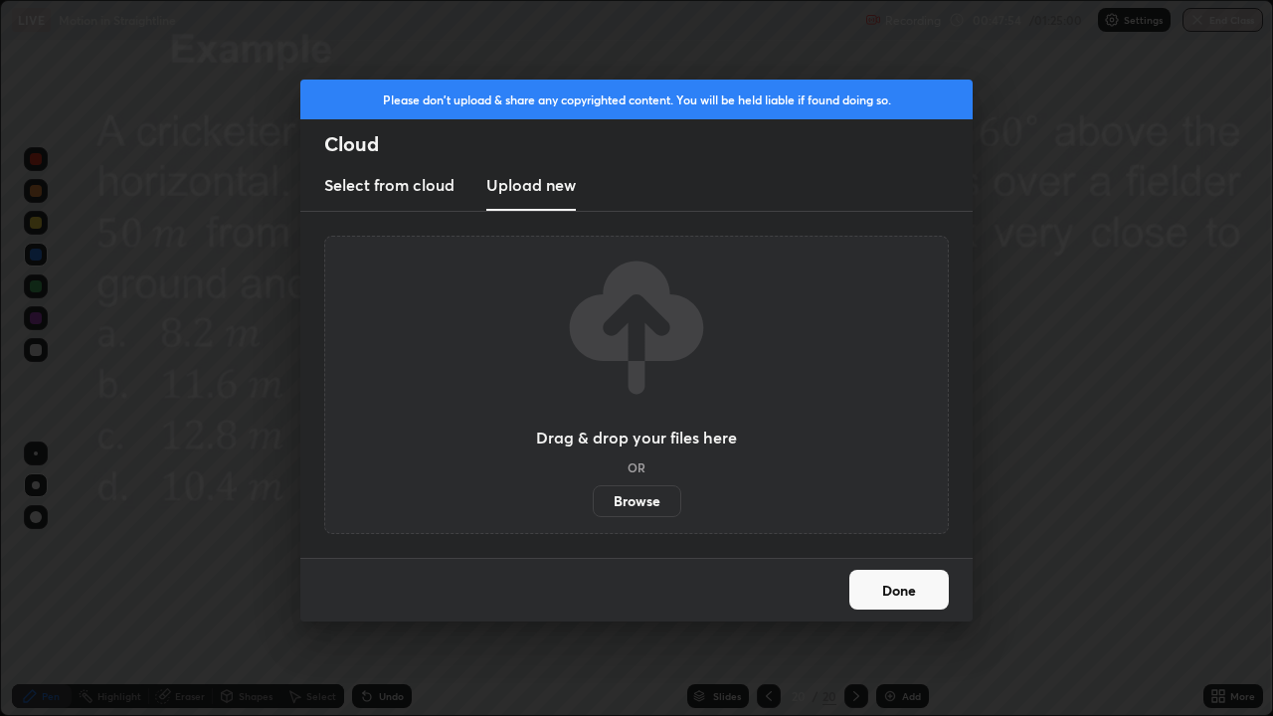
click at [653, 505] on label "Browse" at bounding box center [637, 501] width 89 height 32
click at [593, 505] on input "Browse" at bounding box center [593, 501] width 0 height 32
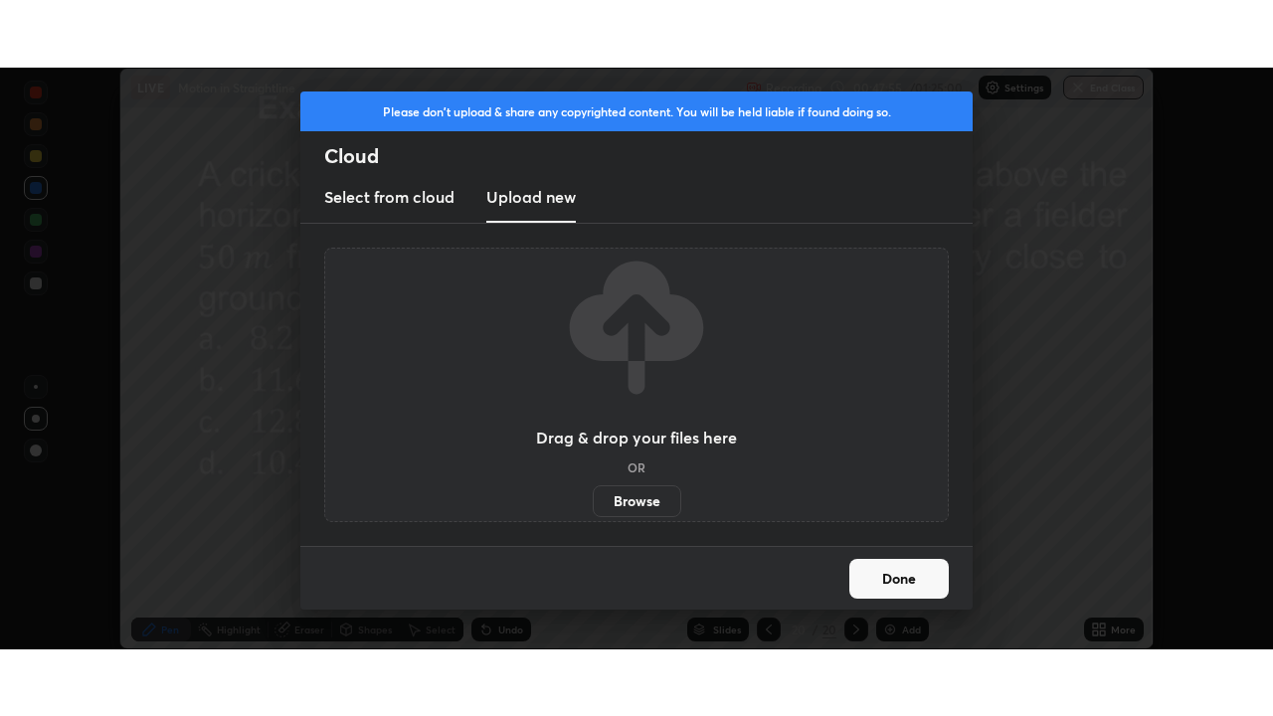
scroll to position [98874, 98183]
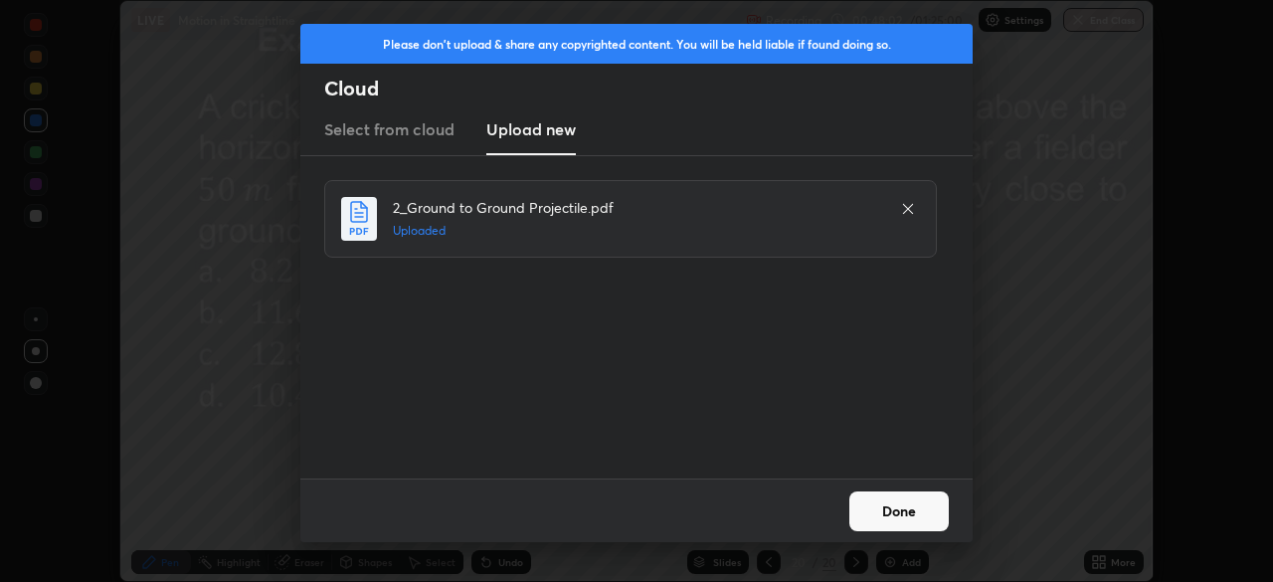
click at [909, 508] on button "Done" at bounding box center [898, 511] width 99 height 40
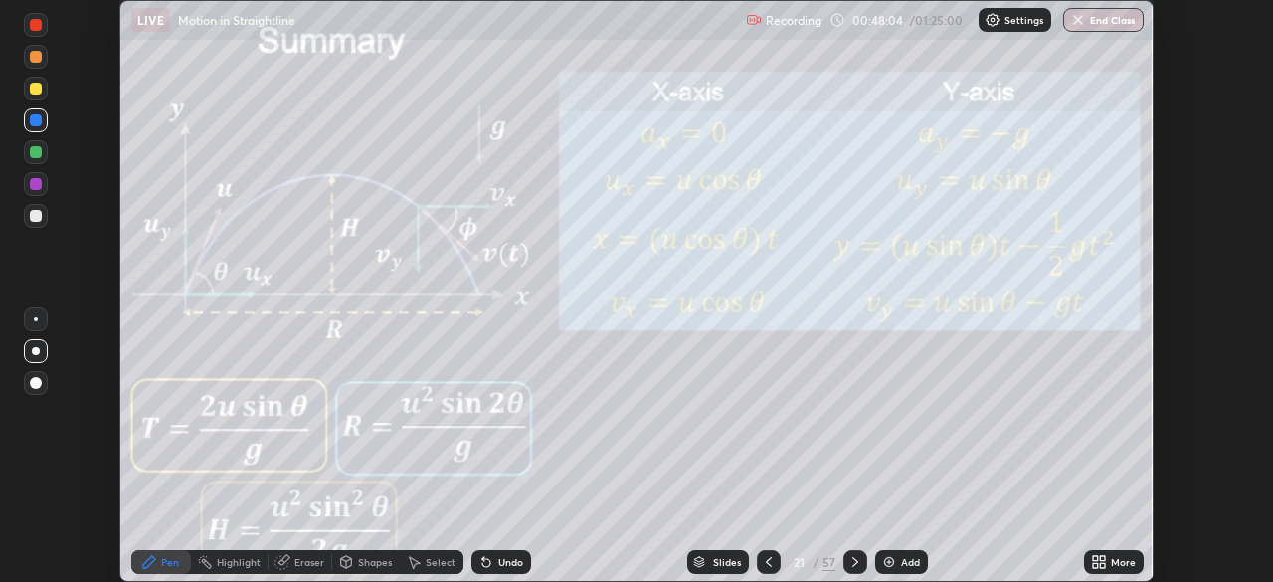
click at [1104, 565] on icon at bounding box center [1102, 565] width 5 height 5
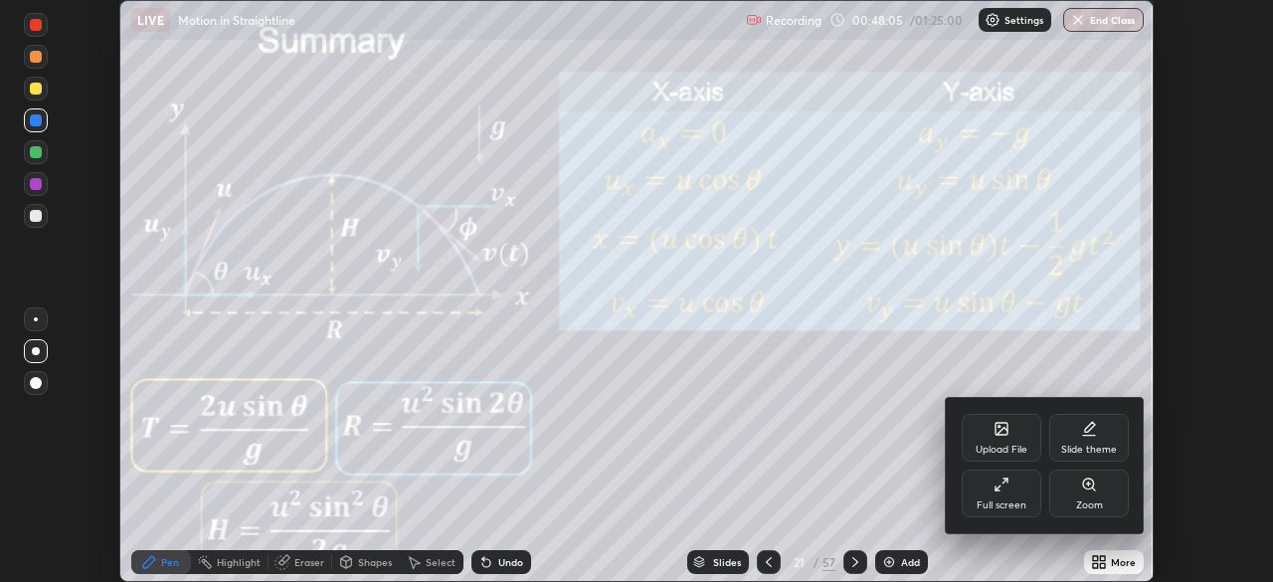
click at [997, 508] on div "Full screen" at bounding box center [1002, 505] width 50 height 10
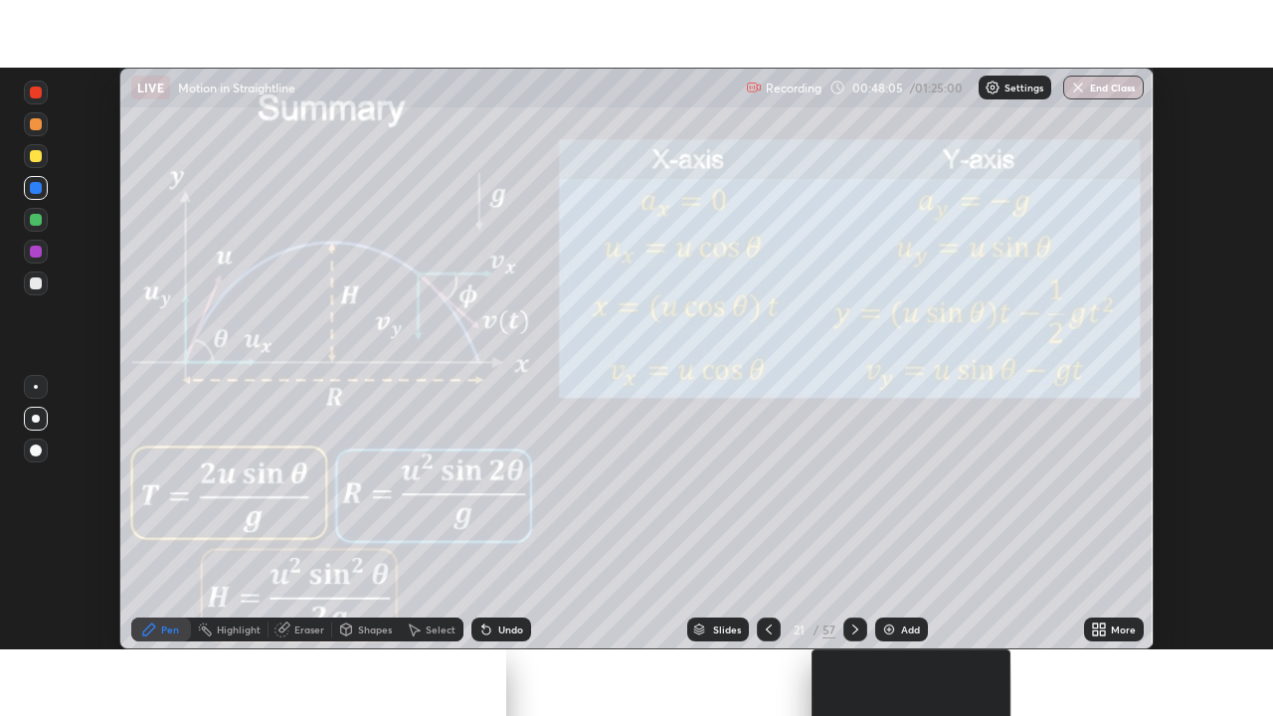
scroll to position [716, 1273]
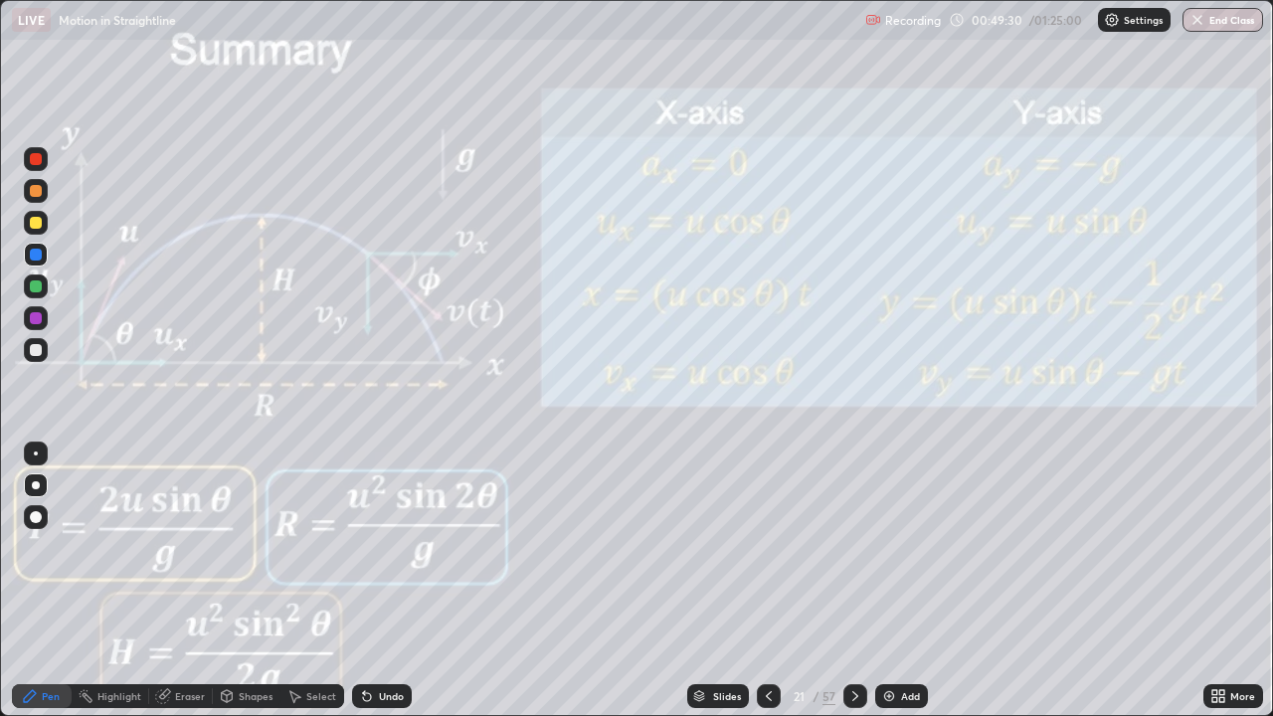
click at [727, 581] on div "Slides" at bounding box center [727, 696] width 28 height 10
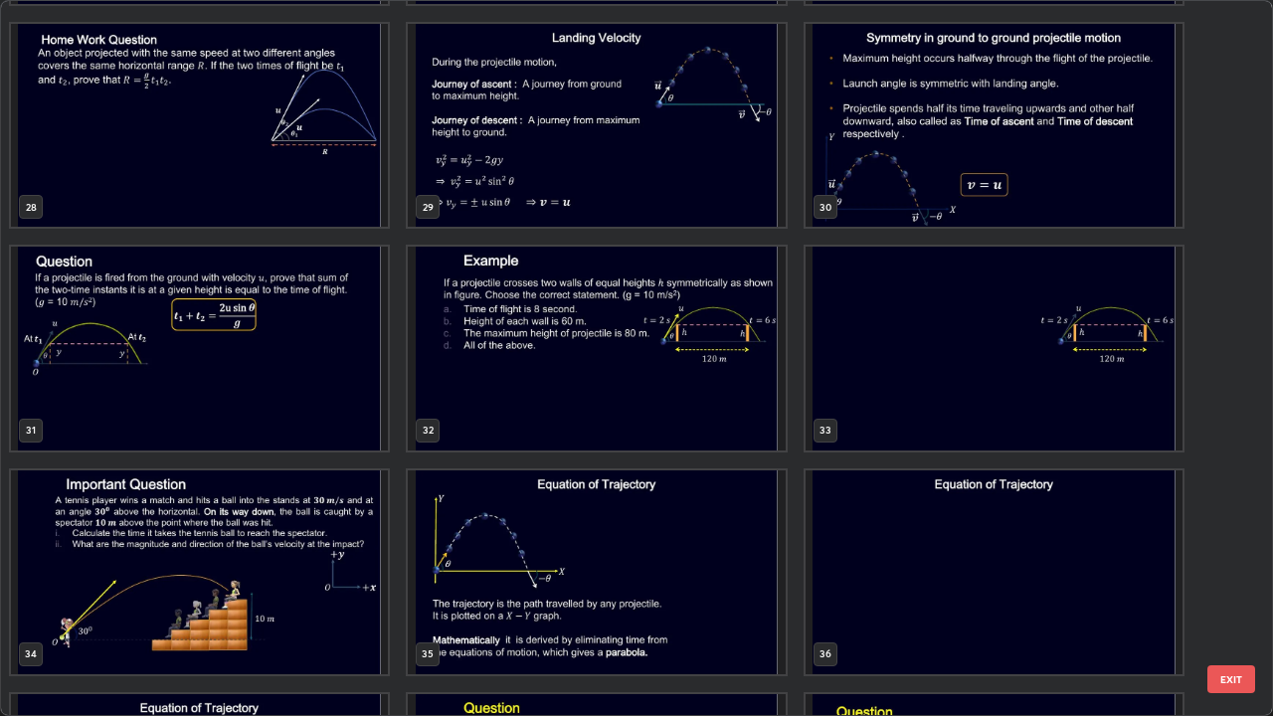
scroll to position [1997, 0]
click at [324, 339] on img "grid" at bounding box center [199, 350] width 377 height 204
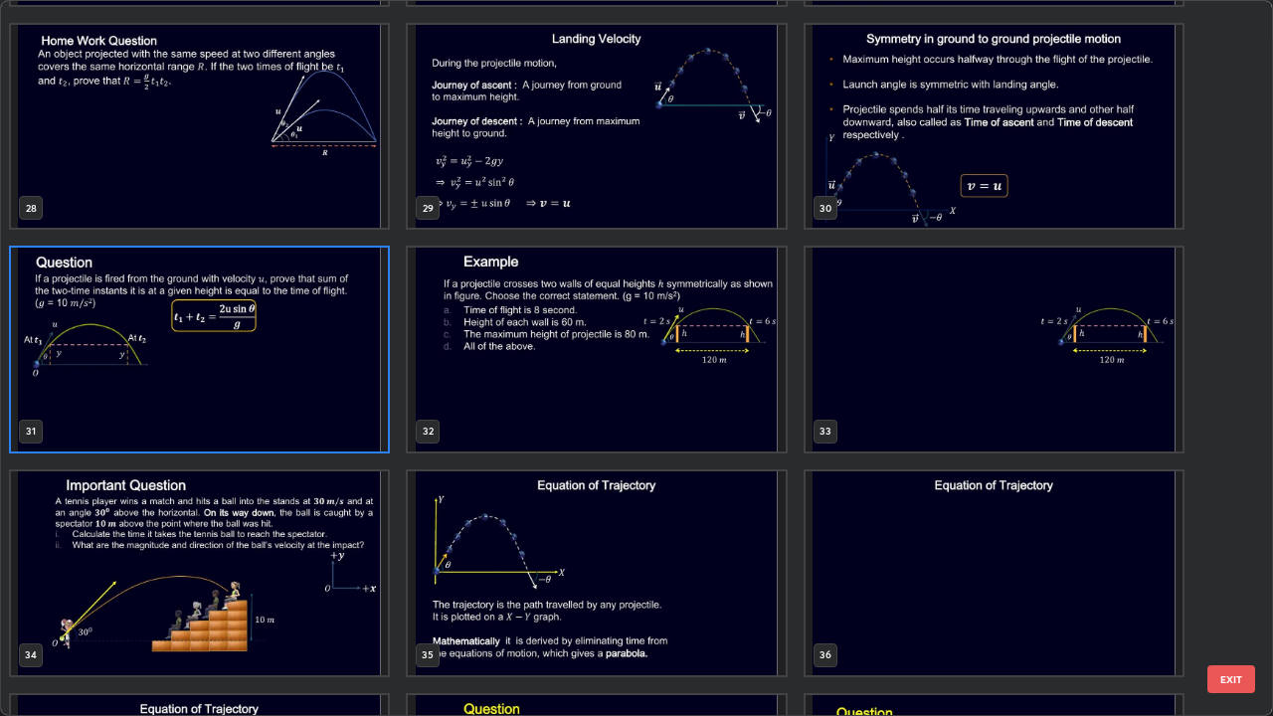
click at [325, 345] on img "grid" at bounding box center [199, 350] width 377 height 204
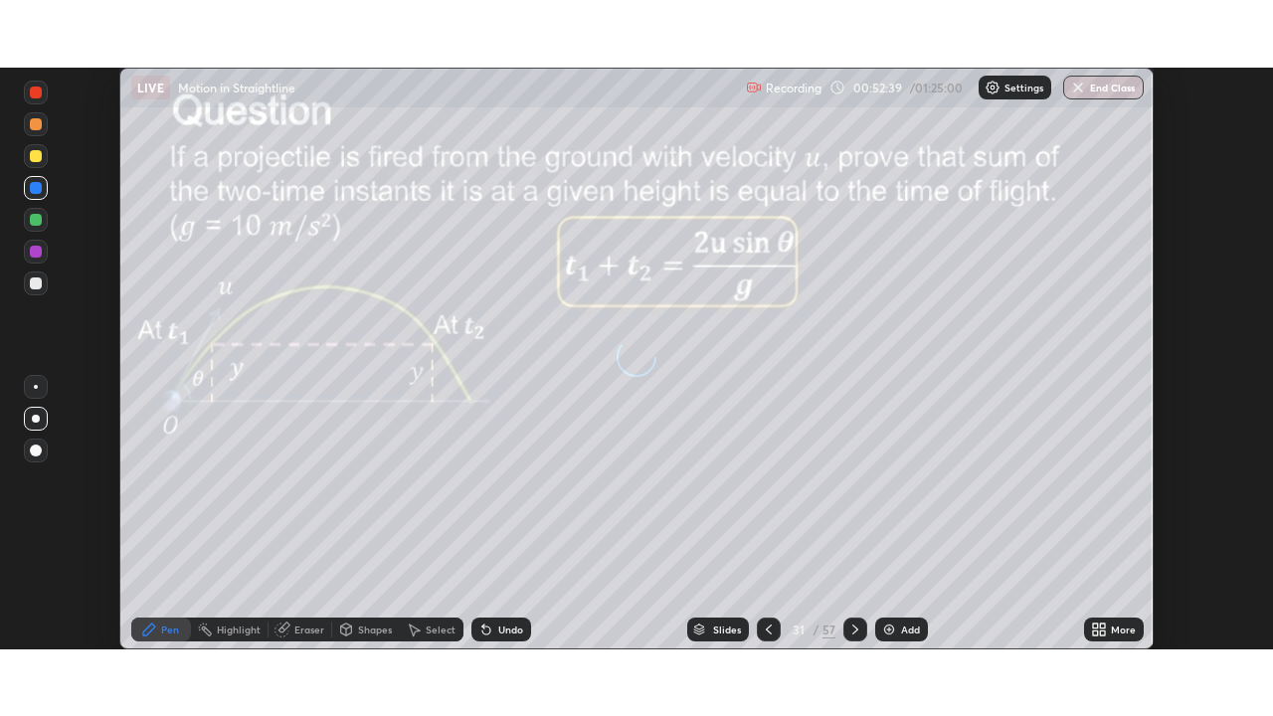
scroll to position [582, 1273]
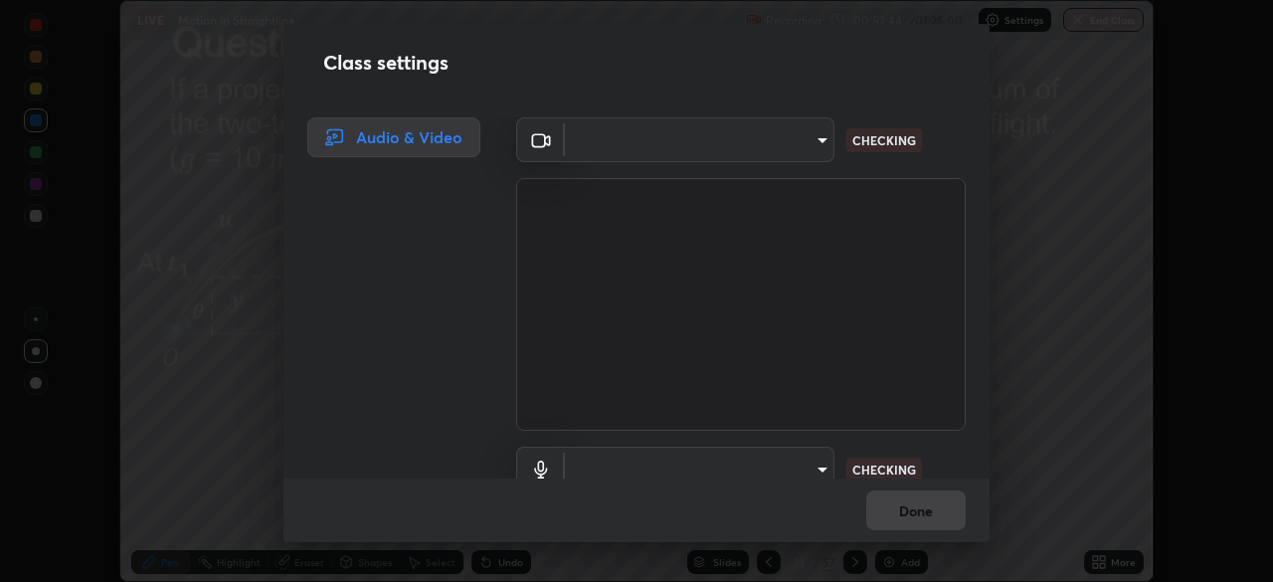
type input "39caa65dc23426385aa383ad0d0a4b68c28ae26f4a71cd21c25f84911154f6e3"
type input "default"
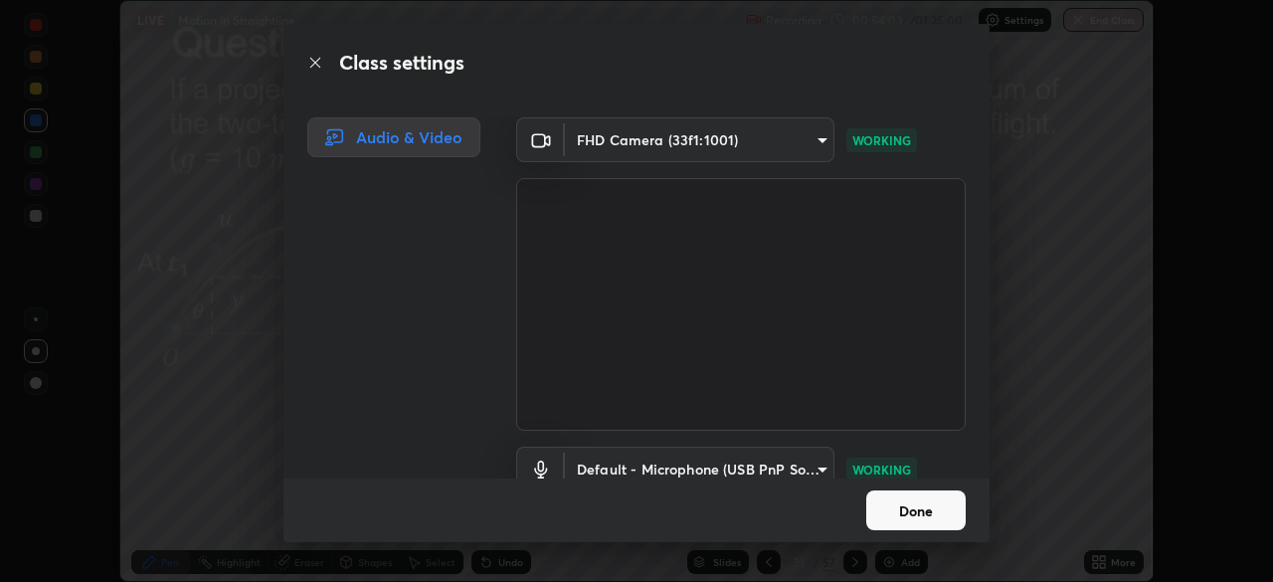
click at [947, 508] on button "Done" at bounding box center [915, 510] width 99 height 40
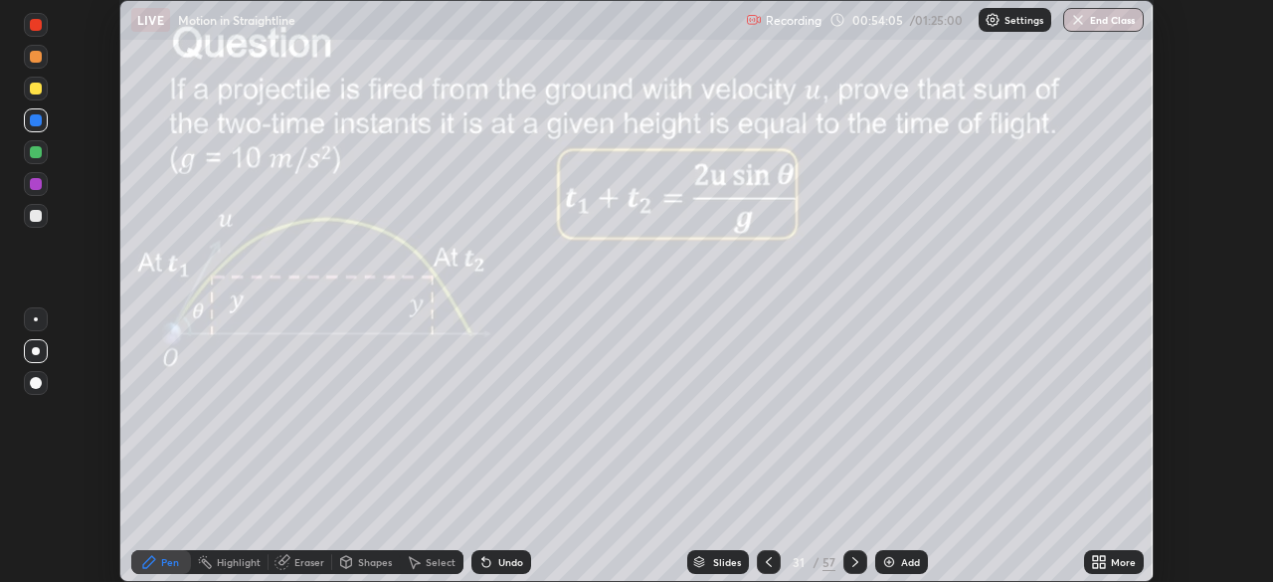
click at [1102, 565] on icon at bounding box center [1102, 565] width 5 height 5
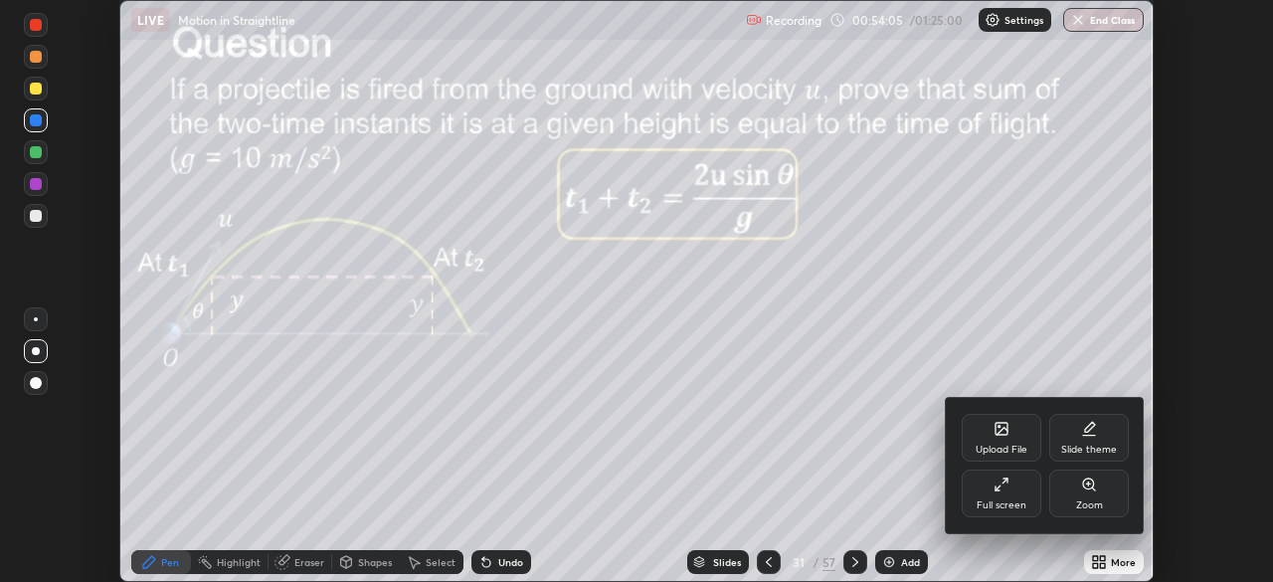
click at [1005, 500] on div "Full screen" at bounding box center [1002, 505] width 50 height 10
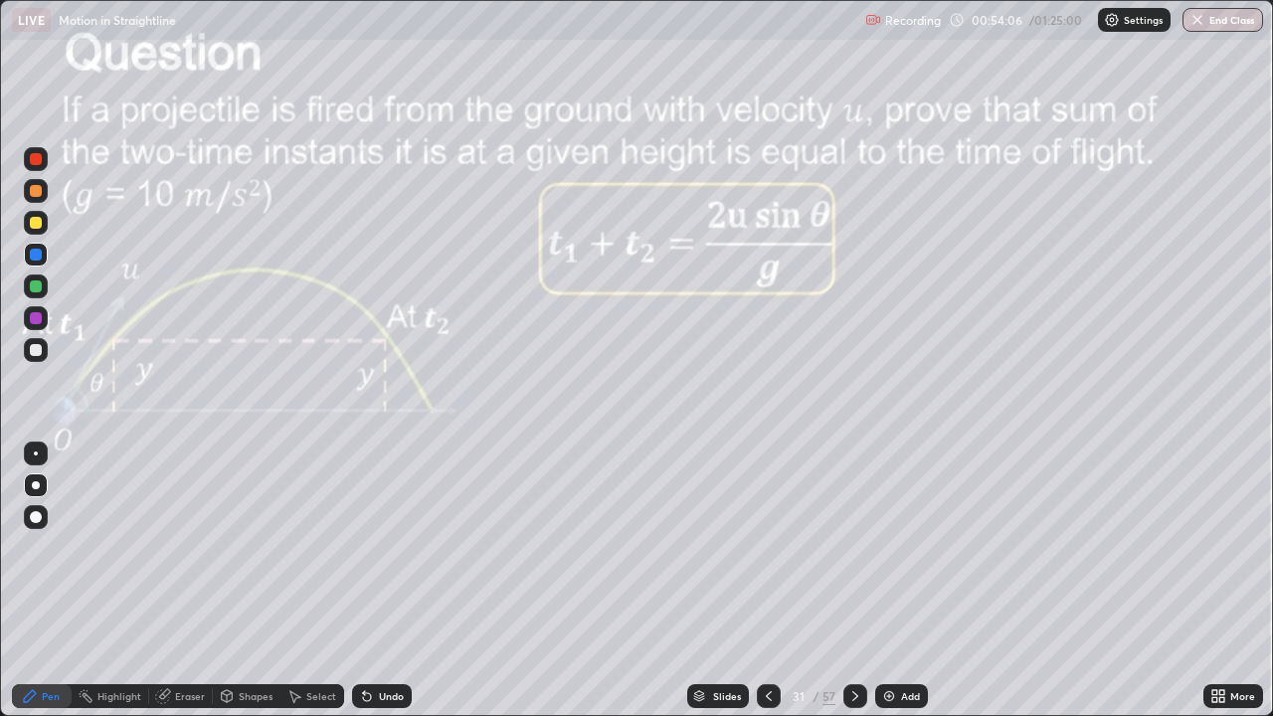
scroll to position [716, 1273]
click at [44, 216] on div at bounding box center [36, 223] width 24 height 24
click at [45, 350] on div at bounding box center [36, 350] width 24 height 24
click at [171, 581] on div "Eraser" at bounding box center [181, 696] width 64 height 24
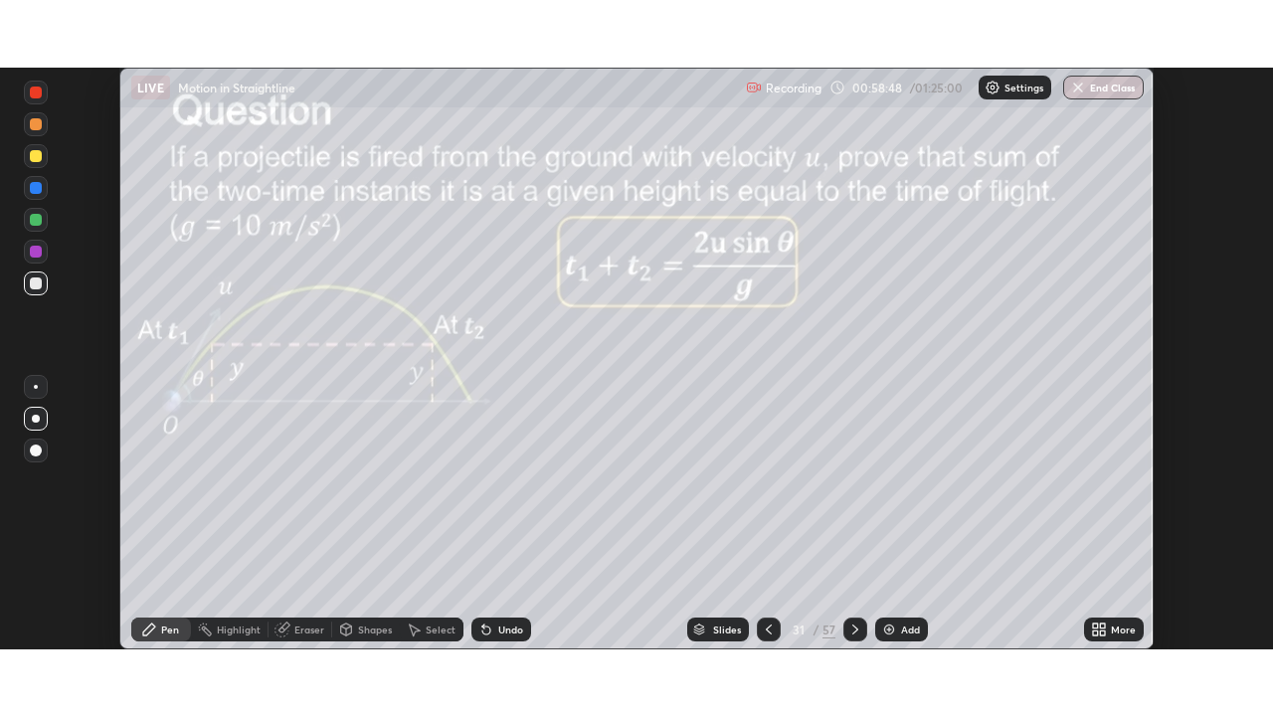
scroll to position [582, 1272]
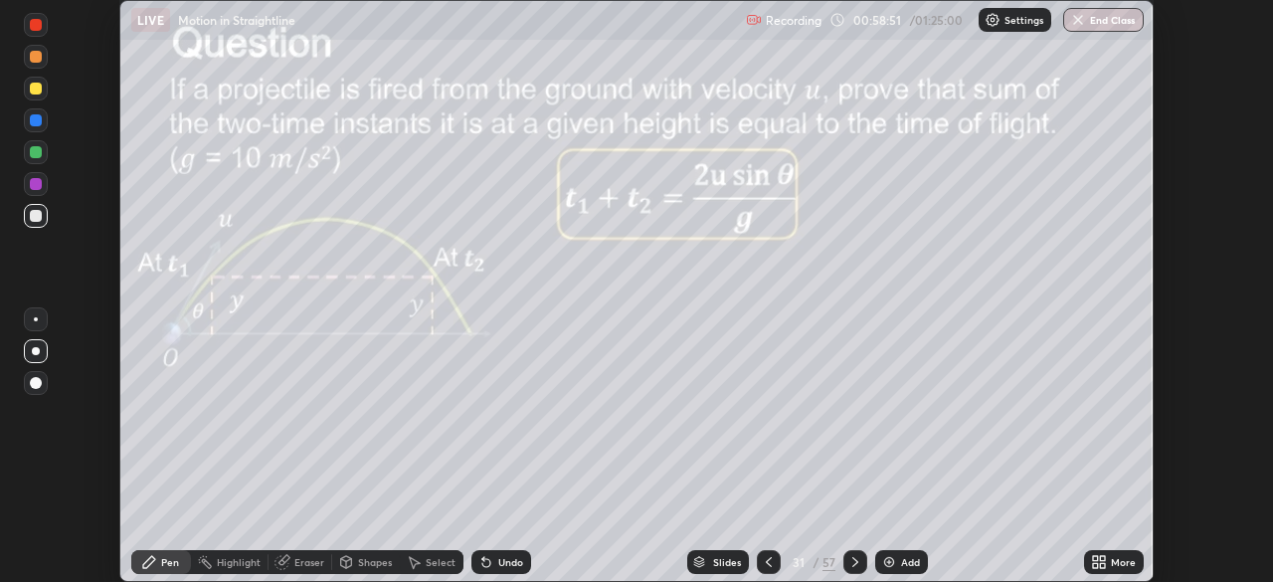
click at [1095, 565] on icon at bounding box center [1095, 565] width 5 height 5
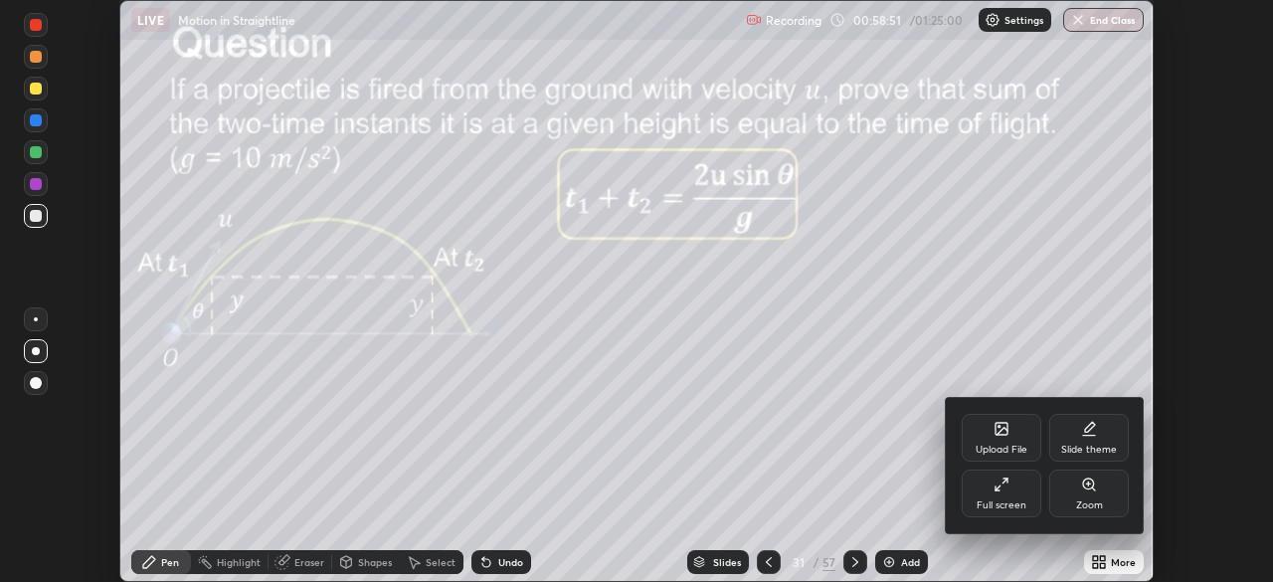
click at [1006, 482] on icon at bounding box center [1002, 484] width 16 height 16
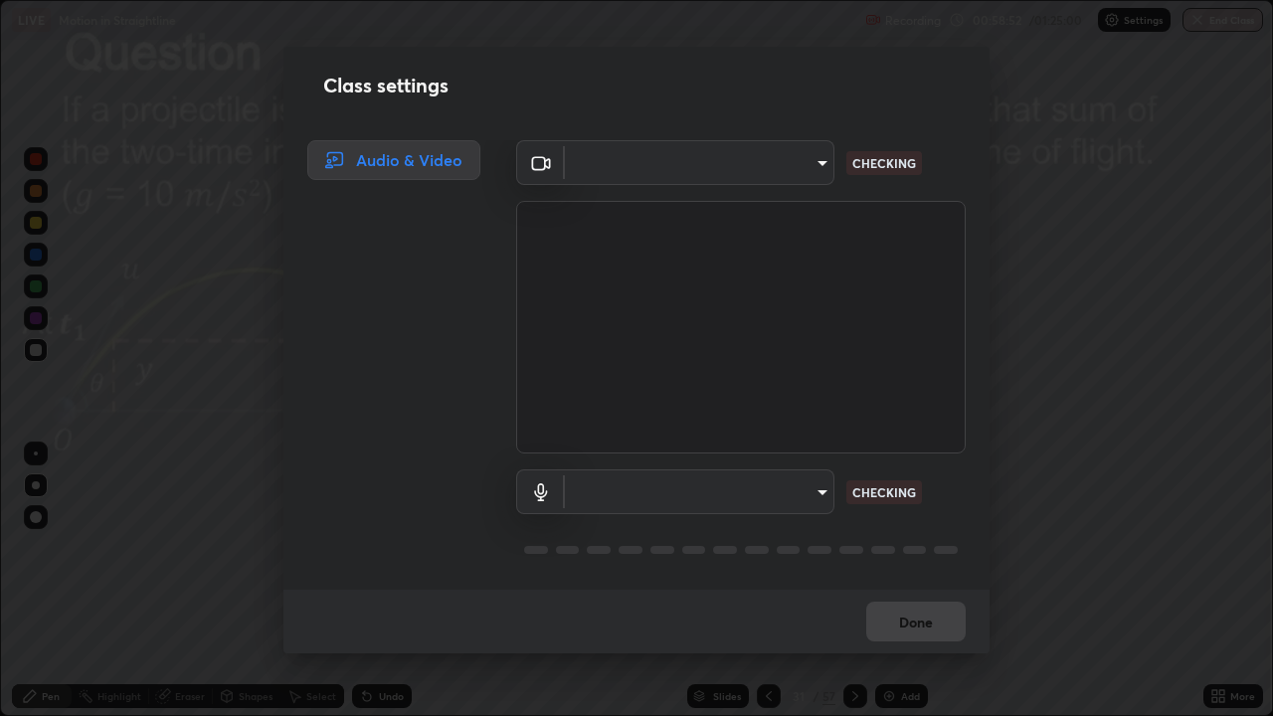
scroll to position [716, 1273]
type input "39caa65dc23426385aa383ad0d0a4b68c28ae26f4a71cd21c25f84911154f6e3"
type input "default"
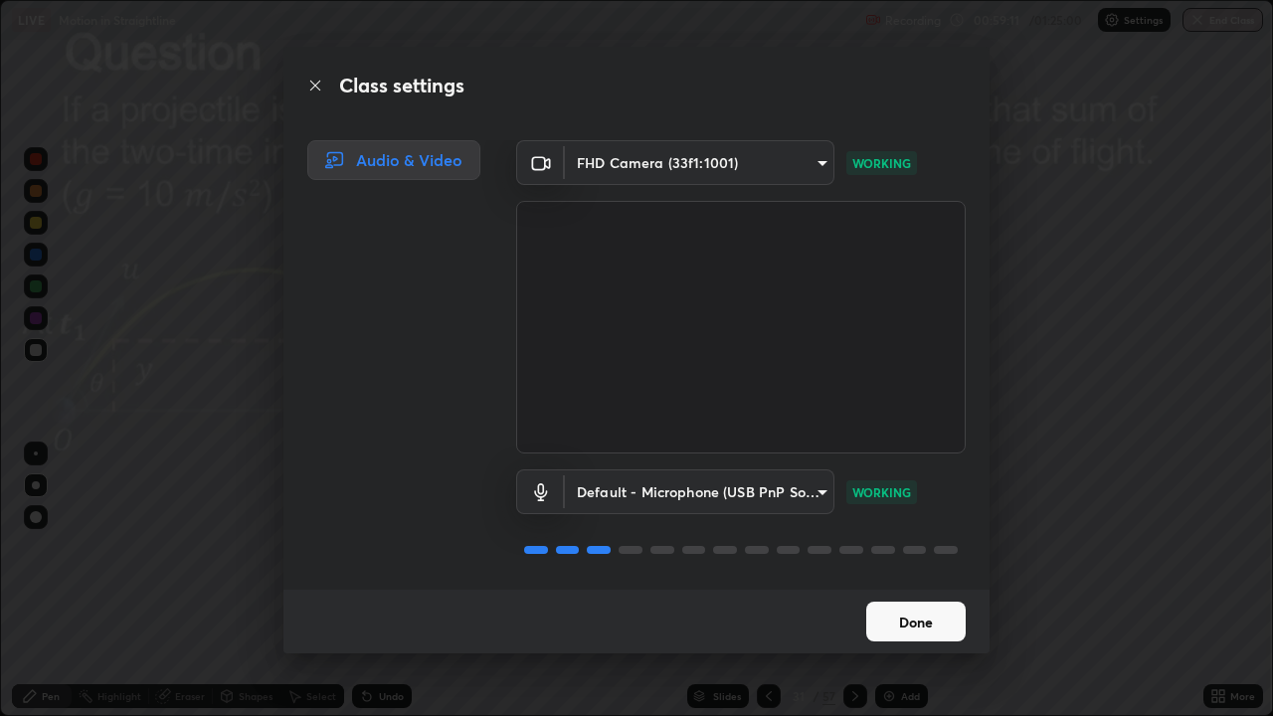
click at [940, 581] on button "Done" at bounding box center [915, 622] width 99 height 40
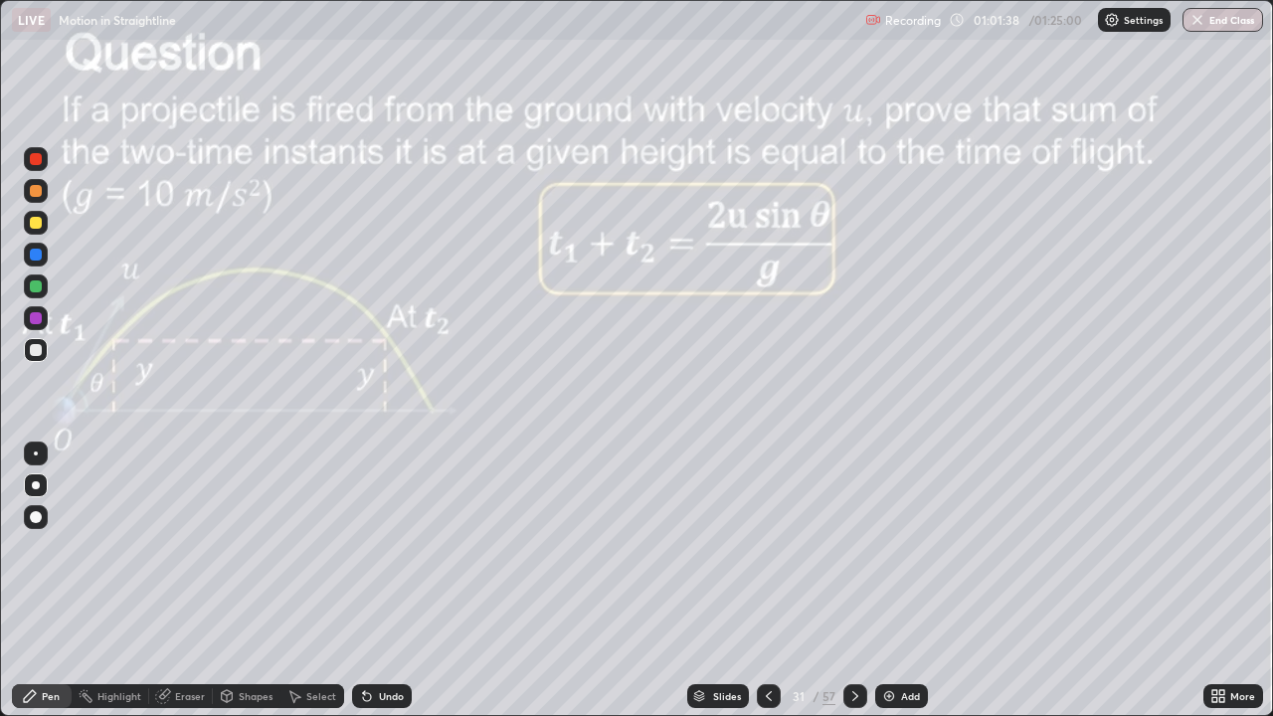
click at [37, 290] on div at bounding box center [36, 286] width 12 height 12
click at [1229, 21] on button "End Class" at bounding box center [1223, 20] width 81 height 24
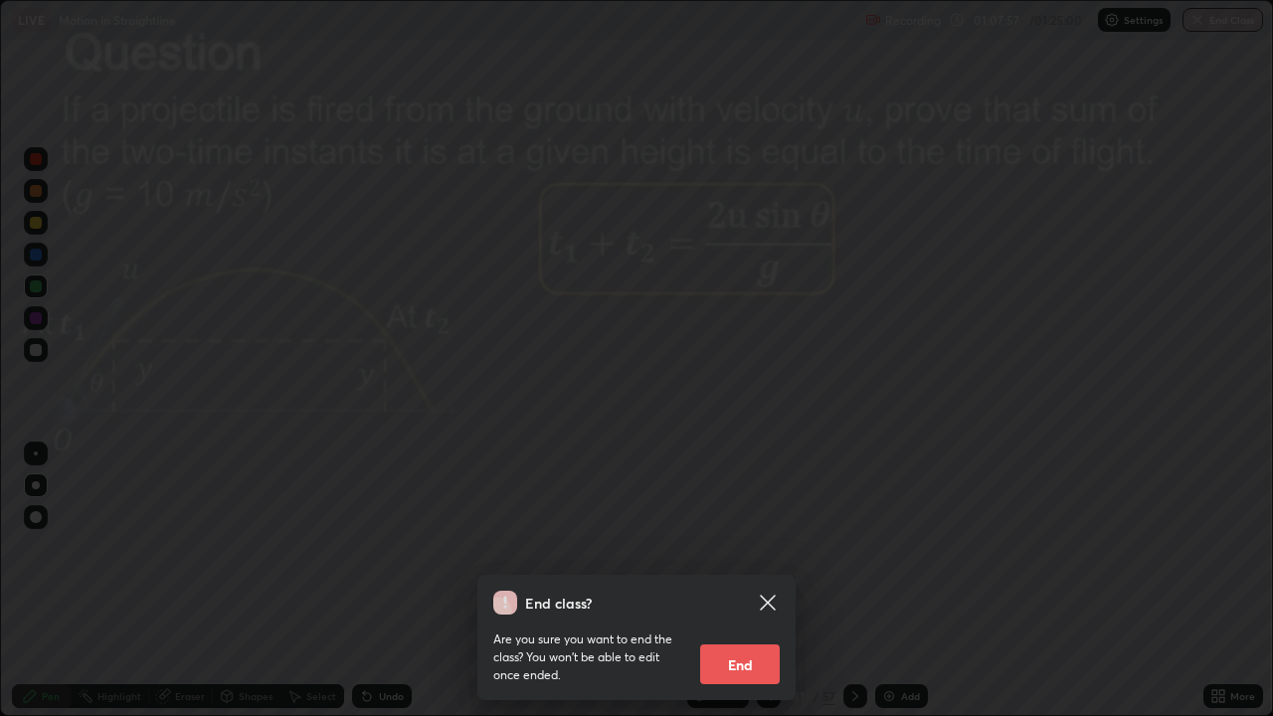
click at [759, 581] on button "End" at bounding box center [740, 664] width 80 height 40
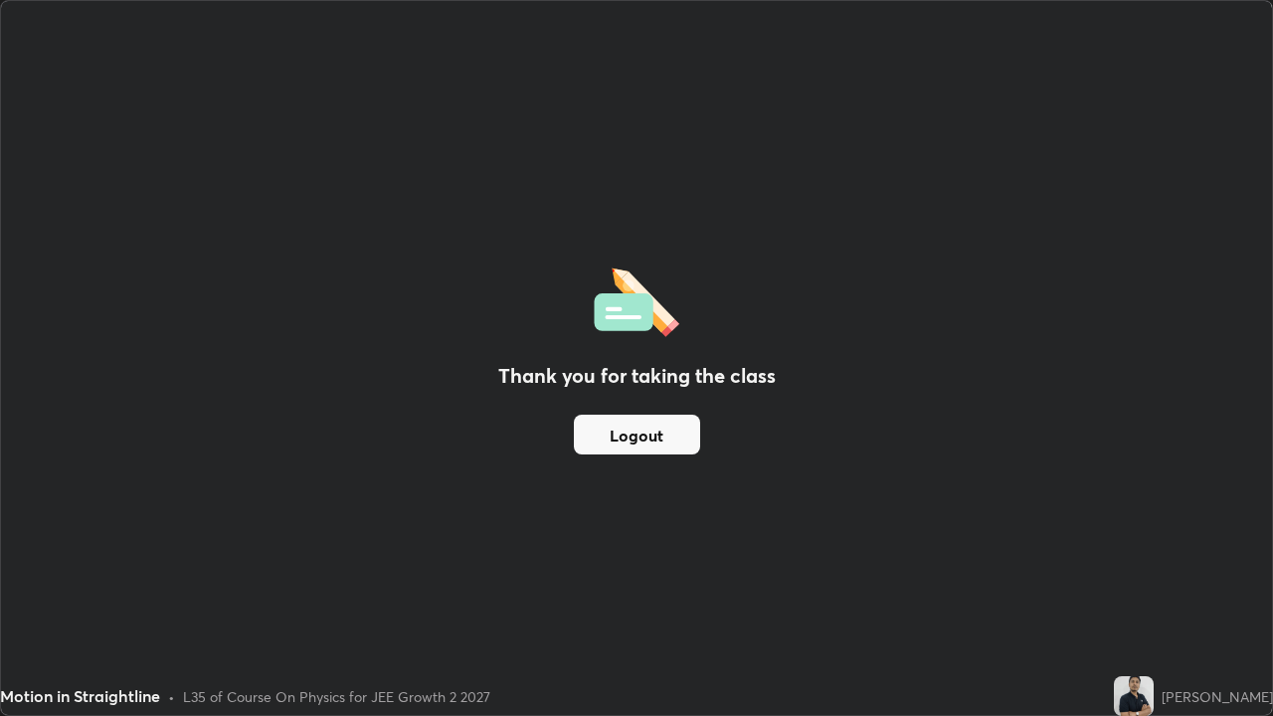
click at [651, 445] on button "Logout" at bounding box center [637, 435] width 126 height 40
